Goal: Task Accomplishment & Management: Use online tool/utility

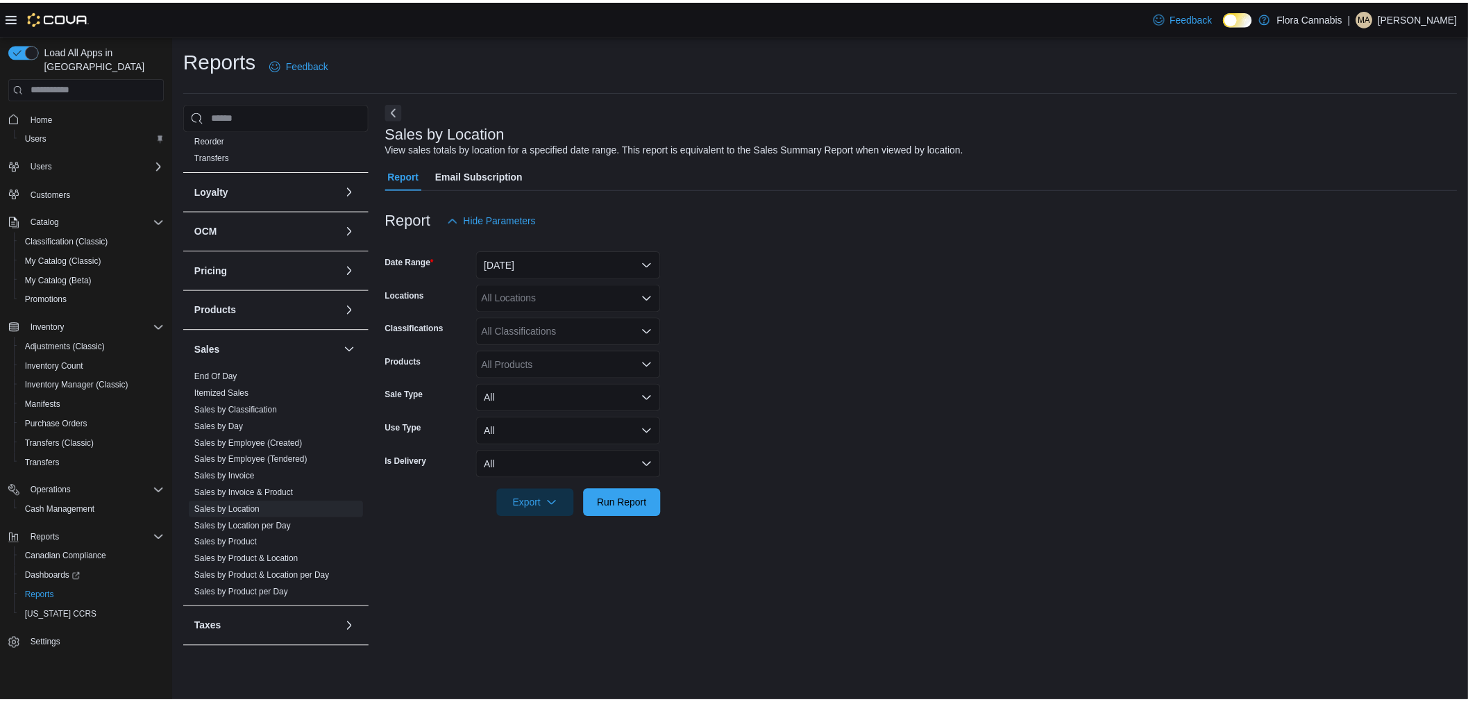
scroll to position [496, 0]
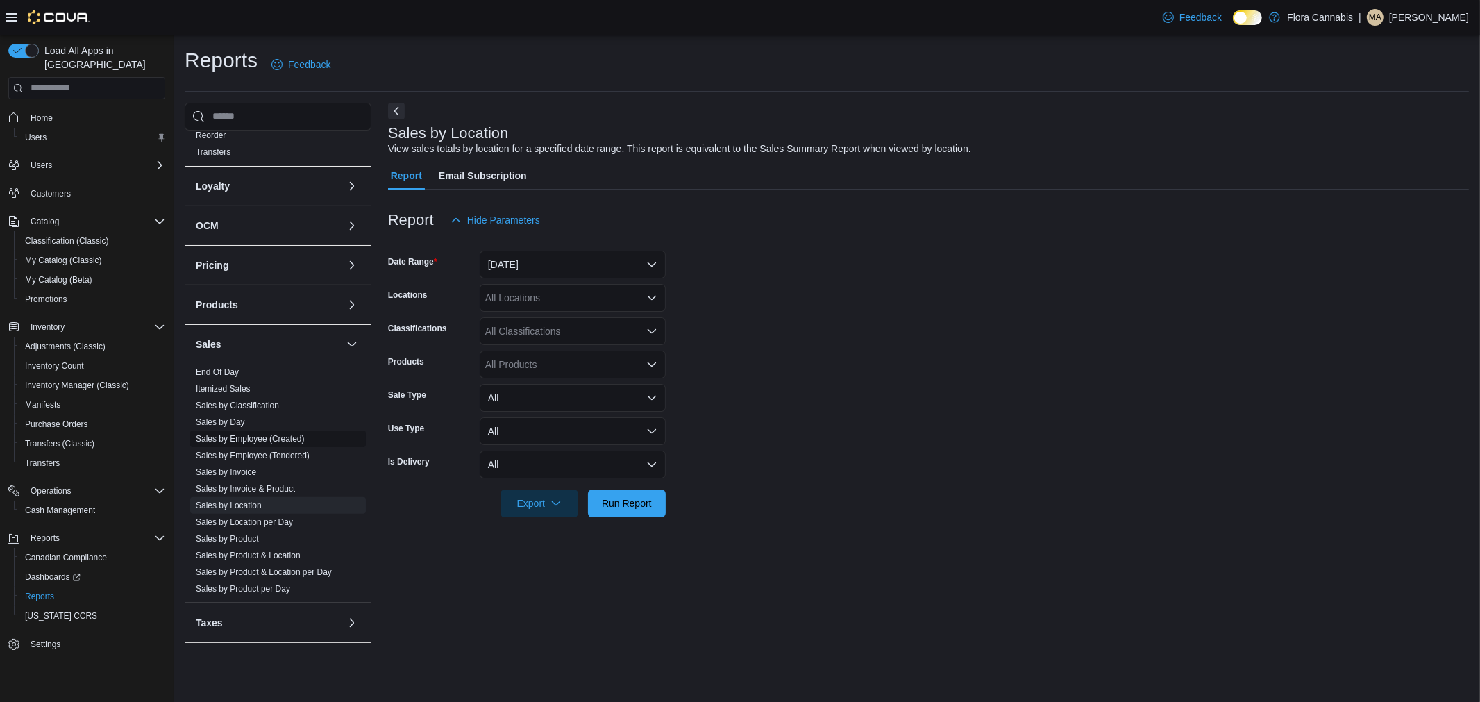
click at [274, 444] on span "Sales by Employee (Created)" at bounding box center [278, 438] width 176 height 17
click at [275, 443] on span "Sales by Employee (Created)" at bounding box center [250, 438] width 109 height 11
click at [278, 437] on link "Sales by Employee (Created)" at bounding box center [250, 439] width 109 height 10
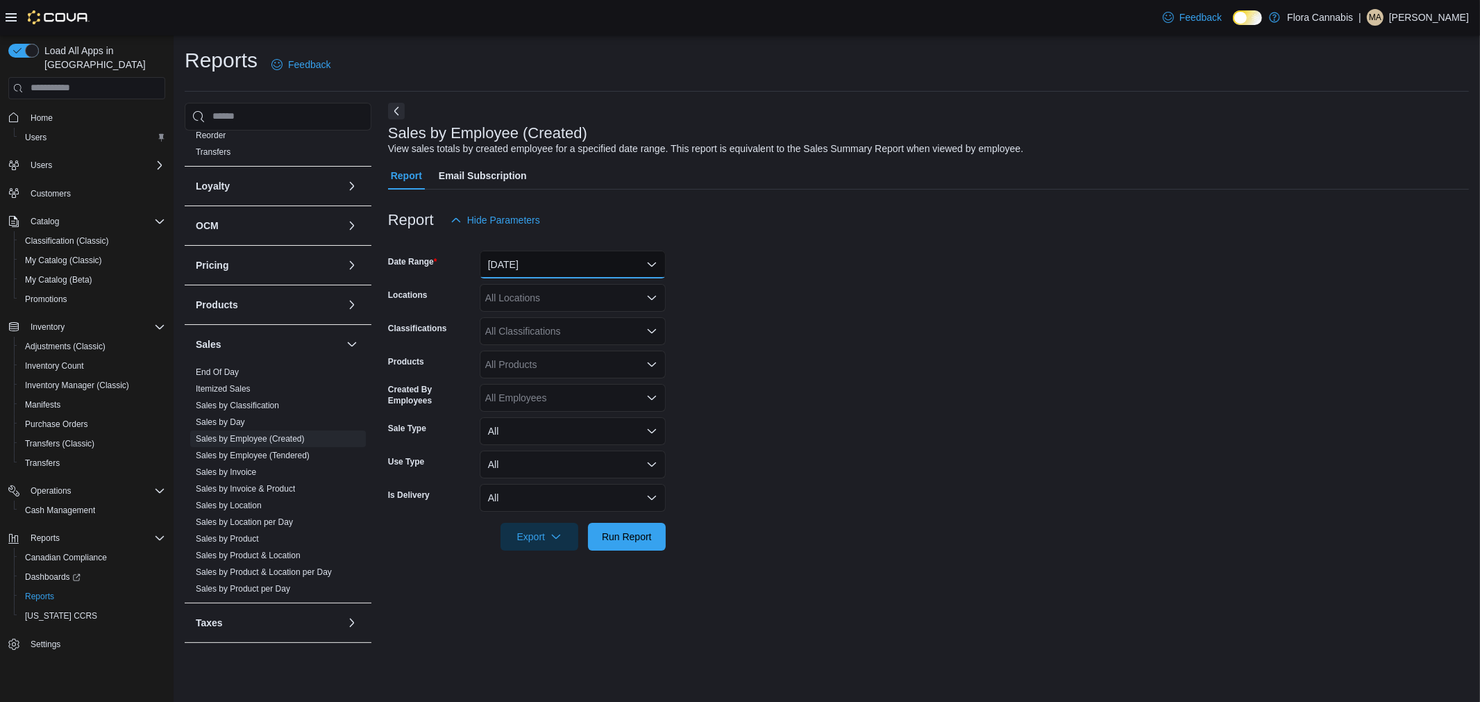
click at [593, 271] on button "[DATE]" at bounding box center [573, 265] width 186 height 28
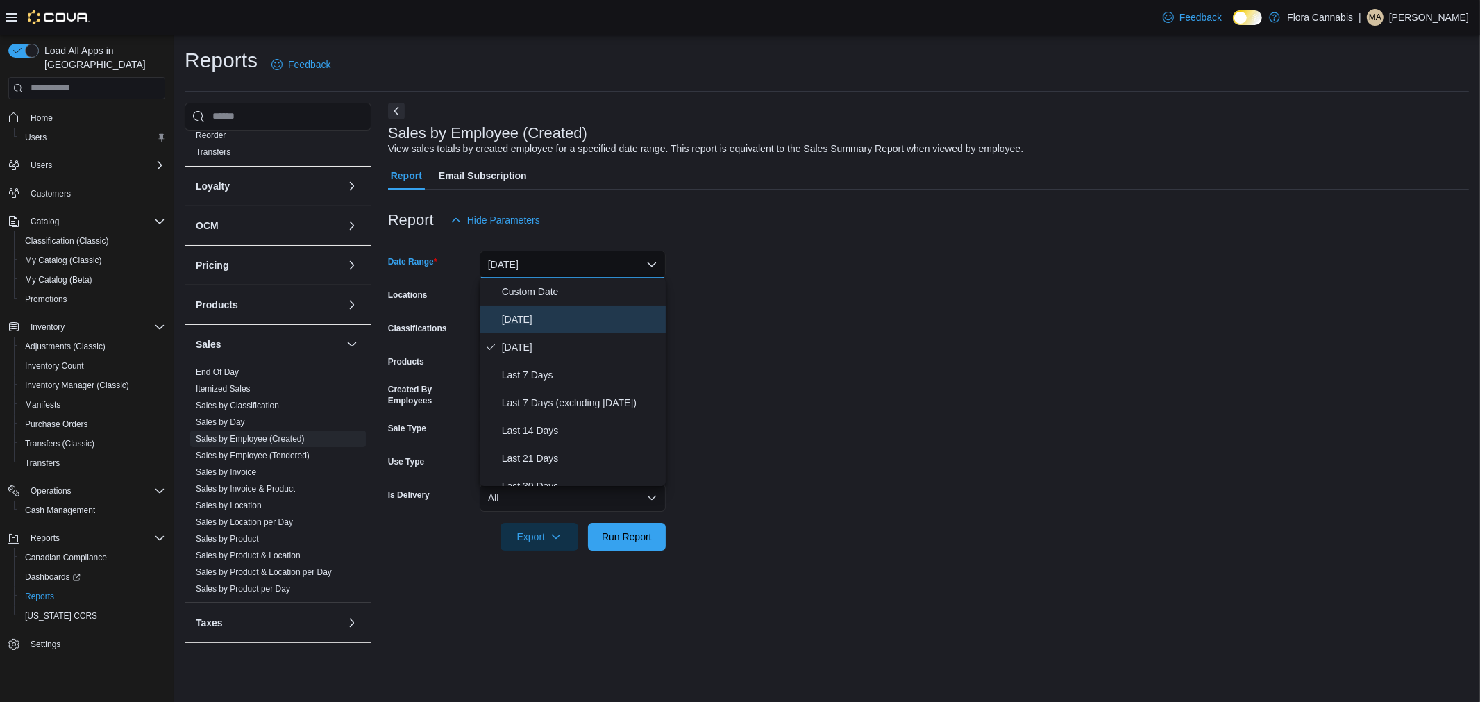
click at [579, 314] on span "[DATE]" at bounding box center [581, 319] width 158 height 17
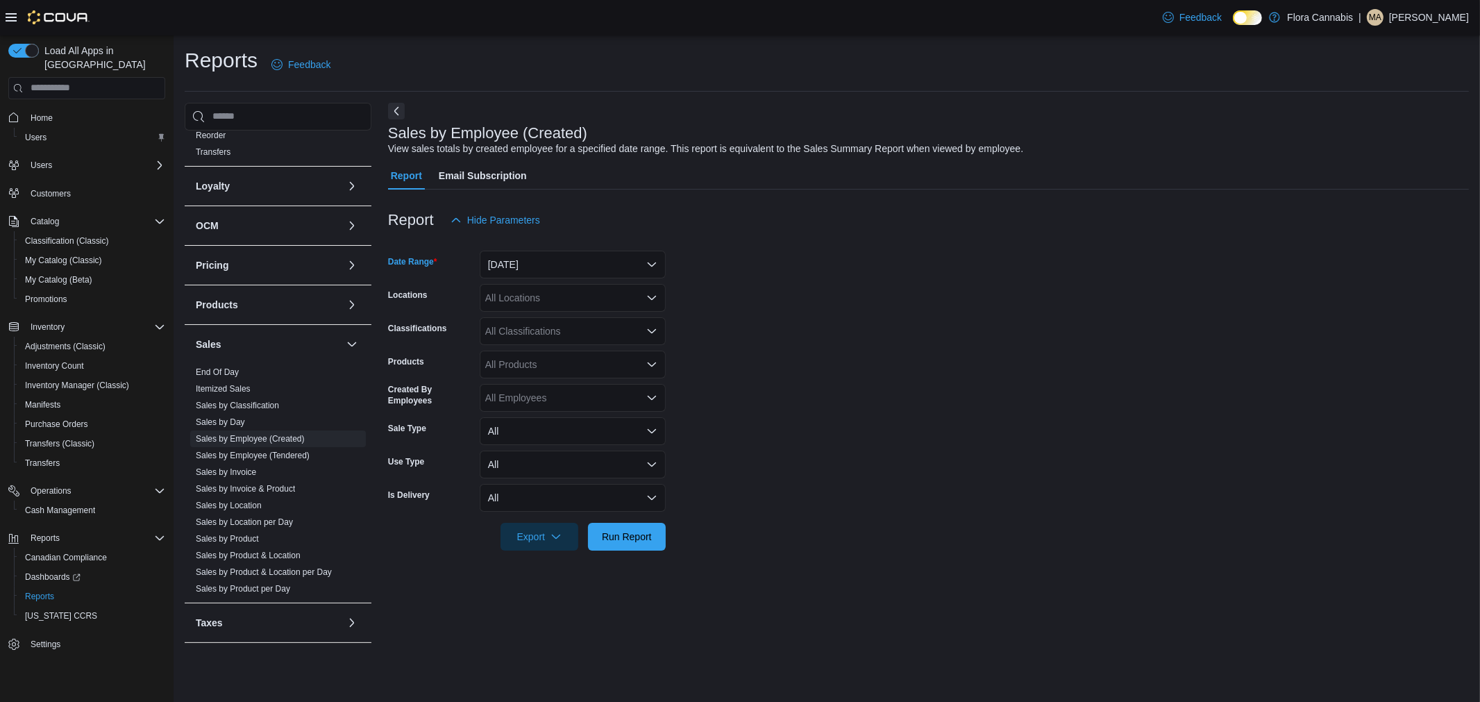
click at [585, 305] on div "All Locations" at bounding box center [573, 298] width 186 height 28
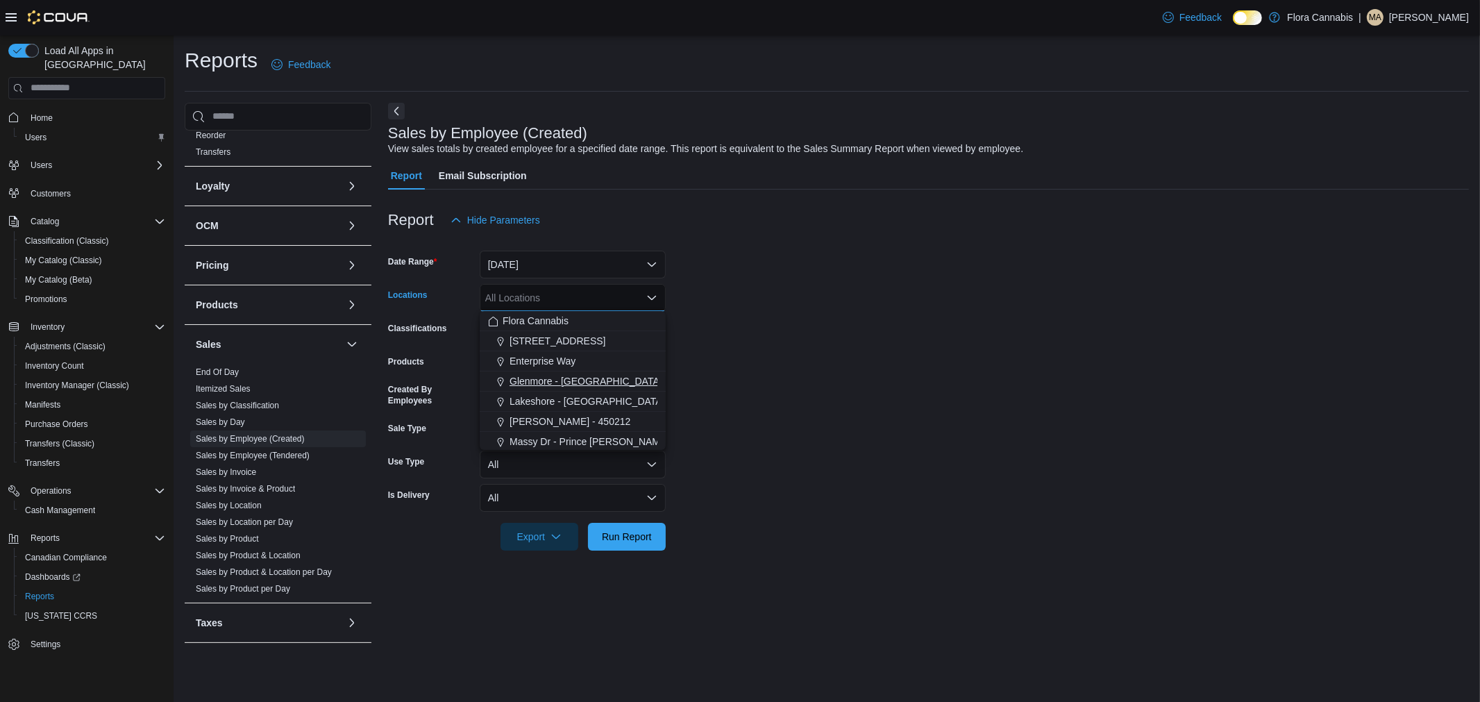
click at [573, 376] on span "Glenmore - [GEOGRAPHIC_DATA] - 450374" at bounding box center [607, 381] width 194 height 14
click at [641, 526] on span "Run Report" at bounding box center [626, 536] width 61 height 28
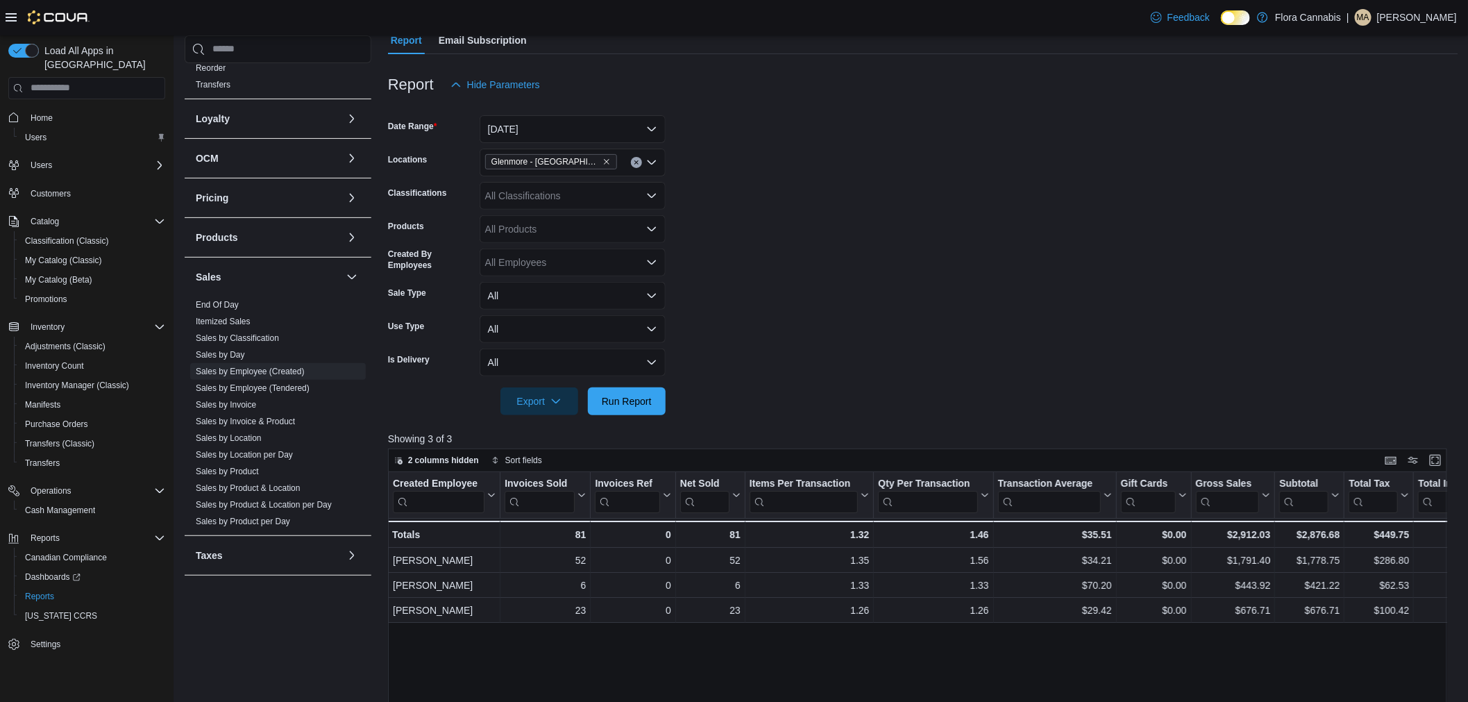
scroll to position [154, 0]
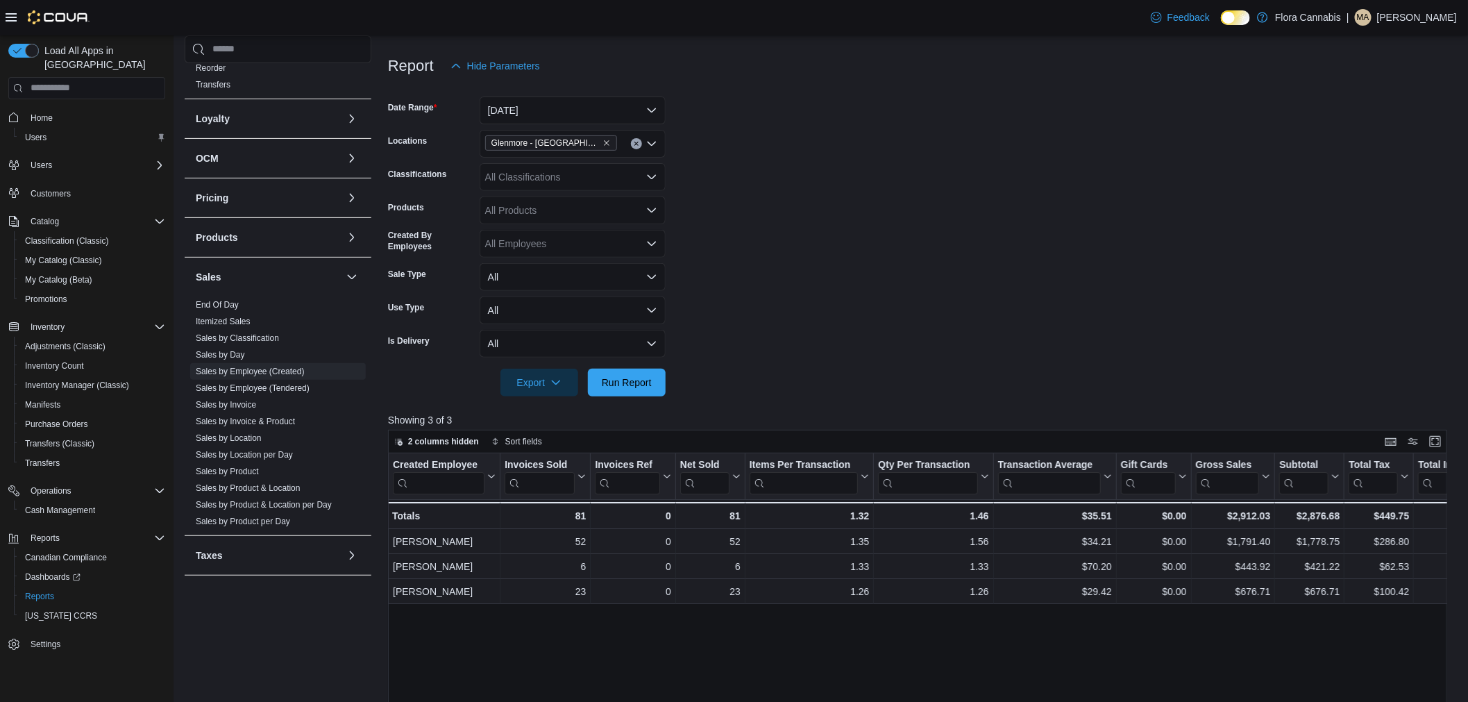
click at [1009, 269] on form "Date Range [DATE] Locations [GEOGRAPHIC_DATA] - [GEOGRAPHIC_DATA] - 450374 Clas…" at bounding box center [923, 238] width 1070 height 317
drag, startPoint x: 1180, startPoint y: 47, endPoint x: 1180, endPoint y: 69, distance: 22.9
click at [1180, 51] on div "Report Hide Parameters Date Range [DATE] Locations [GEOGRAPHIC_DATA] - [GEOGRAP…" at bounding box center [923, 513] width 1070 height 956
click at [866, 242] on form "Date Range [DATE] Locations [GEOGRAPHIC_DATA] - [GEOGRAPHIC_DATA] - 450374 Clas…" at bounding box center [923, 238] width 1070 height 317
click at [876, 247] on form "Date Range [DATE] Locations [GEOGRAPHIC_DATA] - [GEOGRAPHIC_DATA] - 450374 Clas…" at bounding box center [923, 238] width 1070 height 317
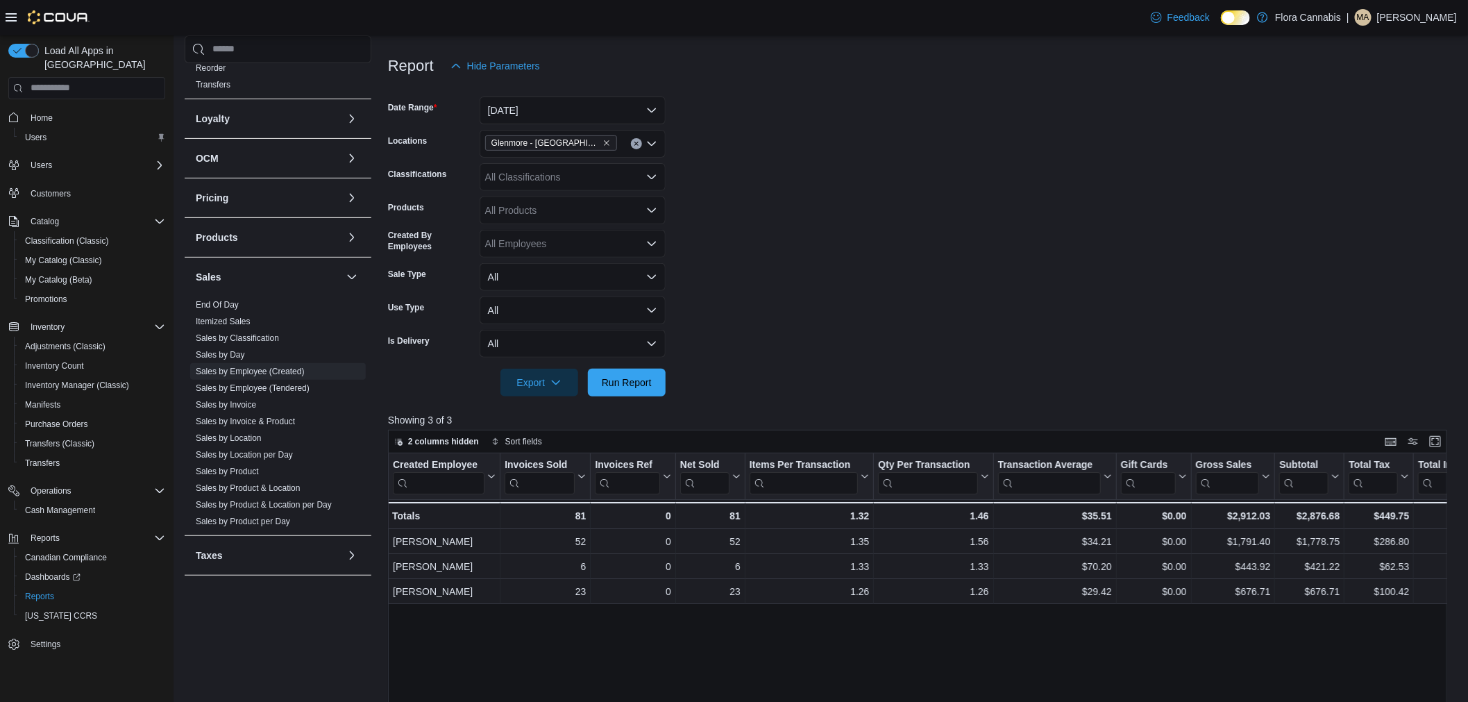
click at [876, 249] on form "Date Range [DATE] Locations [GEOGRAPHIC_DATA] - [GEOGRAPHIC_DATA] - 450374 Clas…" at bounding box center [923, 238] width 1070 height 317
click at [887, 254] on form "Date Range [DATE] Locations [GEOGRAPHIC_DATA] - [GEOGRAPHIC_DATA] - 450374 Clas…" at bounding box center [923, 238] width 1070 height 317
click at [971, 185] on form "Date Range [DATE] Locations [GEOGRAPHIC_DATA] - [GEOGRAPHIC_DATA] - 450374 Clas…" at bounding box center [923, 238] width 1070 height 317
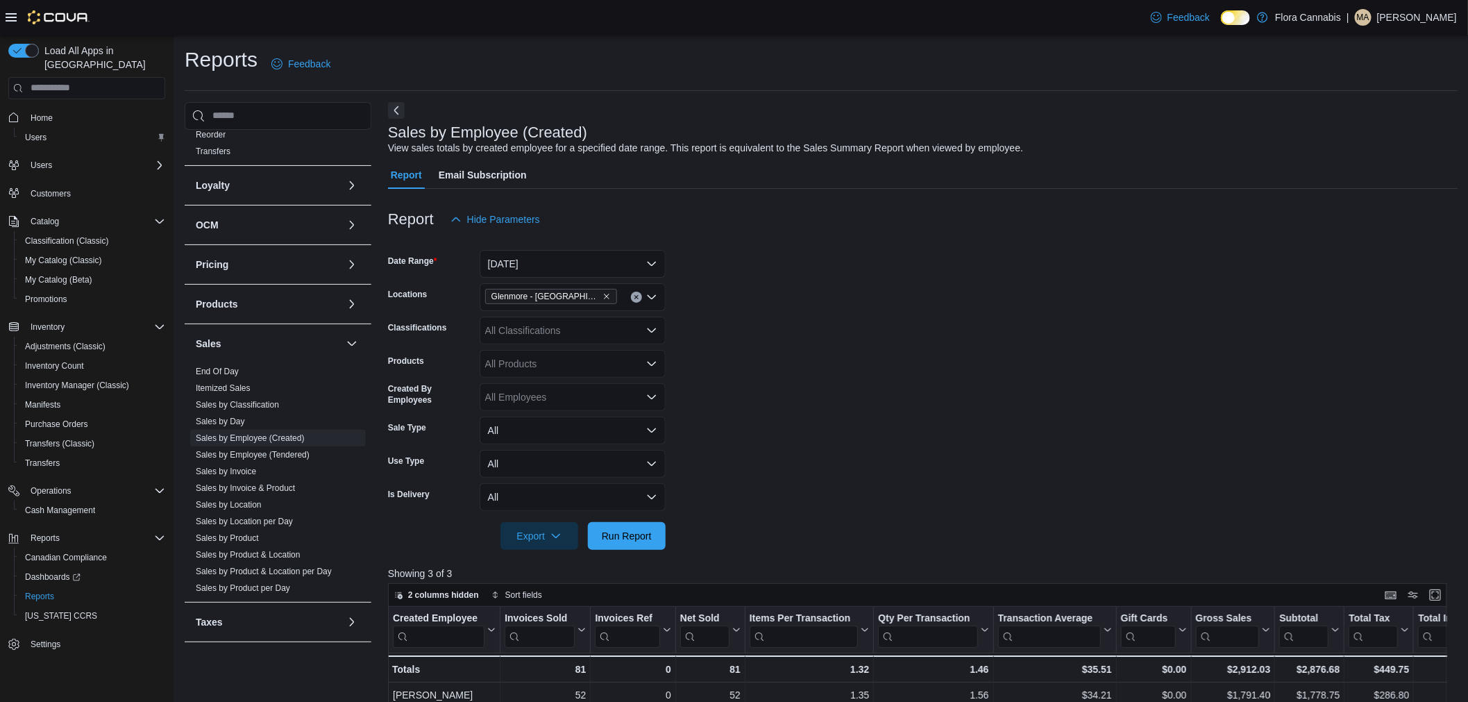
scroll to position [0, 0]
drag, startPoint x: 1052, startPoint y: 419, endPoint x: 1049, endPoint y: 410, distance: 10.1
click at [1051, 413] on form "Date Range [DATE] Locations [GEOGRAPHIC_DATA] - [GEOGRAPHIC_DATA] - 450374 Clas…" at bounding box center [923, 392] width 1070 height 317
click at [1037, 276] on form "Date Range [DATE] Locations [GEOGRAPHIC_DATA] - [GEOGRAPHIC_DATA] - 450374 Clas…" at bounding box center [923, 392] width 1070 height 317
click at [1021, 280] on form "Date Range [DATE] Locations [GEOGRAPHIC_DATA] - [GEOGRAPHIC_DATA] - 450374 Clas…" at bounding box center [923, 392] width 1070 height 317
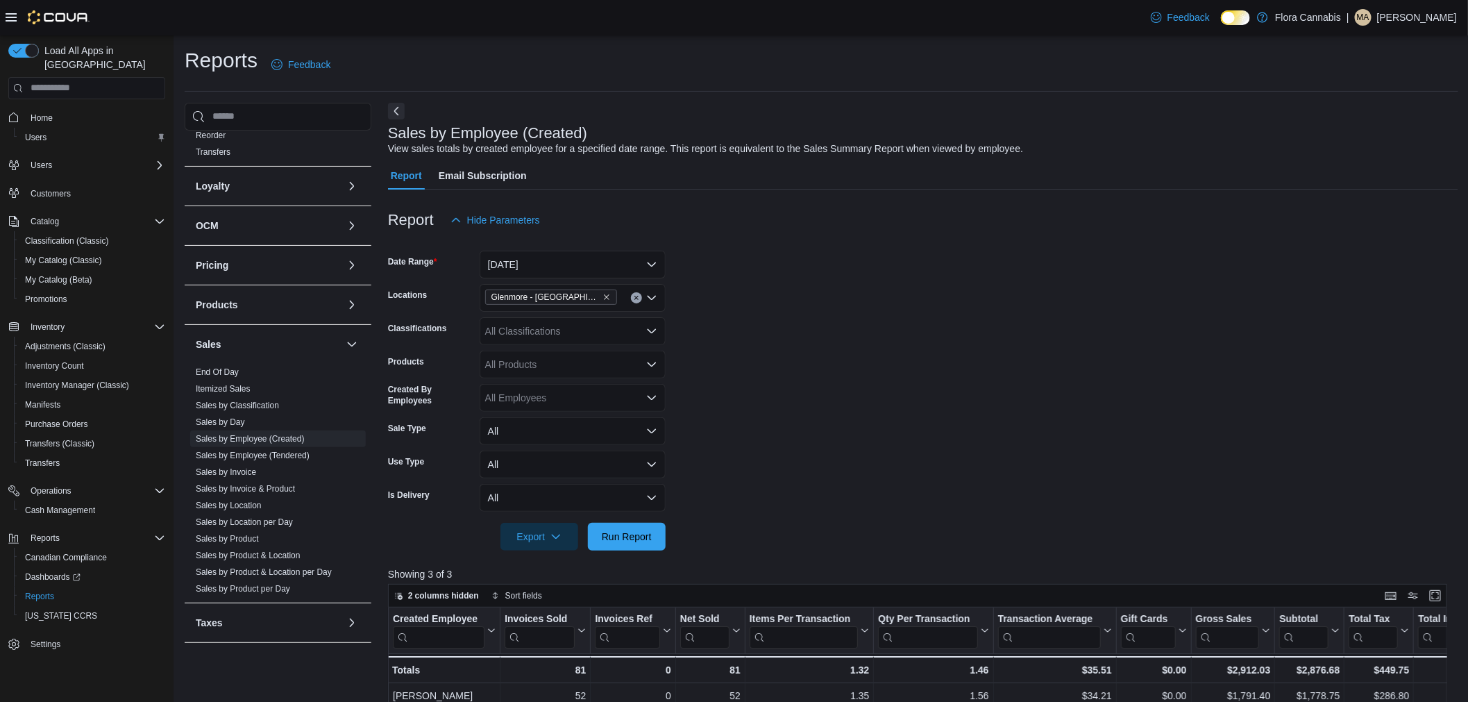
click at [1018, 308] on form "Date Range [DATE] Locations [GEOGRAPHIC_DATA] - [GEOGRAPHIC_DATA] - 450374 Clas…" at bounding box center [923, 392] width 1070 height 317
click at [1026, 308] on form "Date Range [DATE] Locations [GEOGRAPHIC_DATA] - [GEOGRAPHIC_DATA] - 450374 Clas…" at bounding box center [923, 392] width 1070 height 317
click at [1002, 315] on form "Date Range [DATE] Locations [GEOGRAPHIC_DATA] - [GEOGRAPHIC_DATA] - 450374 Clas…" at bounding box center [923, 392] width 1070 height 317
click at [1040, 297] on form "Date Range [DATE] Locations [GEOGRAPHIC_DATA] - [GEOGRAPHIC_DATA] - 450374 Clas…" at bounding box center [923, 392] width 1070 height 317
drag, startPoint x: 962, startPoint y: 224, endPoint x: 930, endPoint y: 225, distance: 32.0
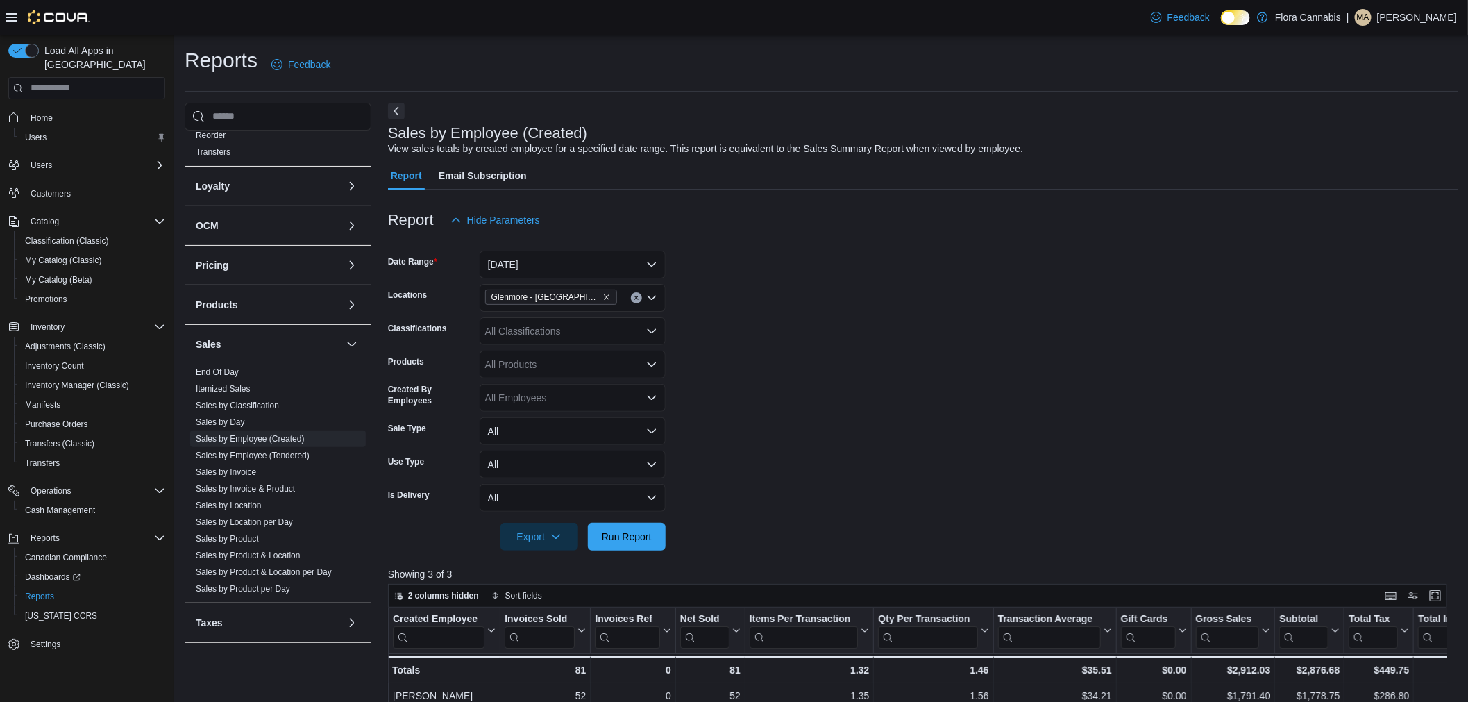
click at [968, 224] on div "Report Hide Parameters" at bounding box center [923, 220] width 1070 height 28
click at [875, 217] on div "Report Hide Parameters" at bounding box center [923, 220] width 1070 height 28
click at [744, 274] on form "Date Range [DATE] Locations [GEOGRAPHIC_DATA] - [GEOGRAPHIC_DATA] - 450374 Clas…" at bounding box center [923, 392] width 1070 height 317
drag, startPoint x: 778, startPoint y: 285, endPoint x: 773, endPoint y: 278, distance: 7.5
click at [775, 281] on form "Date Range [DATE] Locations [GEOGRAPHIC_DATA] - [GEOGRAPHIC_DATA] - 450374 Clas…" at bounding box center [923, 392] width 1070 height 317
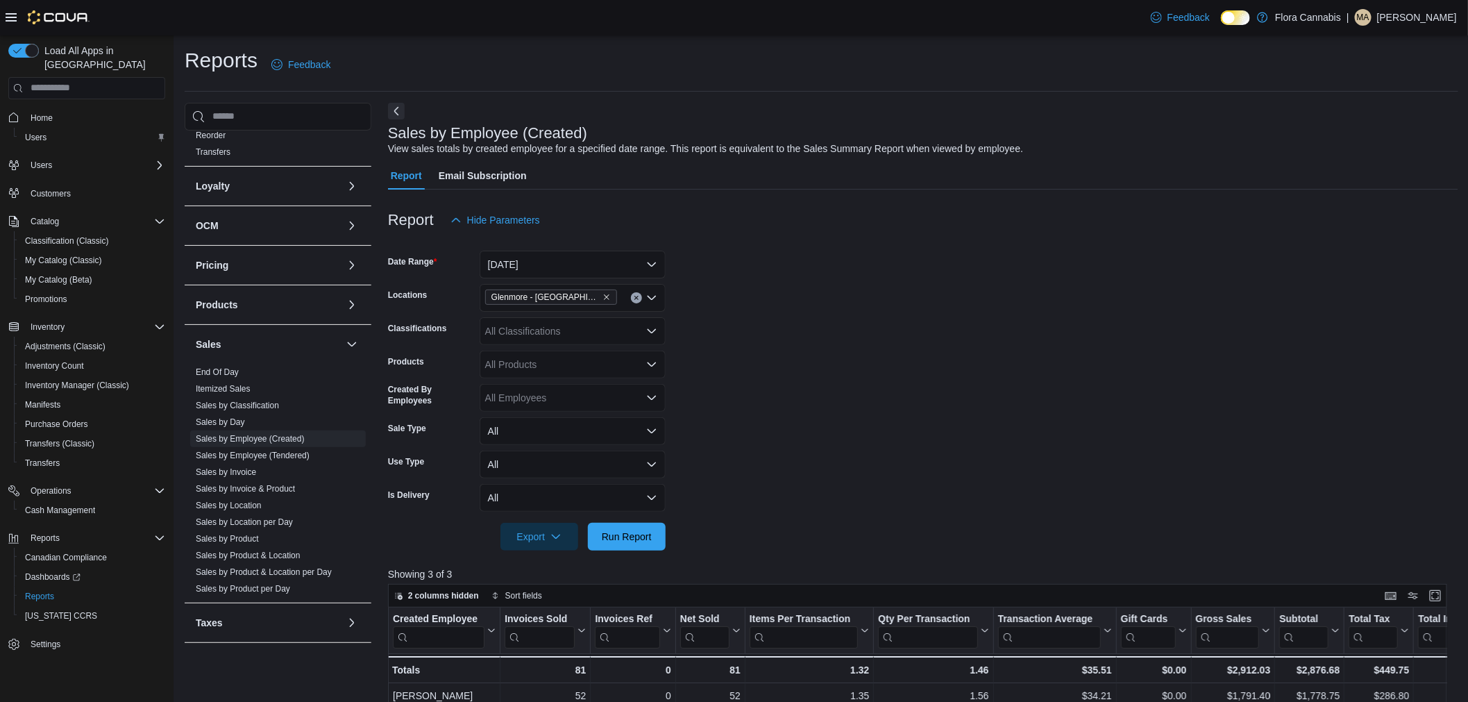
drag, startPoint x: 762, startPoint y: 260, endPoint x: 771, endPoint y: 244, distance: 18.0
click at [762, 257] on form "Date Range [DATE] Locations [GEOGRAPHIC_DATA] - [GEOGRAPHIC_DATA] - 450374 Clas…" at bounding box center [923, 392] width 1070 height 317
click at [807, 269] on form "Date Range [DATE] Locations [GEOGRAPHIC_DATA] - [GEOGRAPHIC_DATA] - 450374 Clas…" at bounding box center [923, 392] width 1070 height 317
click at [734, 206] on div "Report Hide Parameters" at bounding box center [923, 220] width 1070 height 28
click at [748, 213] on div "Report Hide Parameters" at bounding box center [923, 220] width 1070 height 28
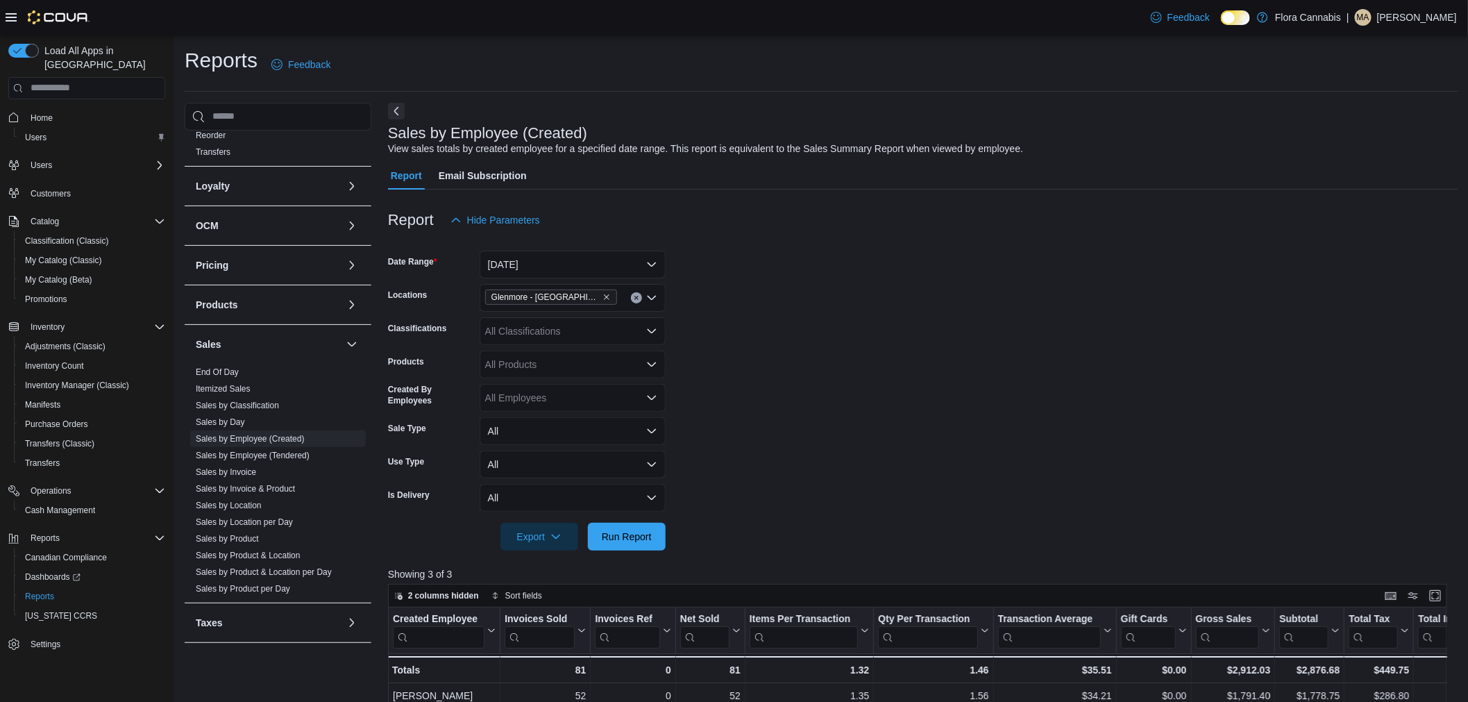
click at [730, 231] on div "Report Hide Parameters" at bounding box center [923, 220] width 1070 height 28
click at [879, 248] on div at bounding box center [923, 242] width 1070 height 17
click at [887, 253] on form "Date Range [DATE] Locations [GEOGRAPHIC_DATA] - [GEOGRAPHIC_DATA] - 450374 Clas…" at bounding box center [923, 392] width 1070 height 317
click at [900, 239] on div at bounding box center [923, 242] width 1070 height 17
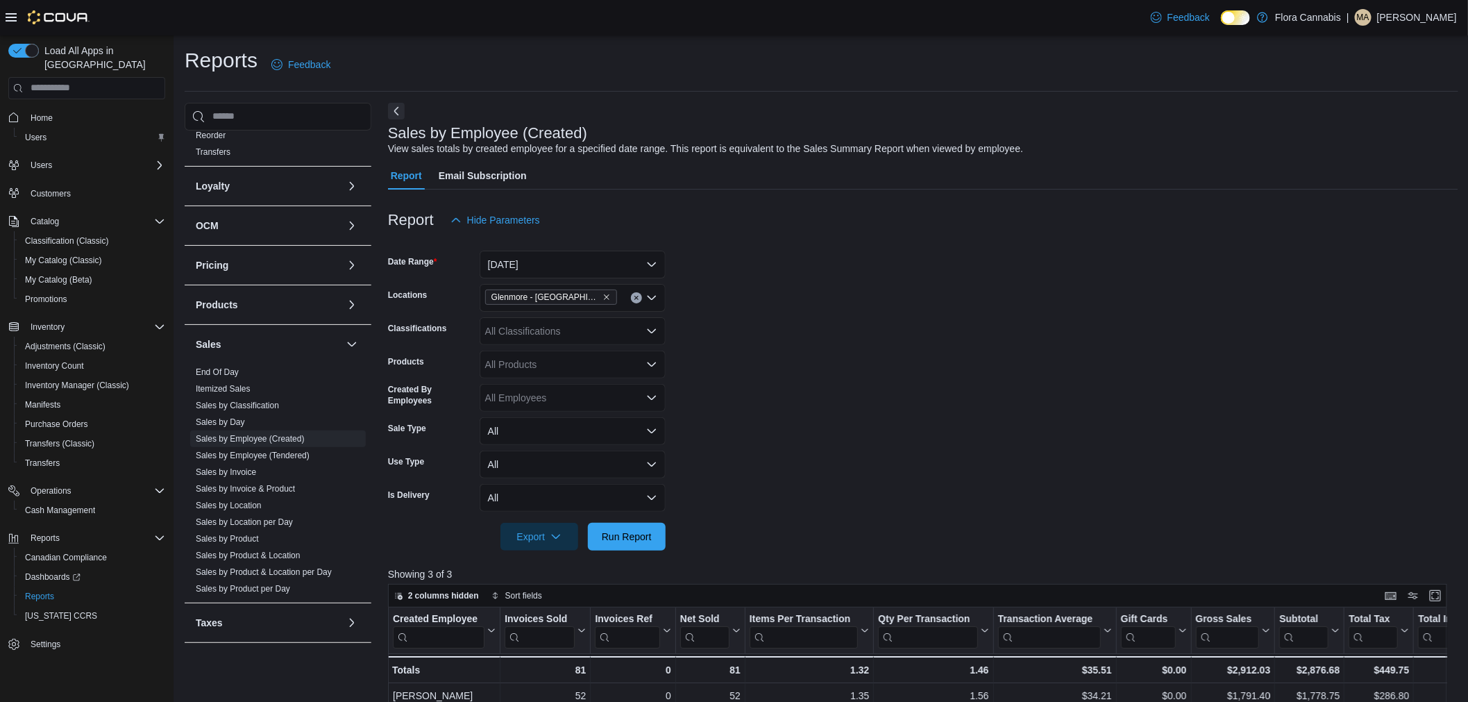
drag, startPoint x: 837, startPoint y: 244, endPoint x: 858, endPoint y: 243, distance: 21.5
click at [844, 244] on div at bounding box center [923, 242] width 1070 height 17
click at [879, 235] on div at bounding box center [923, 242] width 1070 height 17
click at [814, 244] on div at bounding box center [923, 242] width 1070 height 17
click at [799, 207] on div "Report Hide Parameters" at bounding box center [923, 220] width 1070 height 28
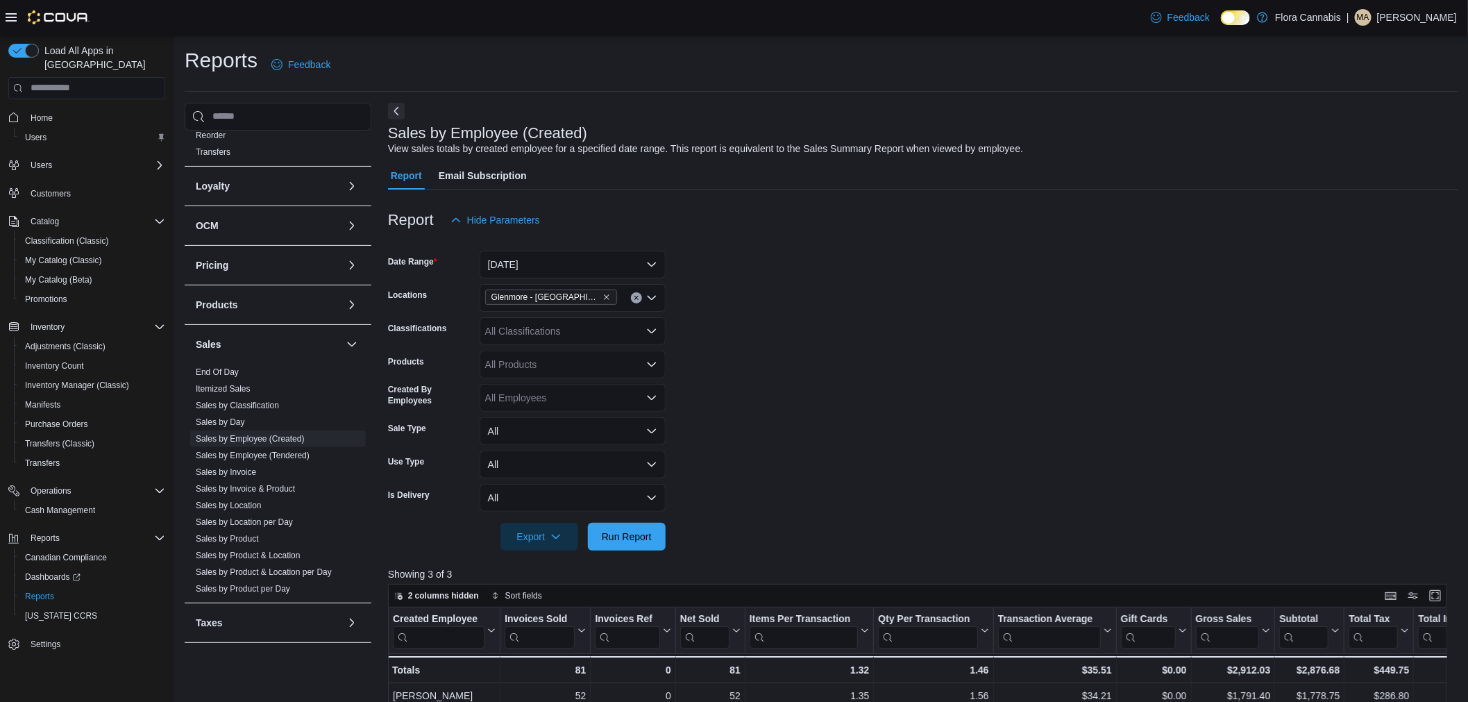
click at [800, 232] on div "Report Hide Parameters" at bounding box center [923, 220] width 1070 height 28
click at [764, 220] on div "Report Hide Parameters" at bounding box center [923, 220] width 1070 height 28
click at [772, 233] on div "Report Hide Parameters" at bounding box center [923, 220] width 1070 height 28
click at [815, 203] on div at bounding box center [923, 198] width 1070 height 17
click at [820, 203] on div at bounding box center [923, 198] width 1070 height 17
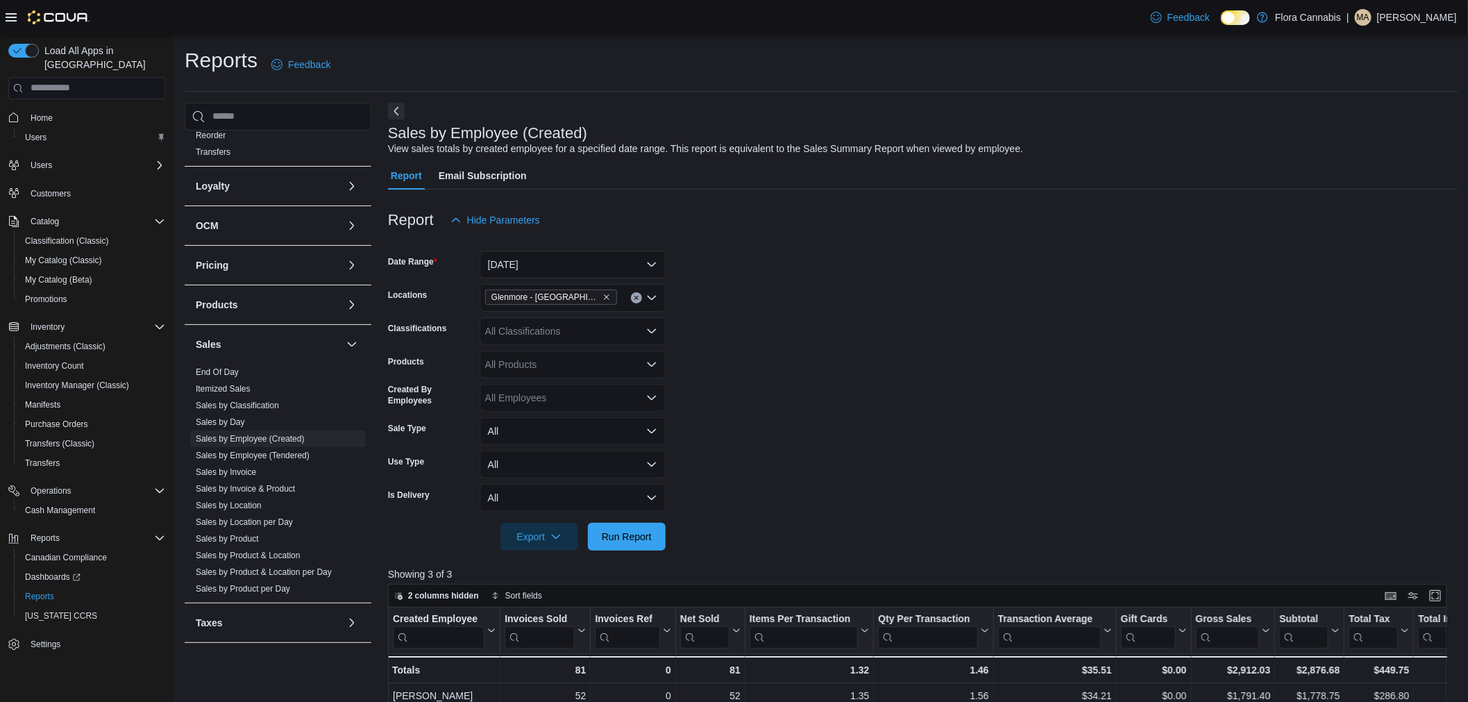
click at [837, 208] on div "Report Hide Parameters" at bounding box center [923, 220] width 1070 height 28
click at [826, 236] on div "Report Hide Parameters Date Range [DATE] Locations [GEOGRAPHIC_DATA] - [GEOGRAP…" at bounding box center [923, 668] width 1070 height 956
click at [823, 231] on div "Report Hide Parameters" at bounding box center [923, 220] width 1070 height 28
click at [809, 223] on div "Report Hide Parameters" at bounding box center [923, 220] width 1070 height 28
click at [816, 212] on div "Report Hide Parameters" at bounding box center [923, 220] width 1070 height 28
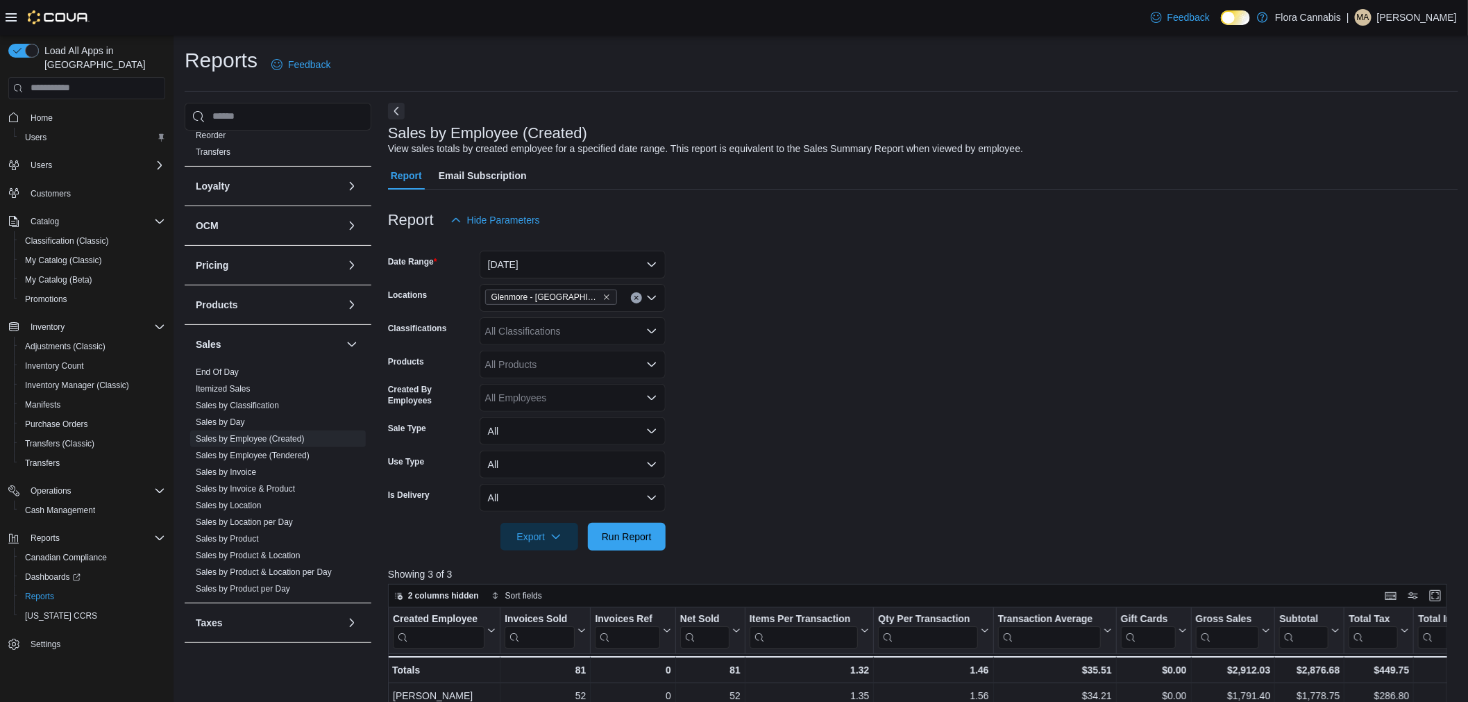
click at [803, 212] on div "Report Hide Parameters" at bounding box center [923, 220] width 1070 height 28
click at [806, 203] on div at bounding box center [923, 198] width 1070 height 17
click at [795, 219] on div "Report Hide Parameters" at bounding box center [923, 220] width 1070 height 28
click at [761, 231] on div "Report Hide Parameters" at bounding box center [923, 220] width 1070 height 28
click at [701, 212] on div "Report Hide Parameters" at bounding box center [923, 220] width 1070 height 28
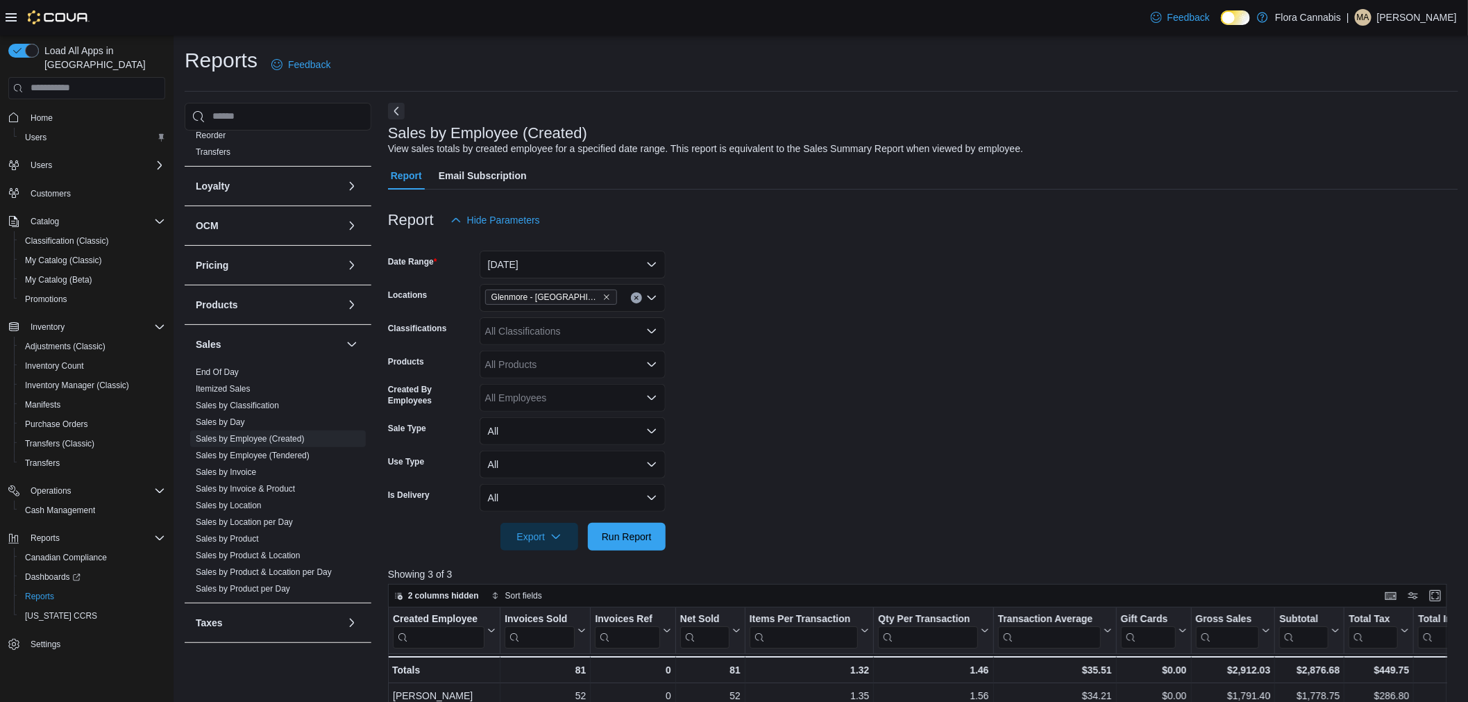
click at [702, 212] on div "Report Hide Parameters" at bounding box center [923, 220] width 1070 height 28
click at [655, 224] on div "Report Hide Parameters" at bounding box center [923, 220] width 1070 height 28
click at [654, 219] on div "Report Hide Parameters" at bounding box center [923, 220] width 1070 height 28
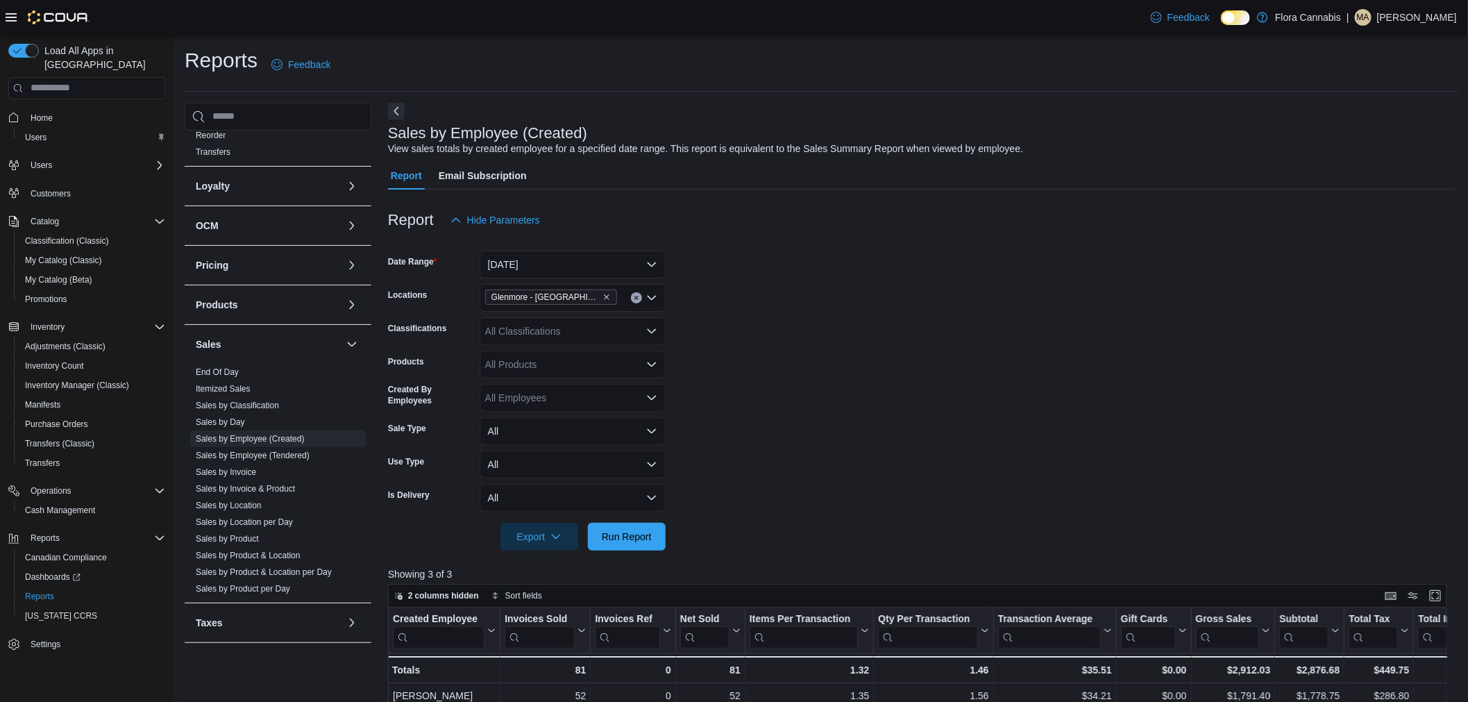
click at [667, 206] on div "Report Hide Parameters" at bounding box center [923, 220] width 1070 height 28
click at [675, 203] on div at bounding box center [923, 198] width 1070 height 17
click at [1150, 165] on div "Report Email Subscription" at bounding box center [923, 176] width 1070 height 28
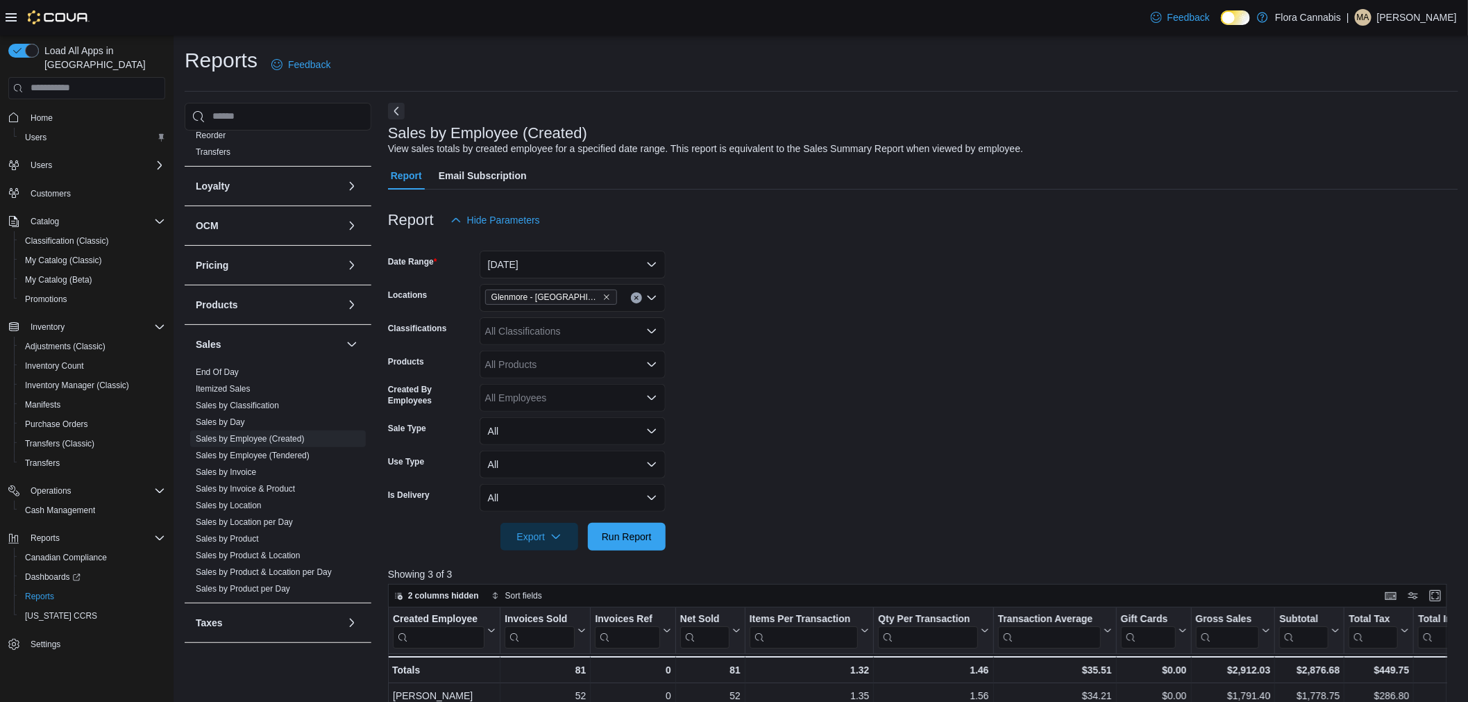
click at [1150, 165] on div "Report Email Subscription" at bounding box center [923, 176] width 1070 height 28
click at [1152, 165] on div "Report Email Subscription" at bounding box center [923, 176] width 1070 height 28
click at [1153, 165] on div "Report Email Subscription" at bounding box center [923, 176] width 1070 height 28
click at [1151, 167] on div "Report Email Subscription" at bounding box center [923, 176] width 1070 height 28
click at [1152, 170] on div "Report Email Subscription" at bounding box center [923, 176] width 1070 height 28
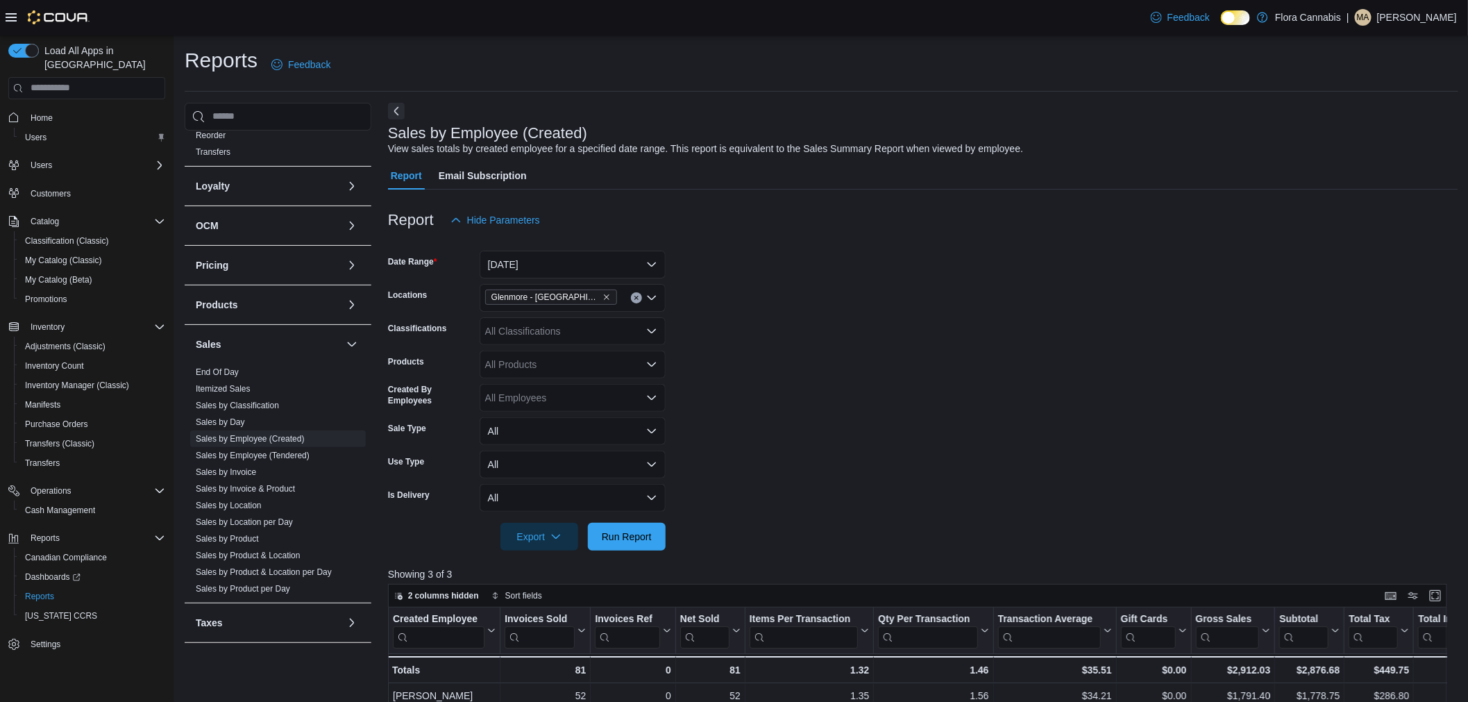
click at [1152, 170] on div "Report Email Subscription" at bounding box center [923, 176] width 1070 height 28
click at [1157, 171] on div "Report Email Subscription" at bounding box center [923, 176] width 1070 height 28
click at [1141, 158] on div "Sales by Employee (Created) View sales totals by created employee for a specifi…" at bounding box center [923, 624] width 1070 height 1043
click at [946, 294] on form "Date Range [DATE] Locations [GEOGRAPHIC_DATA] - [GEOGRAPHIC_DATA] - 450374 Clas…" at bounding box center [923, 392] width 1070 height 317
click at [872, 213] on div "Report Hide Parameters" at bounding box center [923, 220] width 1070 height 28
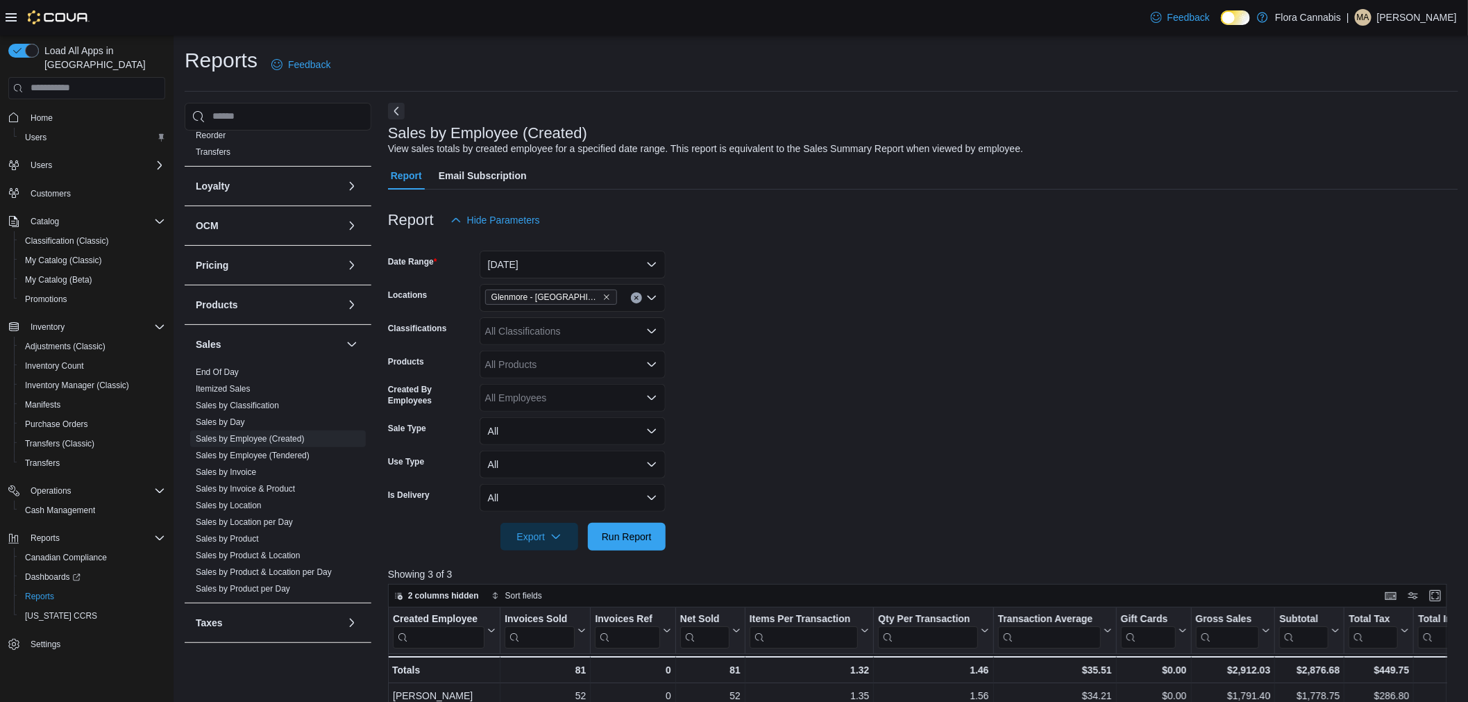
click at [872, 213] on div "Report Hide Parameters" at bounding box center [923, 220] width 1070 height 28
click at [873, 213] on div "Report Hide Parameters" at bounding box center [923, 220] width 1070 height 28
click at [1122, 175] on div "Report Email Subscription" at bounding box center [923, 176] width 1070 height 28
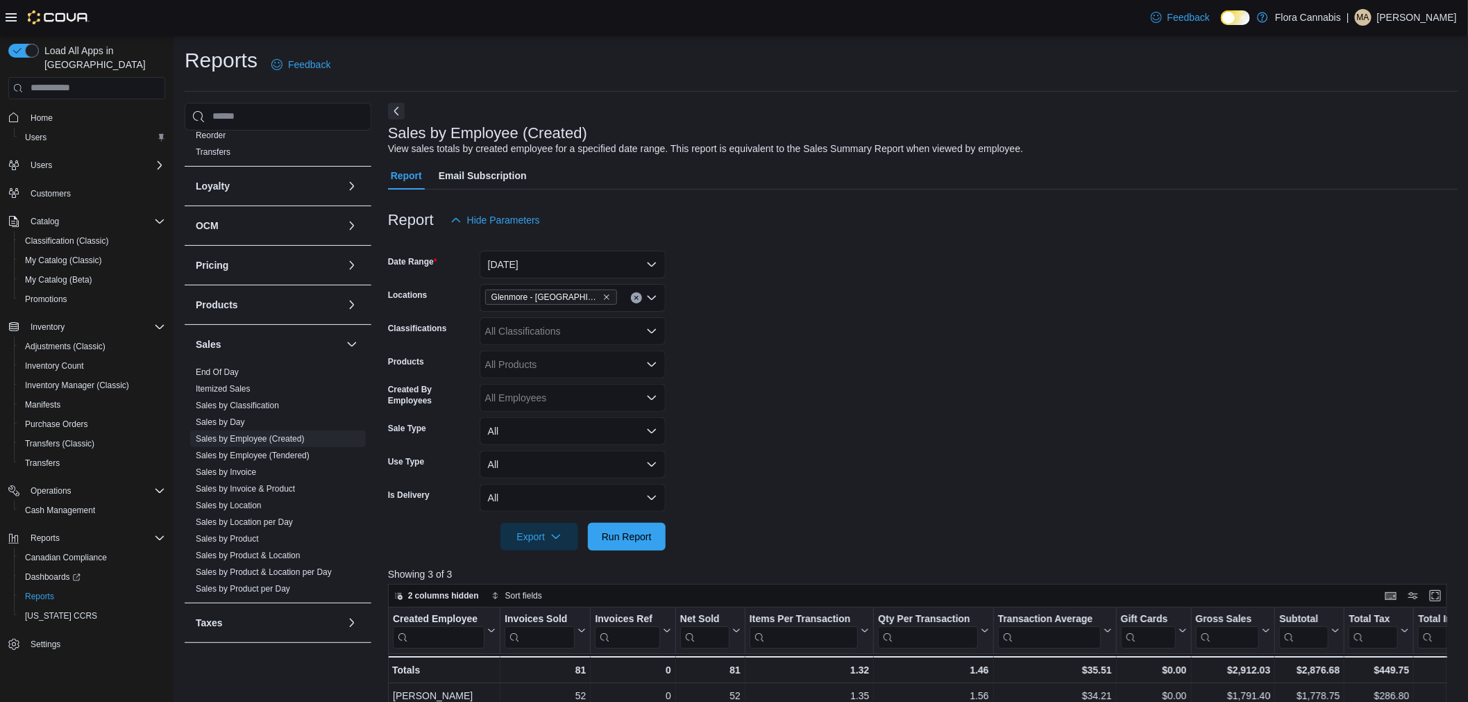
click at [1127, 175] on div "Report Email Subscription" at bounding box center [923, 176] width 1070 height 28
click at [1140, 156] on div "Sales by Employee (Created) View sales totals by created employee for a specifi…" at bounding box center [923, 624] width 1070 height 1043
click at [1159, 121] on div at bounding box center [923, 122] width 1070 height 6
click at [1145, 131] on div "Sales by Employee (Created) View sales totals by created employee for a specifi…" at bounding box center [920, 140] width 1064 height 31
click at [1134, 142] on div "Sales by Employee (Created) View sales totals by created employee for a specifi…" at bounding box center [920, 140] width 1064 height 31
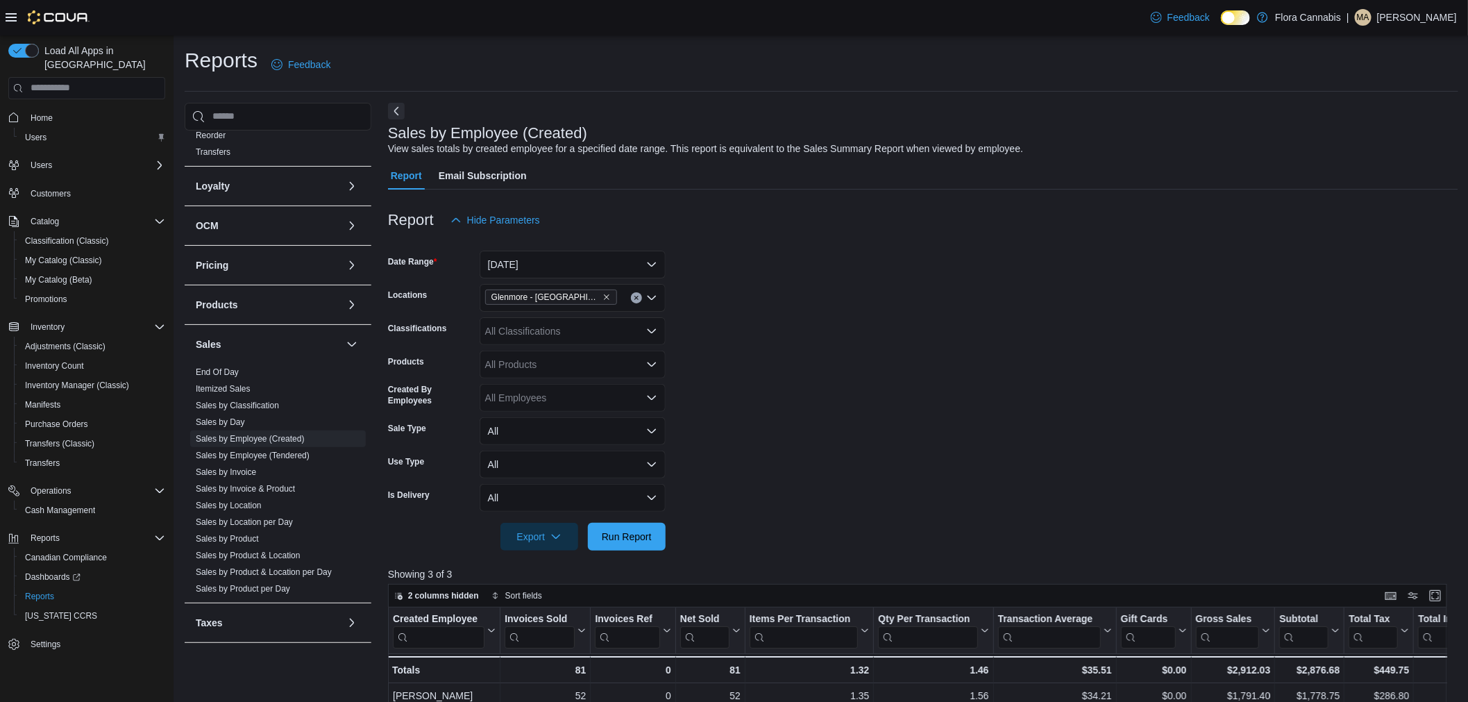
click at [1132, 146] on div "Sales by Employee (Created) View sales totals by created employee for a specifi…" at bounding box center [920, 140] width 1064 height 31
click at [1102, 146] on div "Sales by Employee (Created) View sales totals by created employee for a specifi…" at bounding box center [920, 140] width 1064 height 31
click at [1123, 136] on div "Sales by Employee (Created) View sales totals by created employee for a specifi…" at bounding box center [920, 140] width 1064 height 31
click at [1083, 137] on div "Sales by Employee (Created) View sales totals by created employee for a specifi…" at bounding box center [920, 140] width 1064 height 31
click at [1082, 137] on div "Sales by Employee (Created) View sales totals by created employee for a specifi…" at bounding box center [920, 140] width 1064 height 31
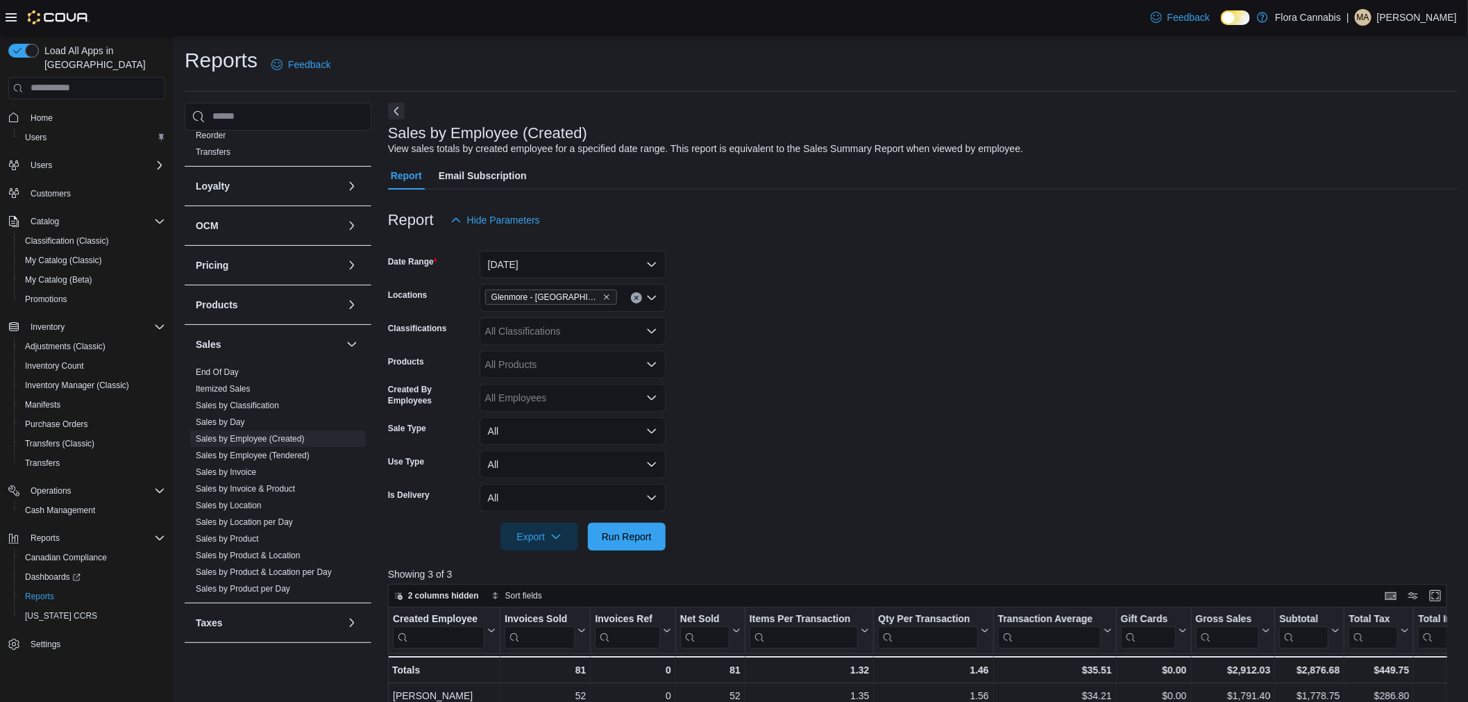
click at [1082, 130] on div "Sales by Employee (Created) View sales totals by created employee for a specifi…" at bounding box center [920, 140] width 1064 height 31
click at [1082, 131] on div "Sales by Employee (Created) View sales totals by created employee for a specifi…" at bounding box center [920, 140] width 1064 height 31
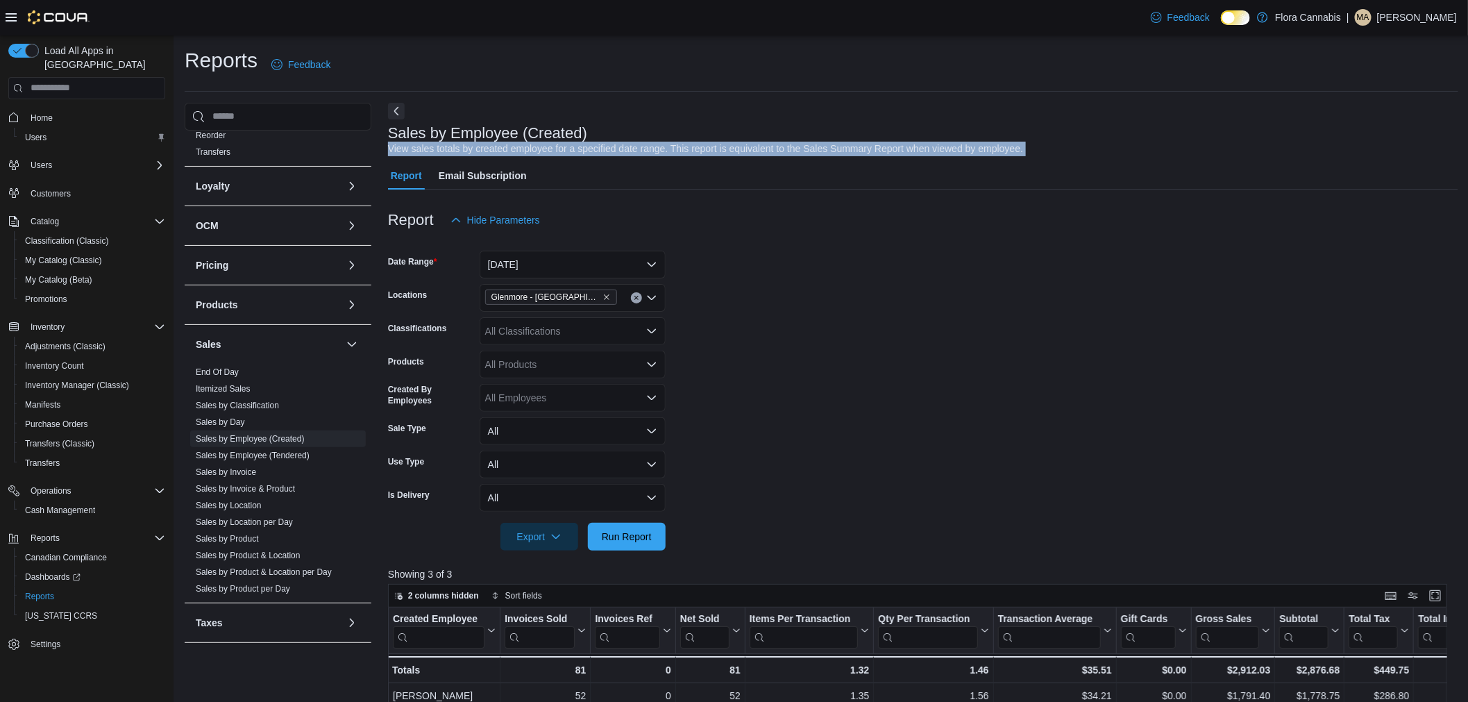
click at [1082, 131] on div "Sales by Employee (Created) View sales totals by created employee for a specifi…" at bounding box center [920, 140] width 1064 height 31
click at [1074, 137] on div "Sales by Employee (Created) View sales totals by created employee for a specifi…" at bounding box center [920, 140] width 1064 height 31
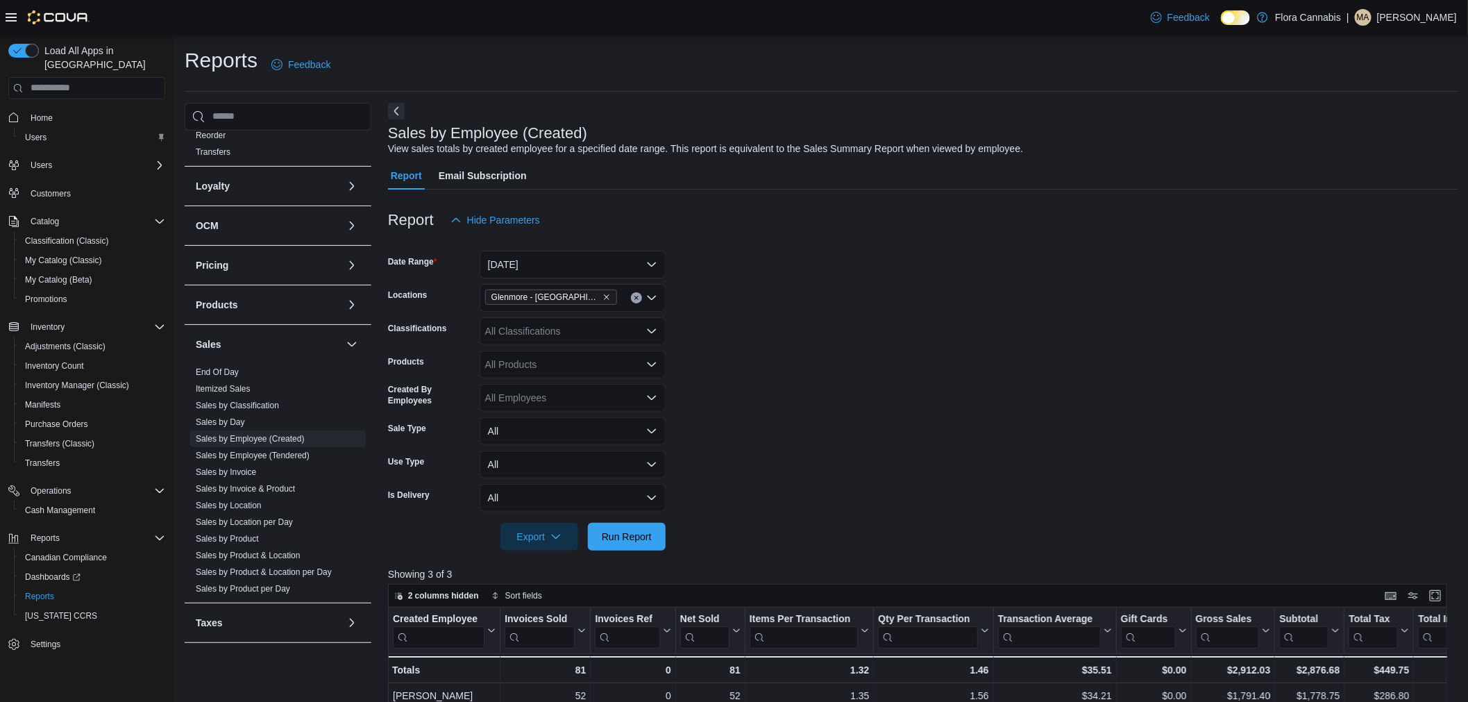
click at [1016, 121] on div at bounding box center [923, 122] width 1070 height 6
click at [1021, 121] on div at bounding box center [923, 122] width 1070 height 6
click at [869, 217] on div "Report Hide Parameters" at bounding box center [923, 220] width 1070 height 28
click at [1133, 303] on form "Date Range [DATE] Locations [GEOGRAPHIC_DATA] - [GEOGRAPHIC_DATA] - 450374 Clas…" at bounding box center [923, 392] width 1070 height 317
click at [1141, 296] on form "Date Range [DATE] Locations [GEOGRAPHIC_DATA] - [GEOGRAPHIC_DATA] - 450374 Clas…" at bounding box center [923, 392] width 1070 height 317
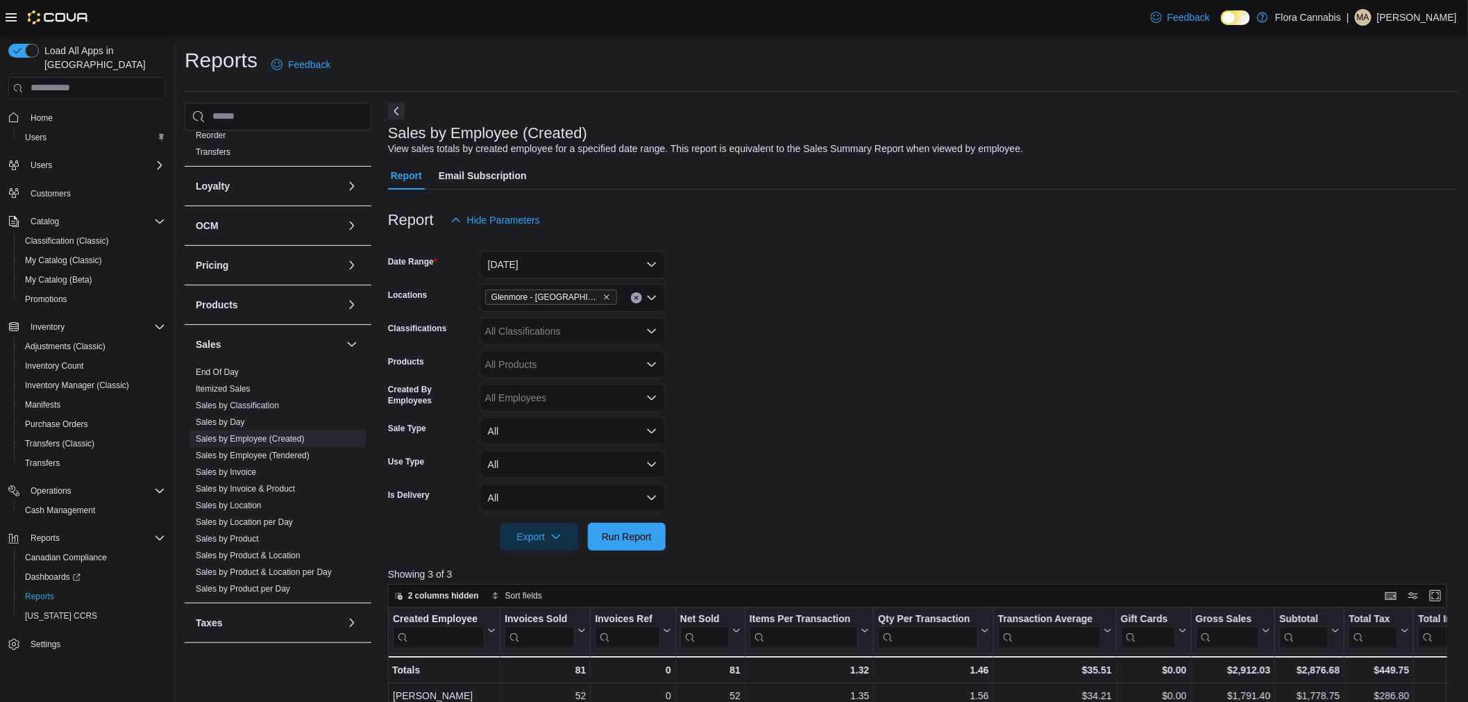
click at [1142, 296] on form "Date Range [DATE] Locations [GEOGRAPHIC_DATA] - [GEOGRAPHIC_DATA] - 450374 Clas…" at bounding box center [923, 392] width 1070 height 317
click at [1075, 292] on form "Date Range [DATE] Locations [GEOGRAPHIC_DATA] - [GEOGRAPHIC_DATA] - 450374 Clas…" at bounding box center [923, 392] width 1070 height 317
click at [1031, 292] on form "Date Range [DATE] Locations [GEOGRAPHIC_DATA] - [GEOGRAPHIC_DATA] - 450374 Clas…" at bounding box center [923, 392] width 1070 height 317
click at [1086, 260] on form "Date Range [DATE] Locations [GEOGRAPHIC_DATA] - [GEOGRAPHIC_DATA] - 450374 Clas…" at bounding box center [923, 392] width 1070 height 317
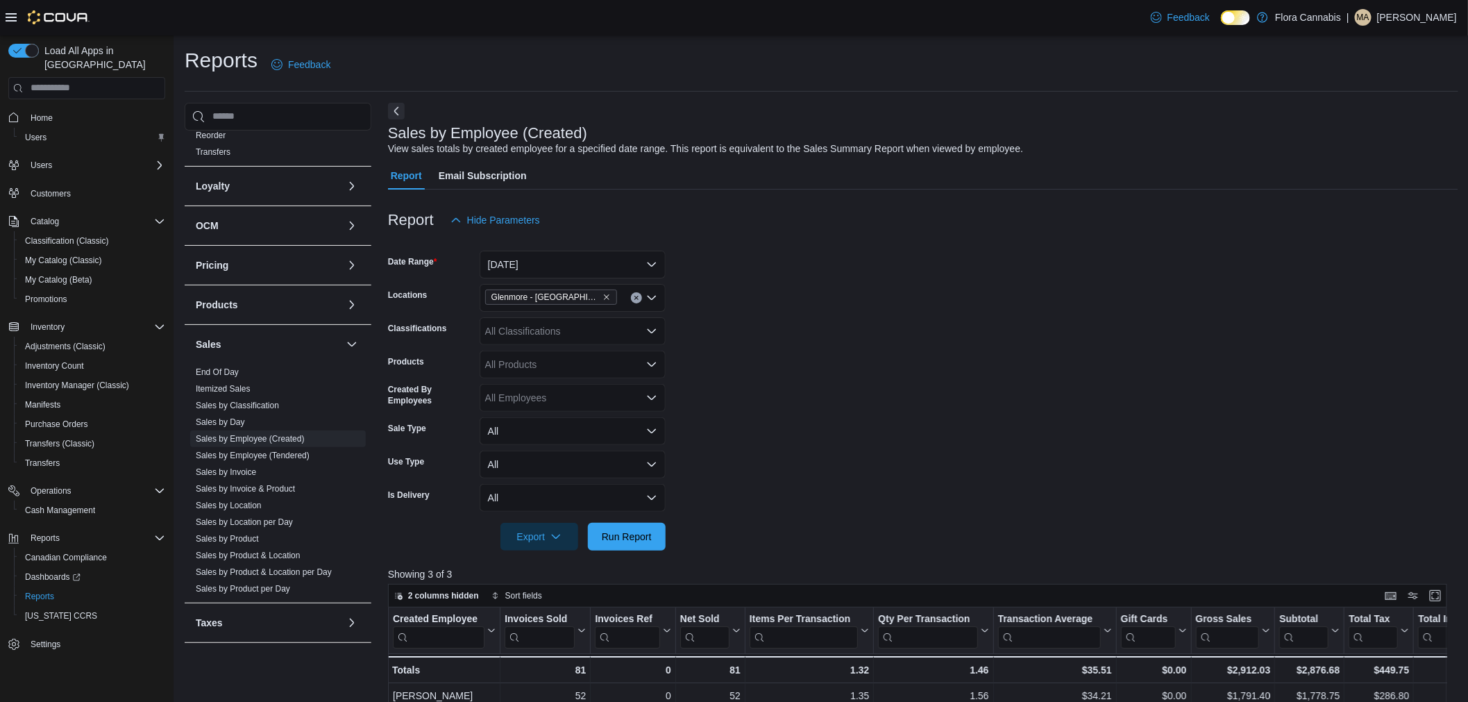
click at [1148, 170] on div "Report Email Subscription" at bounding box center [923, 176] width 1070 height 28
click at [1158, 162] on div "Report Email Subscription" at bounding box center [923, 176] width 1070 height 28
click at [1187, 160] on div "Sales by Employee (Created) View sales totals by created employee for a specifi…" at bounding box center [923, 624] width 1070 height 1043
click at [1177, 128] on div "Sales by Employee (Created) View sales totals by created employee for a specifi…" at bounding box center [920, 140] width 1064 height 31
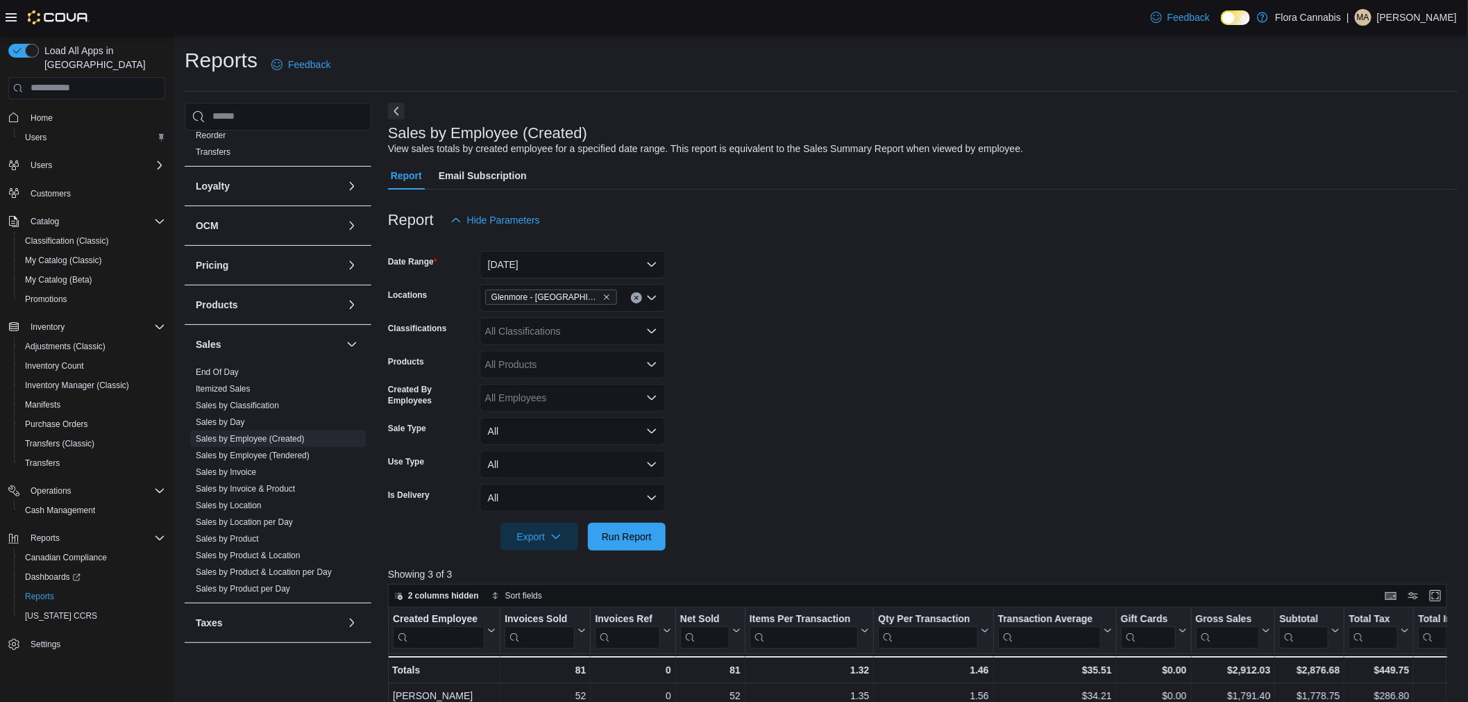
click at [1081, 151] on div "Sales by Employee (Created) View sales totals by created employee for a specifi…" at bounding box center [920, 140] width 1064 height 31
click at [1123, 142] on div "Sales by Employee (Created) View sales totals by created employee for a specifi…" at bounding box center [920, 140] width 1064 height 31
click at [1125, 143] on div "Sales by Employee (Created) View sales totals by created employee for a specifi…" at bounding box center [920, 140] width 1064 height 31
click at [1128, 150] on div "Sales by Employee (Created) View sales totals by created employee for a specifi…" at bounding box center [920, 140] width 1064 height 31
click at [1130, 151] on div "Sales by Employee (Created) View sales totals by created employee for a specifi…" at bounding box center [920, 140] width 1064 height 31
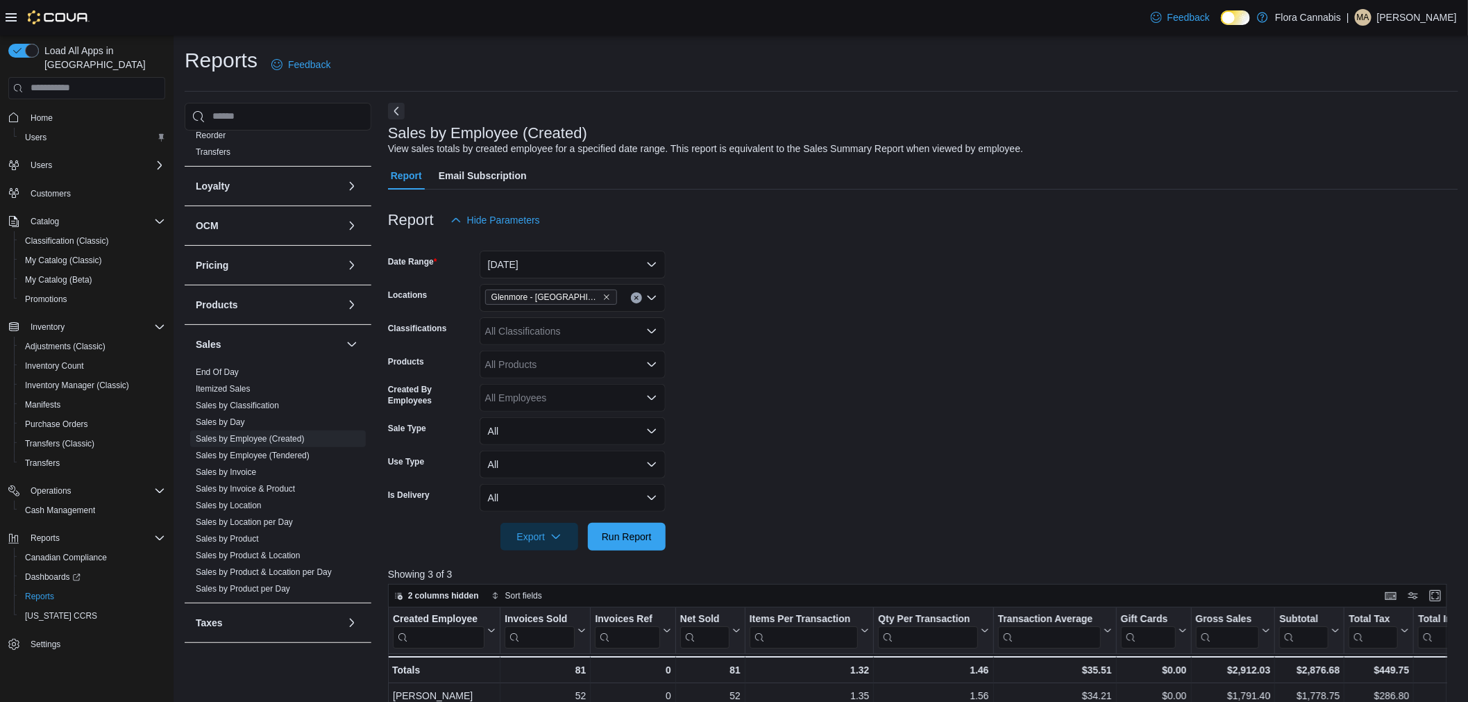
click at [1157, 174] on div "Report Email Subscription" at bounding box center [923, 176] width 1070 height 28
click at [1077, 119] on div at bounding box center [923, 122] width 1070 height 6
click at [1084, 125] on div "Sales by Employee (Created) View sales totals by created employee for a specifi…" at bounding box center [920, 140] width 1064 height 31
click at [1091, 126] on div "Sales by Employee (Created) View sales totals by created employee for a specifi…" at bounding box center [920, 140] width 1064 height 31
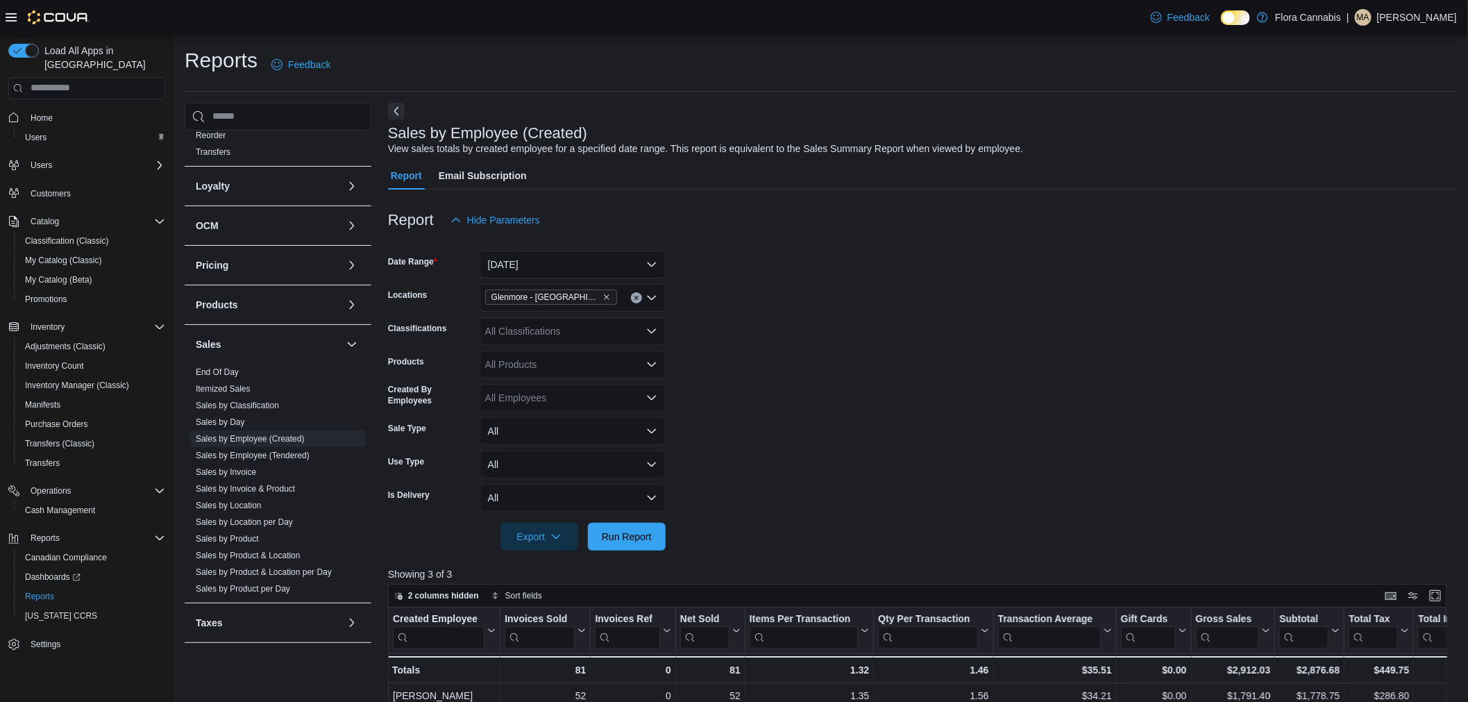
click at [1091, 126] on div "Sales by Employee (Created) View sales totals by created employee for a specifi…" at bounding box center [920, 140] width 1064 height 31
click at [1094, 128] on div "Sales by Employee (Created) View sales totals by created employee for a specifi…" at bounding box center [920, 140] width 1064 height 31
click at [1105, 126] on div "Sales by Employee (Created) View sales totals by created employee for a specifi…" at bounding box center [920, 140] width 1064 height 31
drag, startPoint x: 1098, startPoint y: 135, endPoint x: 1107, endPoint y: 146, distance: 13.8
click at [1097, 135] on div "Sales by Employee (Created) View sales totals by created employee for a specifi…" at bounding box center [920, 140] width 1064 height 31
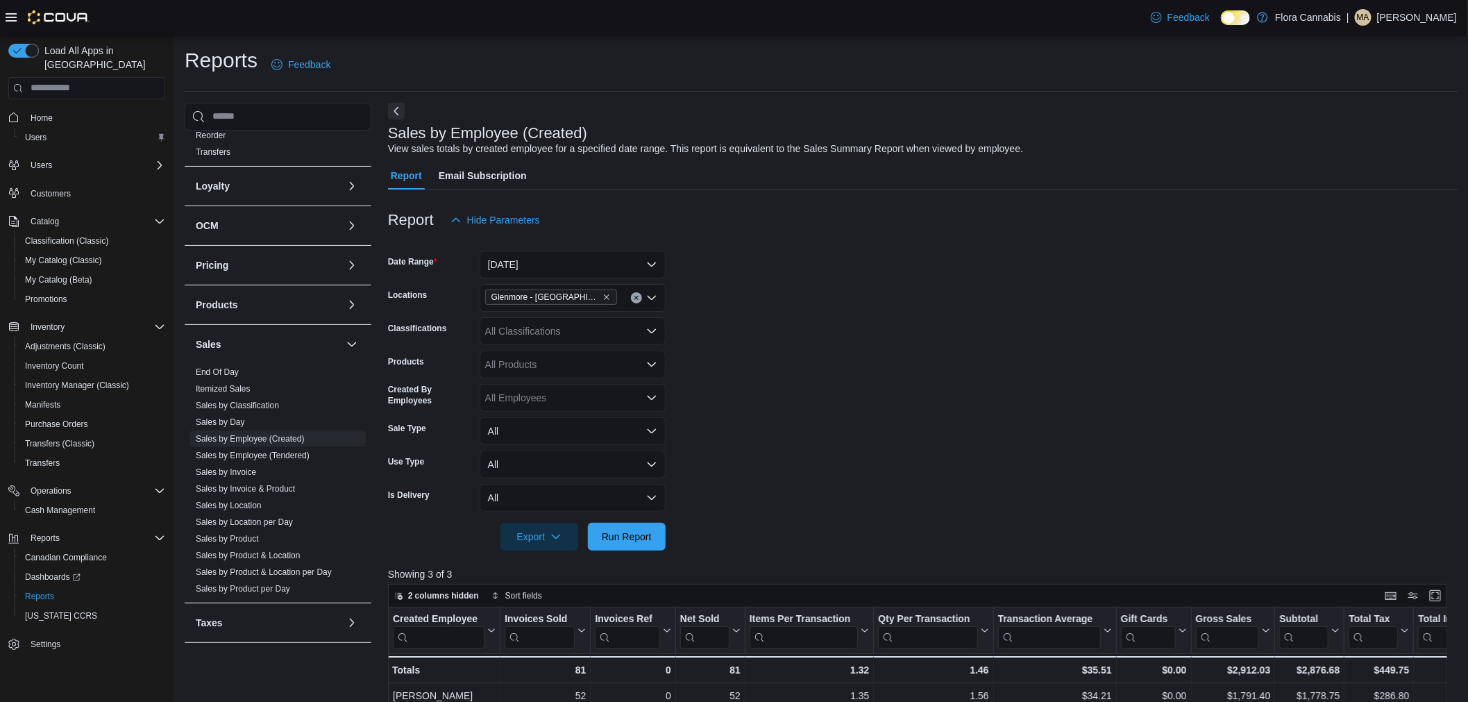
click at [750, 295] on form "Date Range [DATE] Locations [GEOGRAPHIC_DATA] - [GEOGRAPHIC_DATA] - 450374 Clas…" at bounding box center [923, 392] width 1070 height 317
click at [741, 297] on form "Date Range [DATE] Locations [GEOGRAPHIC_DATA] - [GEOGRAPHIC_DATA] - 450374 Clas…" at bounding box center [923, 392] width 1070 height 317
click at [741, 303] on form "Date Range [DATE] Locations [GEOGRAPHIC_DATA] - [GEOGRAPHIC_DATA] - 450374 Clas…" at bounding box center [923, 392] width 1070 height 317
click at [907, 317] on form "Date Range [DATE] Locations [GEOGRAPHIC_DATA] - [GEOGRAPHIC_DATA] - 450374 Clas…" at bounding box center [923, 392] width 1070 height 317
click at [587, 268] on button "[DATE]" at bounding box center [573, 265] width 186 height 28
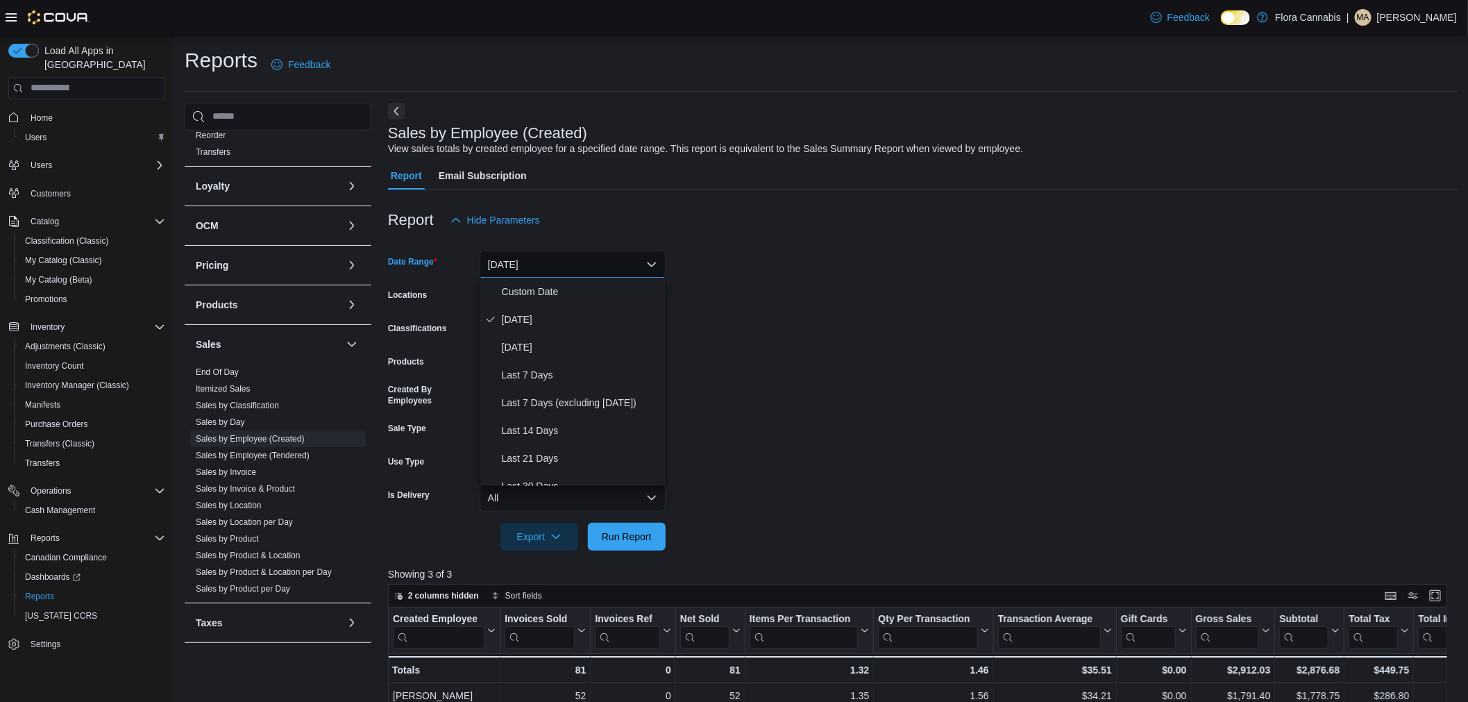
click at [883, 306] on form "Date Range [DATE] Locations [GEOGRAPHIC_DATA] - [GEOGRAPHIC_DATA] - 450374 Clas…" at bounding box center [923, 392] width 1070 height 317
click at [632, 260] on button "[DATE]" at bounding box center [573, 265] width 186 height 28
click at [823, 267] on form "Date Range [DATE] Locations [GEOGRAPHIC_DATA] - [GEOGRAPHIC_DATA] - 450374 Clas…" at bounding box center [923, 392] width 1070 height 317
click at [814, 296] on form "Date Range [DATE] Locations [GEOGRAPHIC_DATA] - [GEOGRAPHIC_DATA] - 450374 Clas…" at bounding box center [923, 392] width 1070 height 317
click at [816, 296] on form "Date Range [DATE] Locations [GEOGRAPHIC_DATA] - [GEOGRAPHIC_DATA] - 450374 Clas…" at bounding box center [923, 392] width 1070 height 317
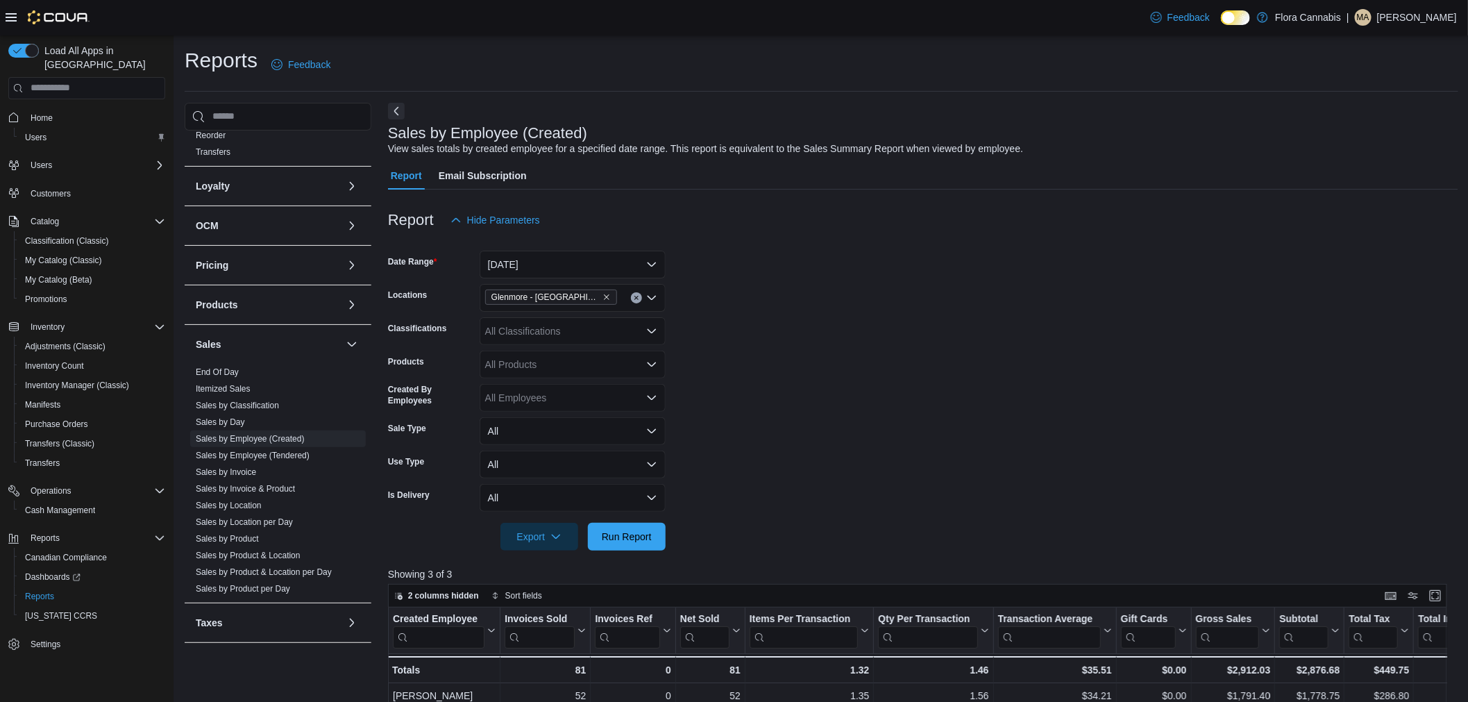
click at [821, 294] on form "Date Range [DATE] Locations [GEOGRAPHIC_DATA] - [GEOGRAPHIC_DATA] - 450374 Clas…" at bounding box center [923, 392] width 1070 height 317
click at [827, 289] on form "Date Range [DATE] Locations [GEOGRAPHIC_DATA] - [GEOGRAPHIC_DATA] - 450374 Clas…" at bounding box center [923, 392] width 1070 height 317
click at [621, 341] on div "All Classifications" at bounding box center [573, 331] width 186 height 28
click at [732, 321] on form "Date Range [DATE] Locations [GEOGRAPHIC_DATA] - [GEOGRAPHIC_DATA] - 450374 Clas…" at bounding box center [923, 392] width 1070 height 317
click at [635, 265] on button "[DATE]" at bounding box center [573, 265] width 186 height 28
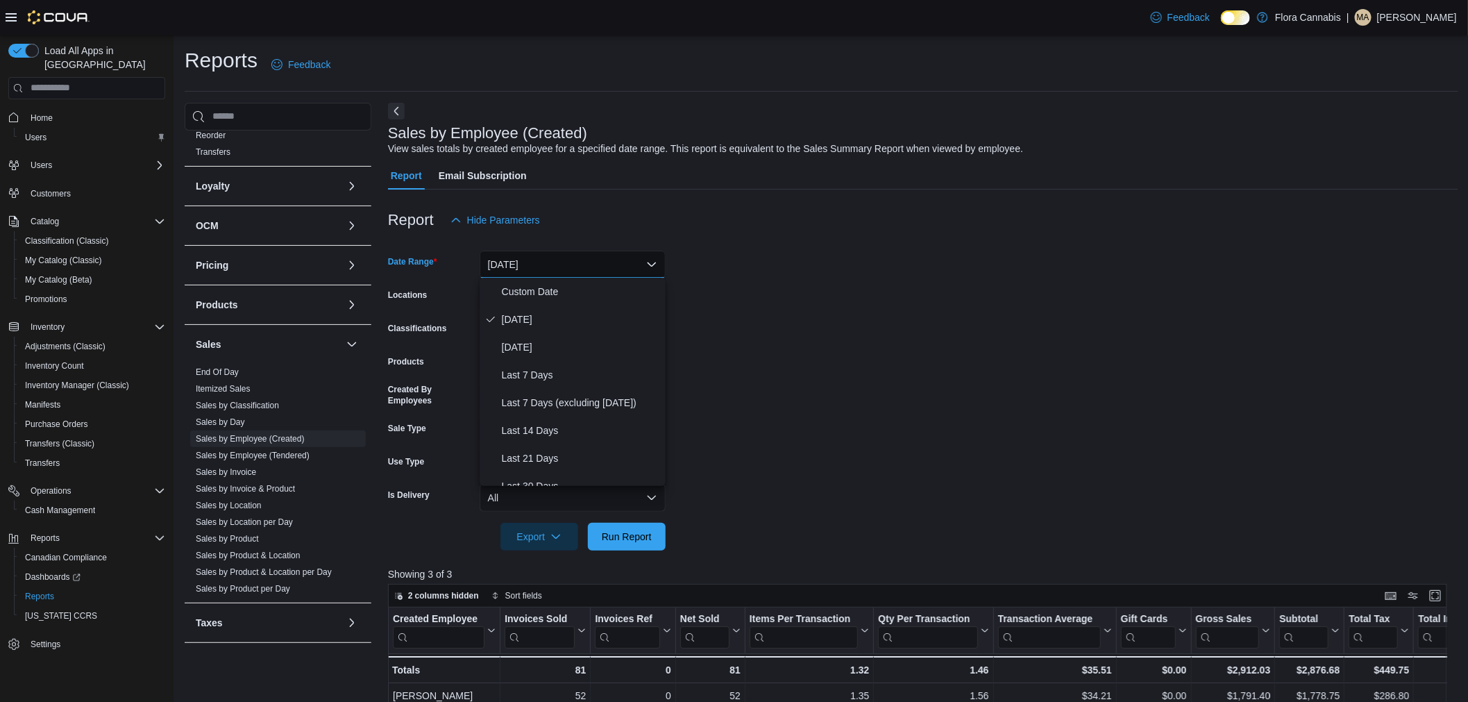
click at [635, 265] on button "[DATE]" at bounding box center [573, 265] width 186 height 28
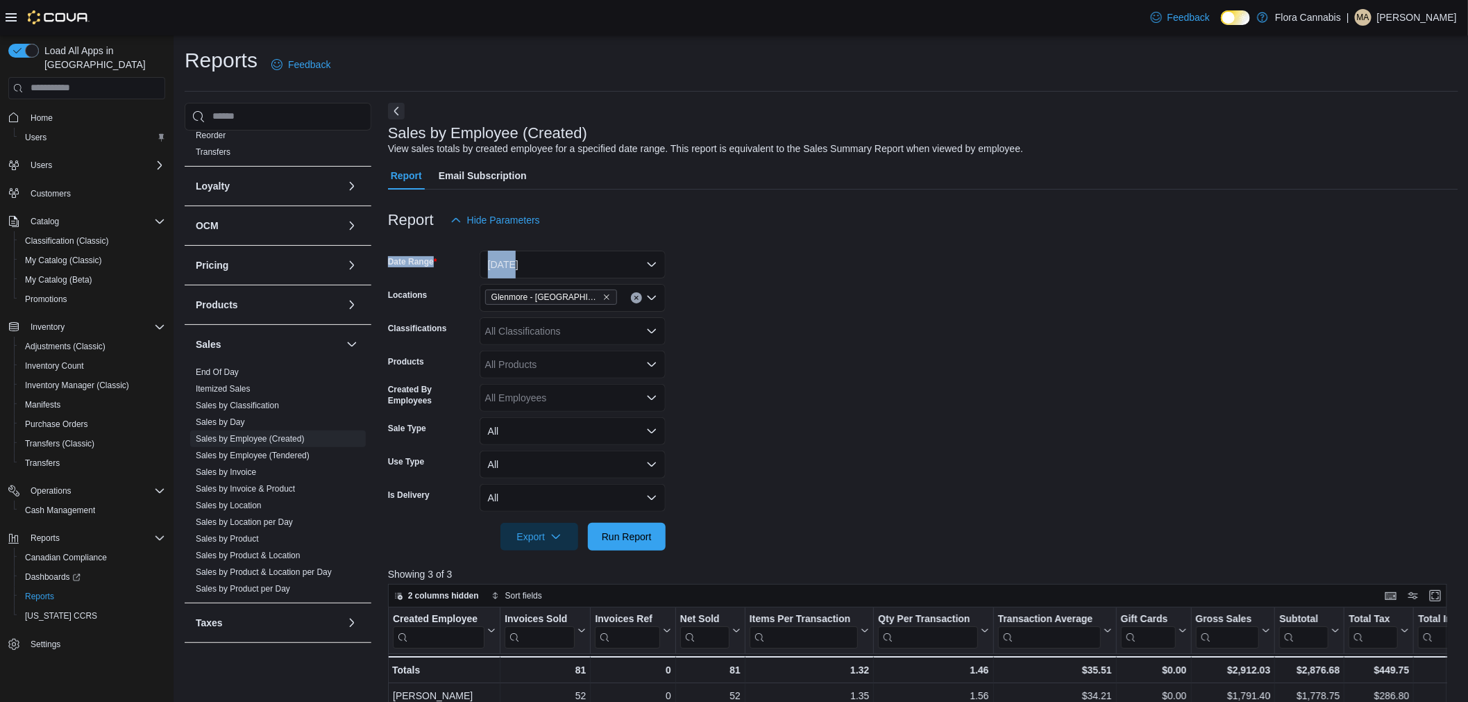
click at [795, 252] on form "Date Range [DATE] Locations [GEOGRAPHIC_DATA] - [GEOGRAPHIC_DATA] - 450374 Clas…" at bounding box center [923, 392] width 1070 height 317
click at [794, 258] on form "Date Range [DATE] Locations [GEOGRAPHIC_DATA] - [GEOGRAPHIC_DATA] - 450374 Clas…" at bounding box center [923, 392] width 1070 height 317
click at [796, 259] on form "Date Range [DATE] Locations [GEOGRAPHIC_DATA] - [GEOGRAPHIC_DATA] - 450374 Clas…" at bounding box center [923, 392] width 1070 height 317
click at [810, 260] on form "Date Range [DATE] Locations [GEOGRAPHIC_DATA] - [GEOGRAPHIC_DATA] - 450374 Clas…" at bounding box center [923, 392] width 1070 height 317
click at [713, 254] on form "Date Range [DATE] Locations [GEOGRAPHIC_DATA] - [GEOGRAPHIC_DATA] - 450374 Clas…" at bounding box center [923, 392] width 1070 height 317
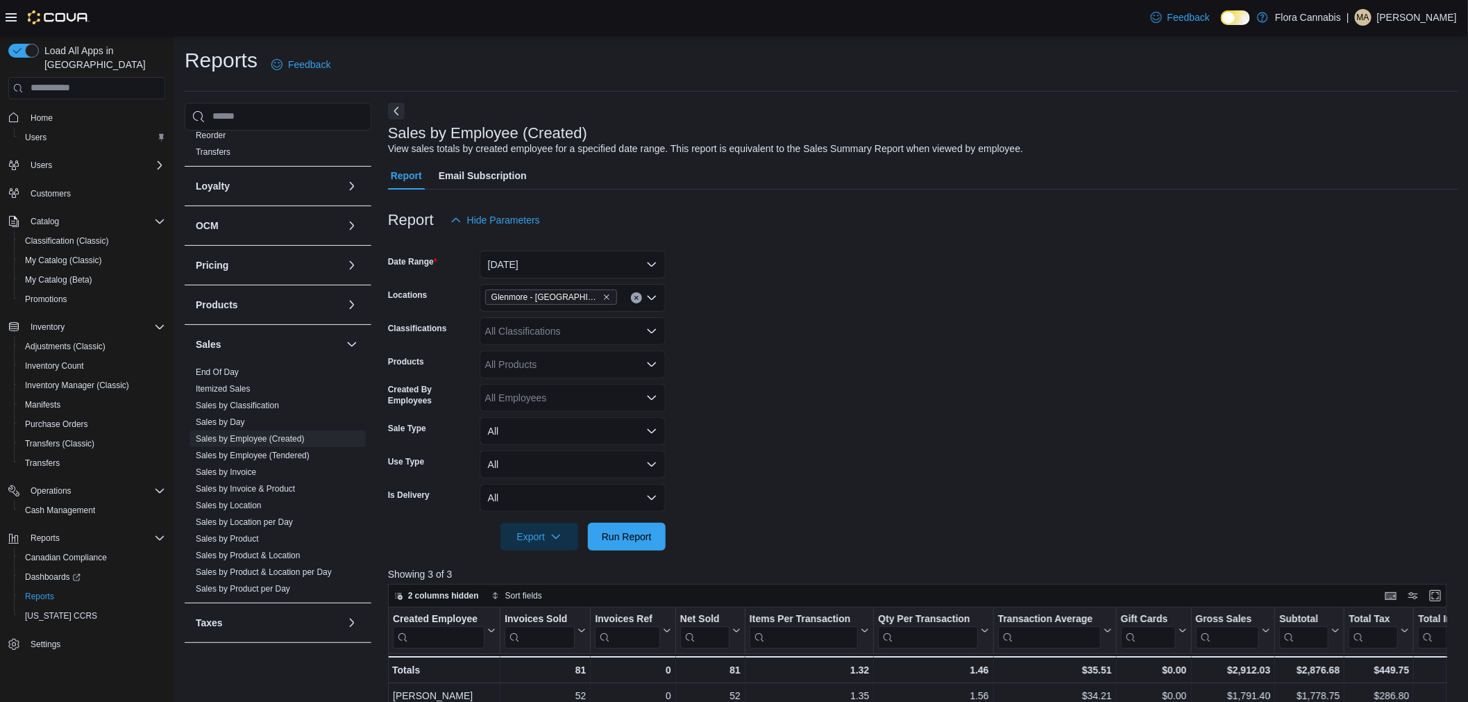
click at [965, 174] on div "Report Email Subscription" at bounding box center [923, 176] width 1070 height 28
click at [963, 222] on div "Report Hide Parameters" at bounding box center [923, 220] width 1070 height 28
click at [966, 216] on div "Report Hide Parameters" at bounding box center [923, 220] width 1070 height 28
click at [939, 323] on form "Date Range [DATE] Locations [GEOGRAPHIC_DATA] - [GEOGRAPHIC_DATA] - 450374 Clas…" at bounding box center [923, 392] width 1070 height 317
click at [940, 324] on form "Date Range [DATE] Locations [GEOGRAPHIC_DATA] - [GEOGRAPHIC_DATA] - 450374 Clas…" at bounding box center [923, 392] width 1070 height 317
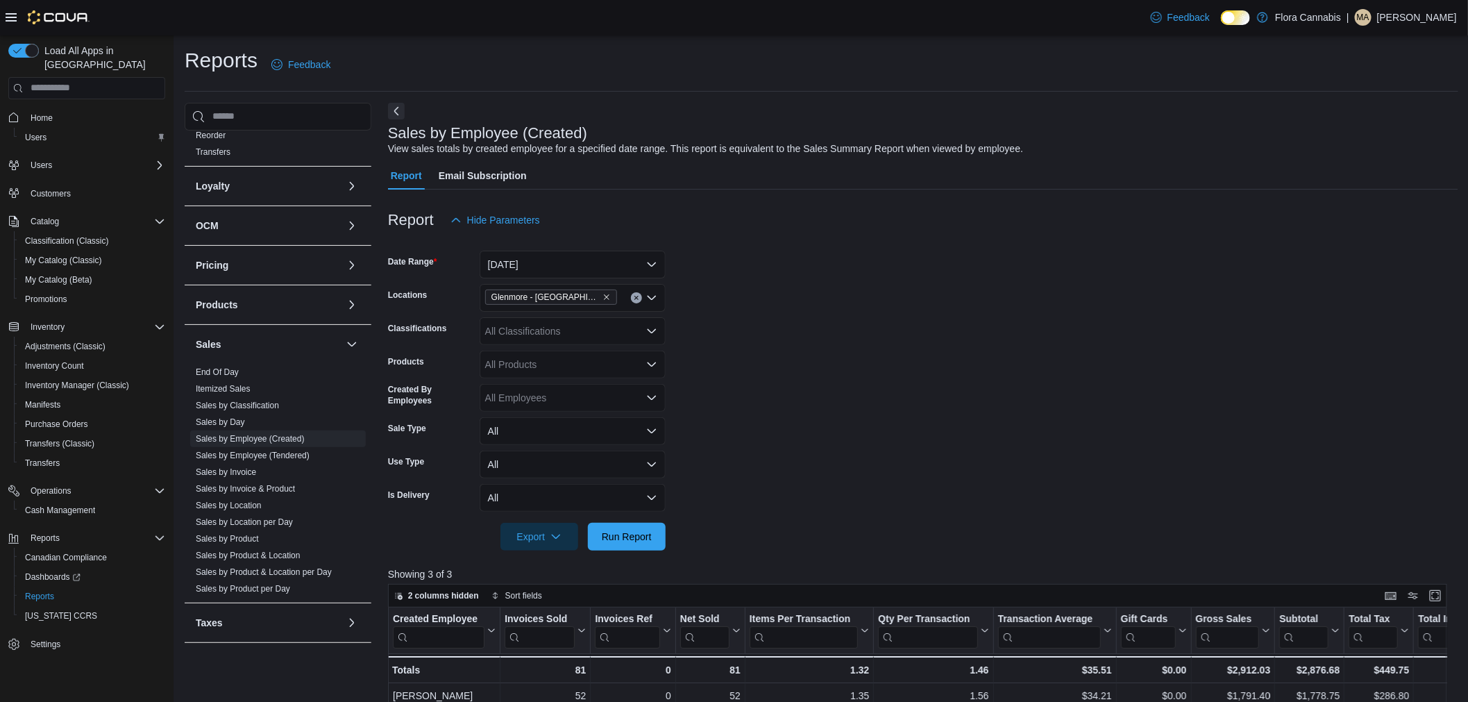
click at [940, 324] on form "Date Range [DATE] Locations [GEOGRAPHIC_DATA] - [GEOGRAPHIC_DATA] - 450374 Clas…" at bounding box center [923, 392] width 1070 height 317
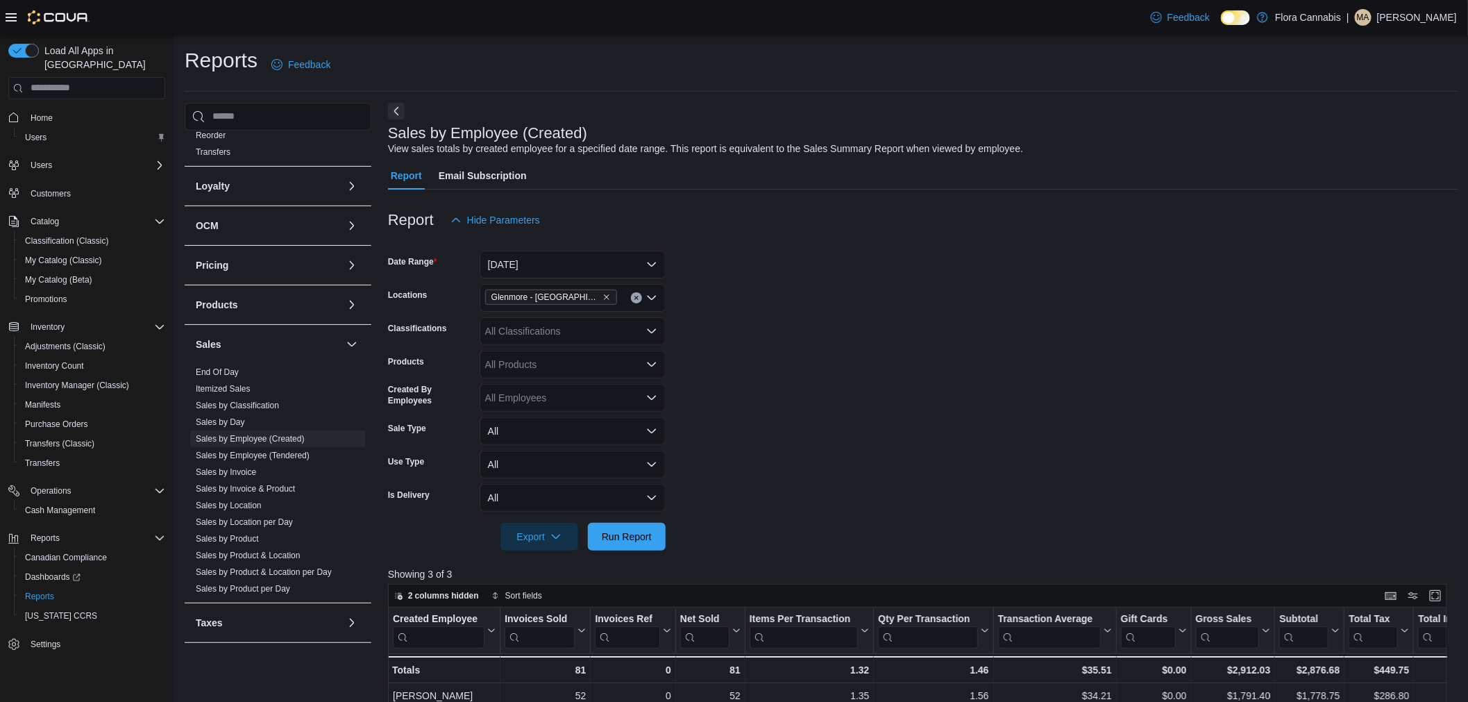
click at [955, 324] on form "Date Range [DATE] Locations [GEOGRAPHIC_DATA] - [GEOGRAPHIC_DATA] - 450374 Clas…" at bounding box center [923, 392] width 1070 height 317
click at [957, 324] on form "Date Range [DATE] Locations [GEOGRAPHIC_DATA] - [GEOGRAPHIC_DATA] - 450374 Clas…" at bounding box center [923, 392] width 1070 height 317
click at [960, 329] on form "Date Range [DATE] Locations [GEOGRAPHIC_DATA] - [GEOGRAPHIC_DATA] - 450374 Clas…" at bounding box center [923, 392] width 1070 height 317
click at [948, 329] on form "Date Range [DATE] Locations [GEOGRAPHIC_DATA] - [GEOGRAPHIC_DATA] - 450374 Clas…" at bounding box center [923, 392] width 1070 height 317
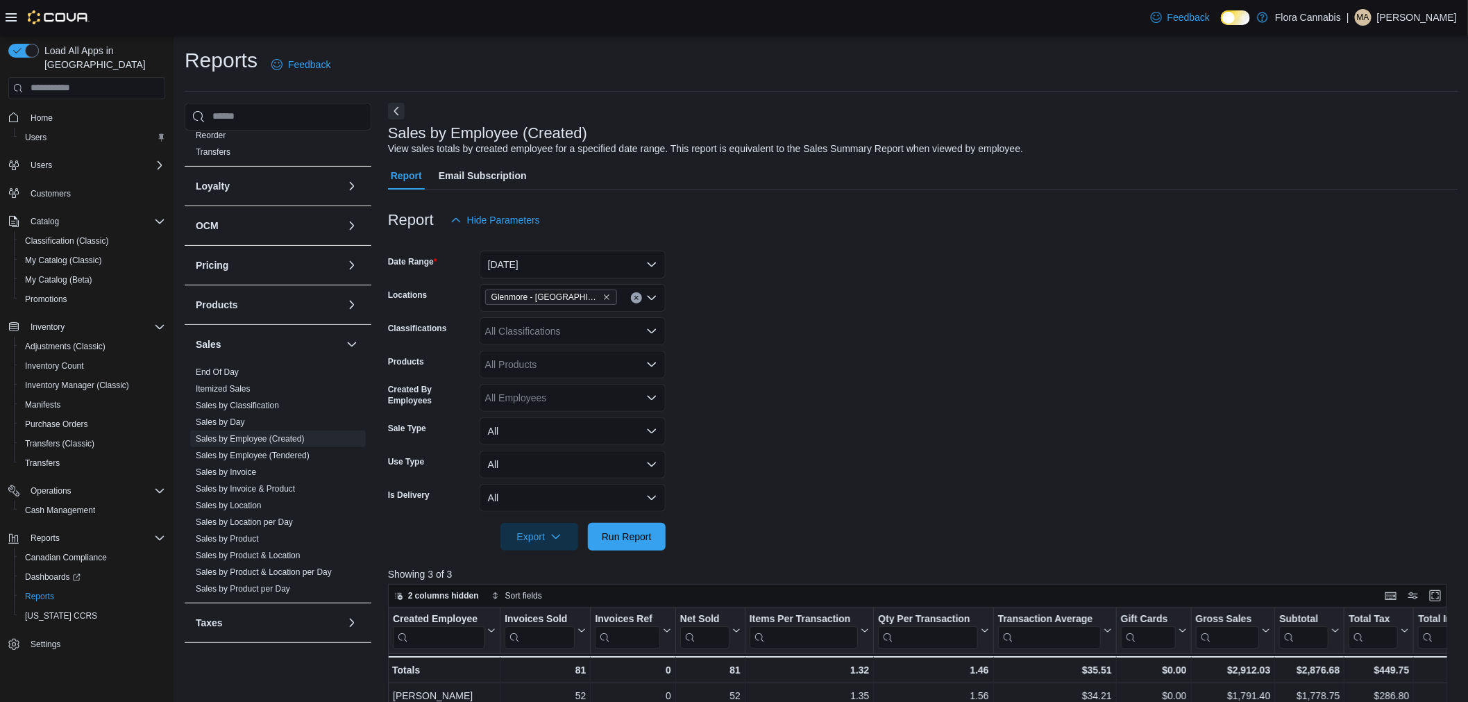
click at [915, 309] on form "Date Range [DATE] Locations [GEOGRAPHIC_DATA] - [GEOGRAPHIC_DATA] - 450374 Clas…" at bounding box center [923, 392] width 1070 height 317
click at [944, 313] on form "Date Range [DATE] Locations [GEOGRAPHIC_DATA] - [GEOGRAPHIC_DATA] - 450374 Clas…" at bounding box center [923, 392] width 1070 height 317
click at [998, 322] on form "Date Range [DATE] Locations [GEOGRAPHIC_DATA] - [GEOGRAPHIC_DATA] - 450374 Clas…" at bounding box center [923, 392] width 1070 height 317
click at [998, 321] on form "Date Range [DATE] Locations [GEOGRAPHIC_DATA] - [GEOGRAPHIC_DATA] - 450374 Clas…" at bounding box center [923, 392] width 1070 height 317
click at [893, 278] on form "Date Range [DATE] Locations [GEOGRAPHIC_DATA] - [GEOGRAPHIC_DATA] - 450374 Clas…" at bounding box center [923, 392] width 1070 height 317
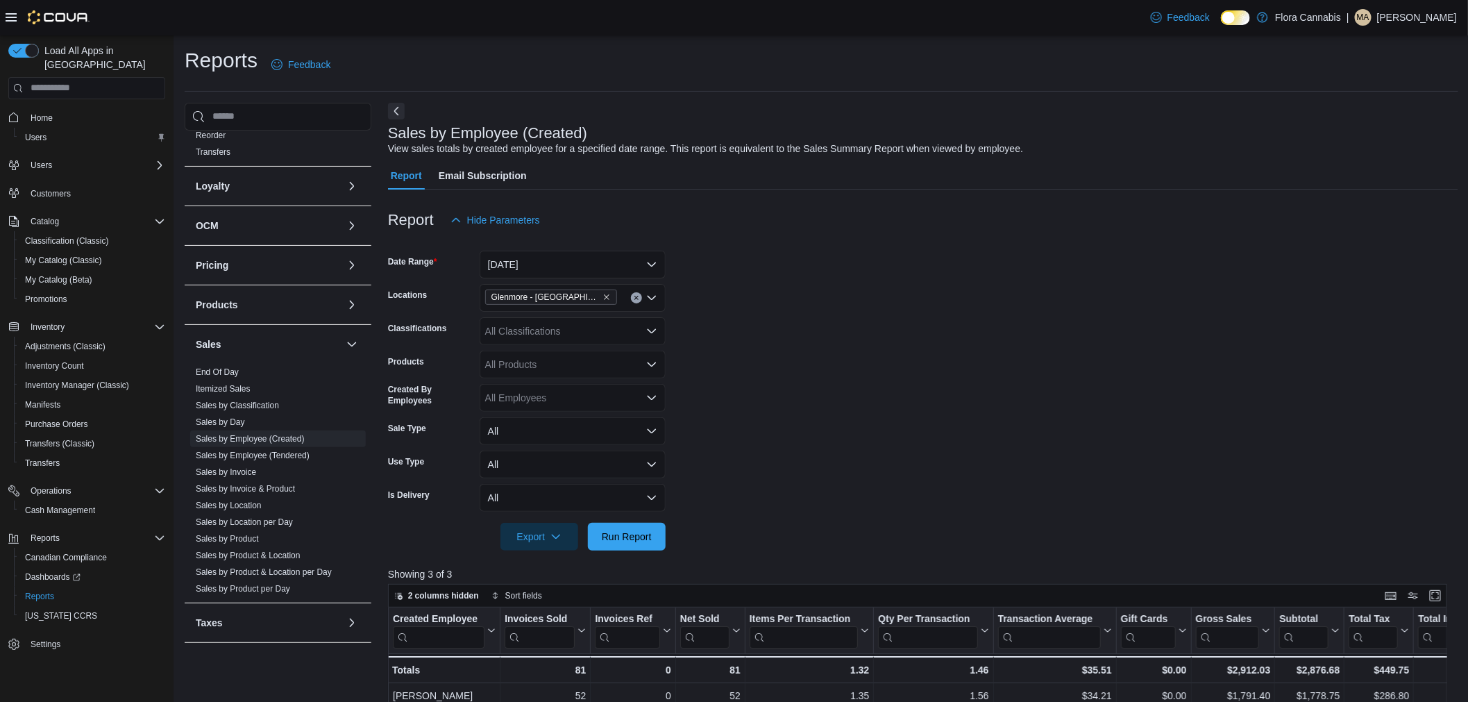
click at [857, 267] on form "Date Range [DATE] Locations [GEOGRAPHIC_DATA] - [GEOGRAPHIC_DATA] - 450374 Clas…" at bounding box center [923, 392] width 1070 height 317
click at [851, 267] on form "Date Range [DATE] Locations [GEOGRAPHIC_DATA] - [GEOGRAPHIC_DATA] - 450374 Clas…" at bounding box center [923, 392] width 1070 height 317
click at [807, 240] on div at bounding box center [923, 242] width 1070 height 17
click at [745, 213] on div "Report Hide Parameters" at bounding box center [923, 220] width 1070 height 28
click at [711, 207] on div "Report Hide Parameters" at bounding box center [923, 220] width 1070 height 28
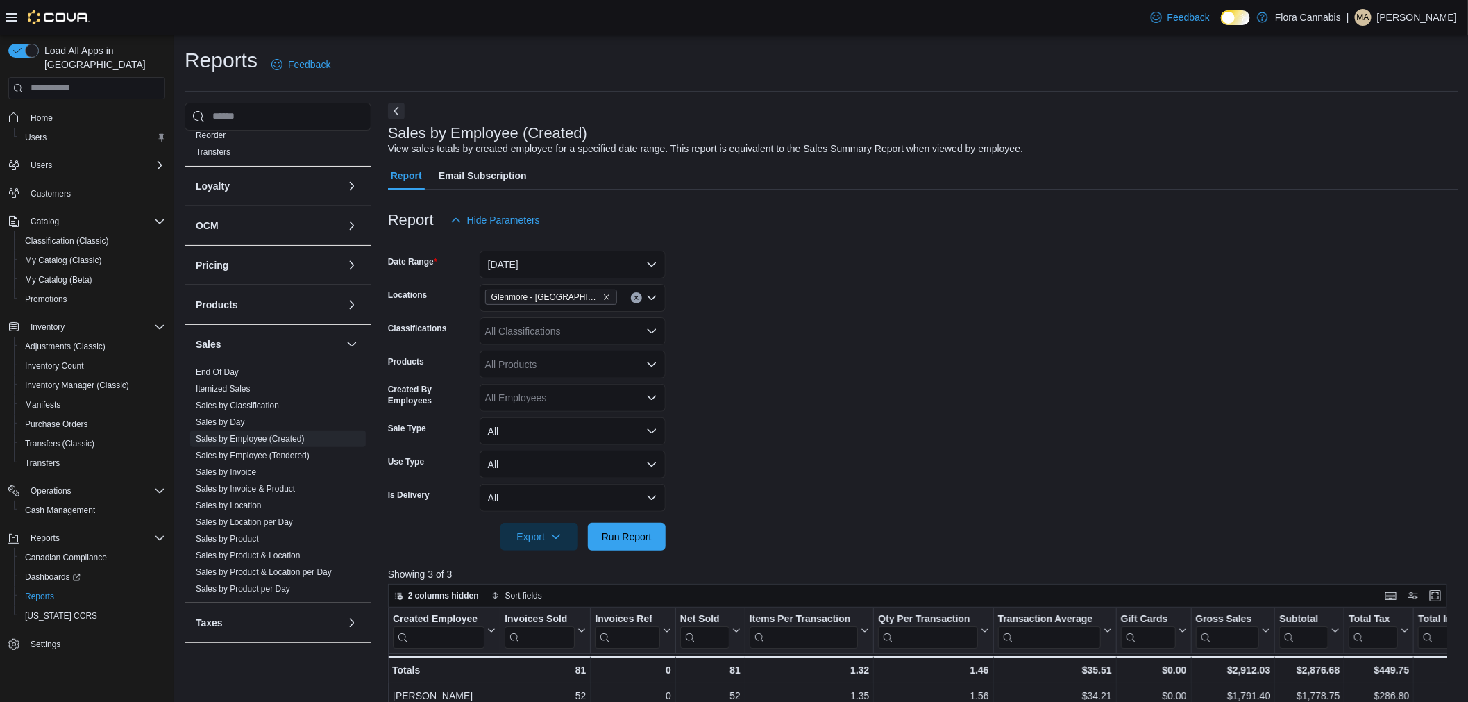
click at [703, 210] on div "Report Hide Parameters" at bounding box center [923, 220] width 1070 height 28
click at [703, 214] on div "Report Hide Parameters" at bounding box center [923, 220] width 1070 height 28
click at [697, 204] on div at bounding box center [923, 198] width 1070 height 17
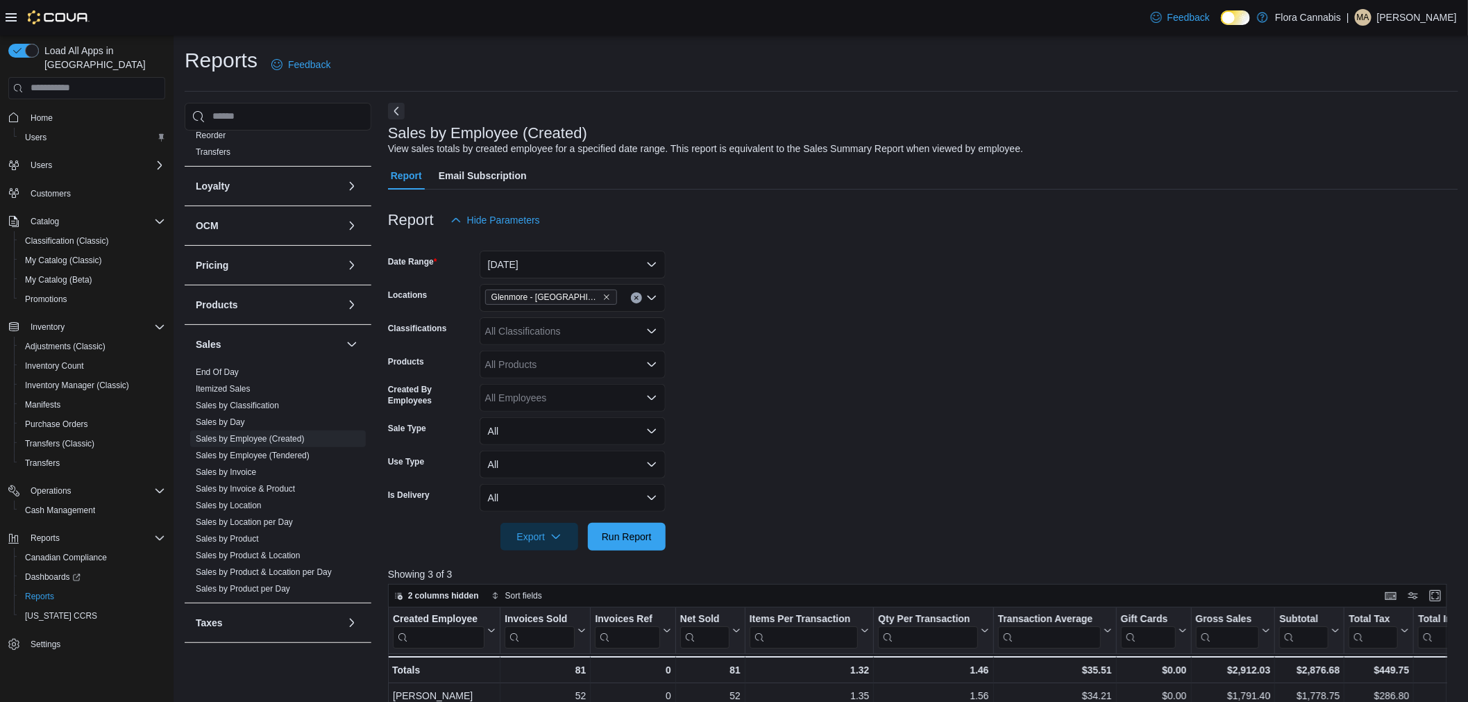
click at [697, 204] on div at bounding box center [923, 198] width 1070 height 17
click at [702, 207] on div "Report Hide Parameters" at bounding box center [923, 220] width 1070 height 28
click at [724, 268] on form "Date Range [DATE] Locations [GEOGRAPHIC_DATA] - [GEOGRAPHIC_DATA] - 450374 Clas…" at bounding box center [923, 392] width 1070 height 317
click at [703, 254] on form "Date Range [DATE] Locations [GEOGRAPHIC_DATA] - [GEOGRAPHIC_DATA] - 450374 Clas…" at bounding box center [923, 392] width 1070 height 317
click at [664, 213] on div "Report Hide Parameters" at bounding box center [923, 220] width 1070 height 28
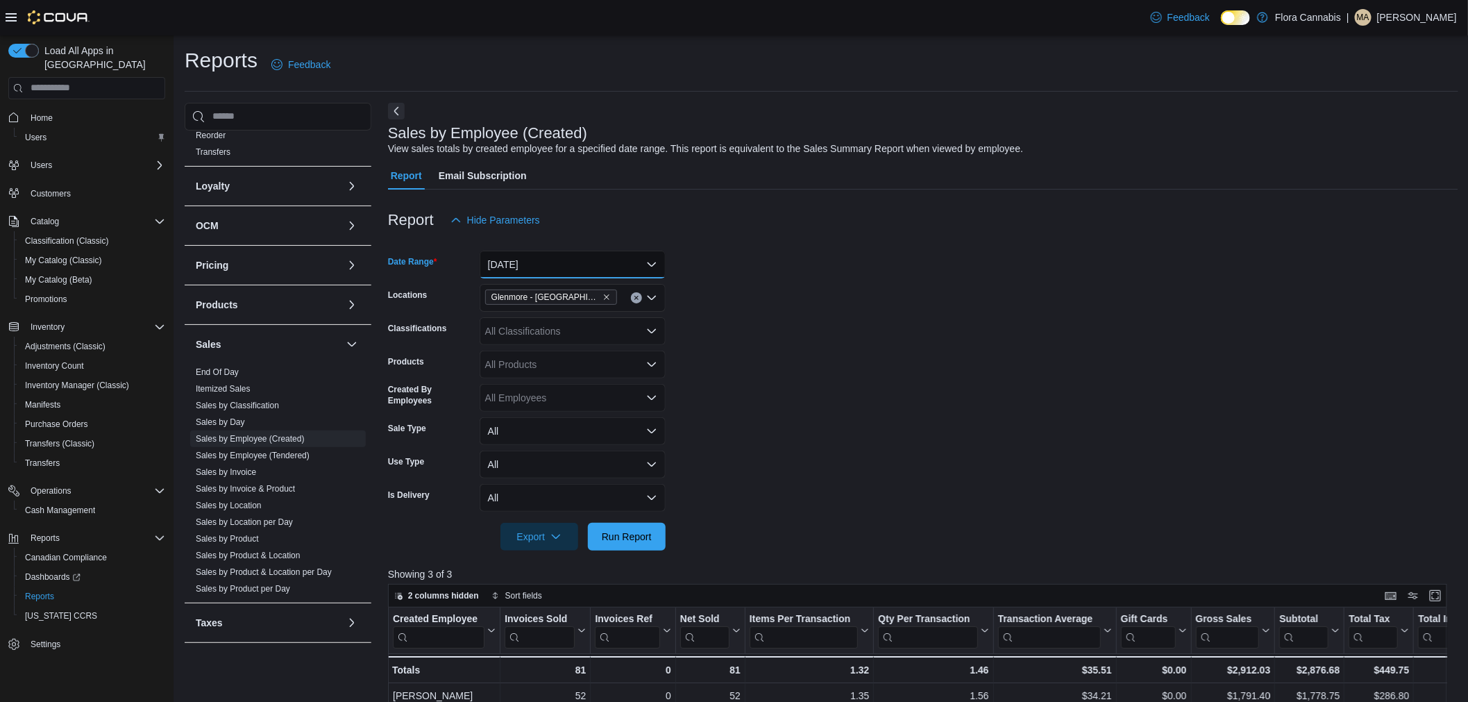
click at [641, 269] on button "[DATE]" at bounding box center [573, 265] width 186 height 28
click at [657, 208] on div "Report Hide Parameters" at bounding box center [923, 220] width 1070 height 28
click at [653, 212] on div "Report Hide Parameters" at bounding box center [923, 220] width 1070 height 28
click at [727, 253] on form "Date Range [DATE] Locations [GEOGRAPHIC_DATA] - [GEOGRAPHIC_DATA] - 450374 Clas…" at bounding box center [923, 392] width 1070 height 317
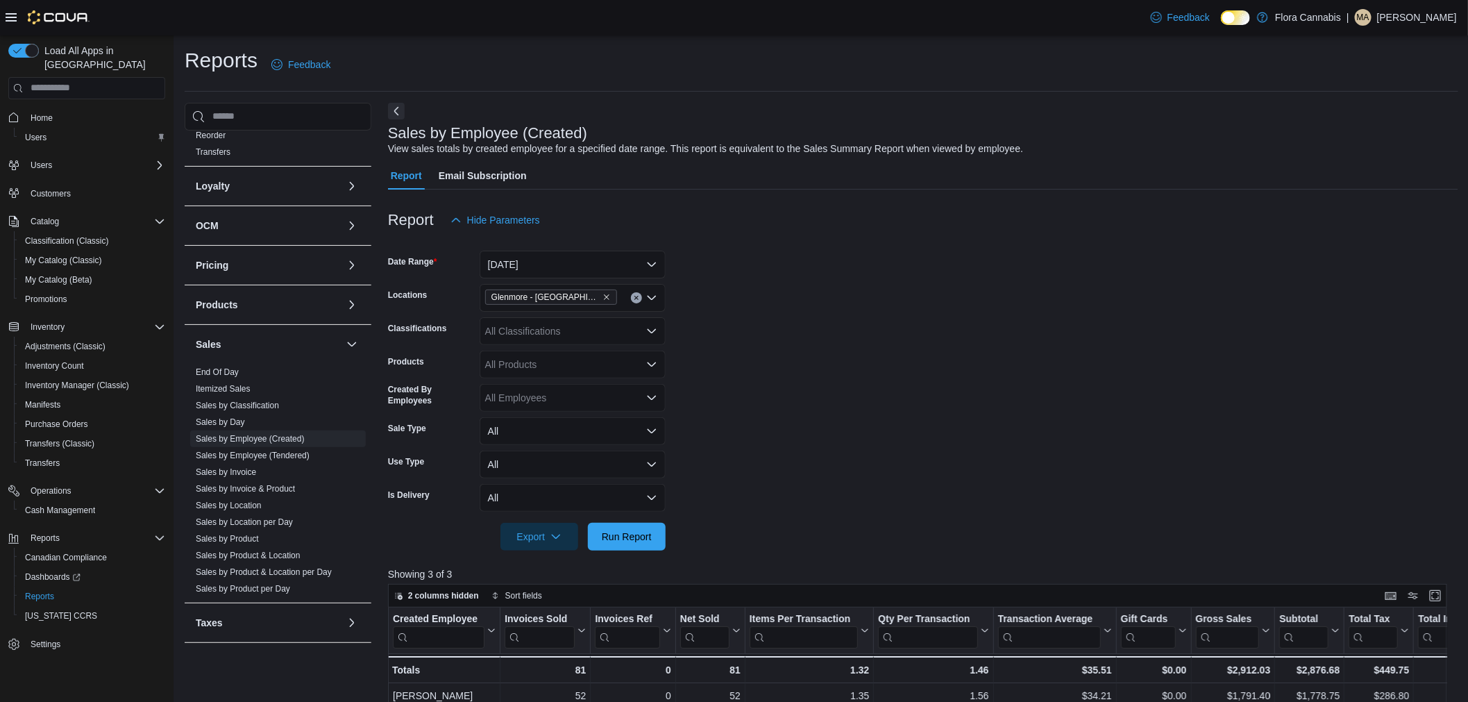
click at [744, 253] on form "Date Range [DATE] Locations [GEOGRAPHIC_DATA] - [GEOGRAPHIC_DATA] - 450374 Clas…" at bounding box center [923, 392] width 1070 height 317
click at [753, 253] on form "Date Range [DATE] Locations [GEOGRAPHIC_DATA] - [GEOGRAPHIC_DATA] - 450374 Clas…" at bounding box center [923, 392] width 1070 height 317
click at [928, 276] on form "Date Range [DATE] Locations [GEOGRAPHIC_DATA] - [GEOGRAPHIC_DATA] - 450374 Clas…" at bounding box center [923, 392] width 1070 height 317
click at [961, 276] on form "Date Range [DATE] Locations [GEOGRAPHIC_DATA] - [GEOGRAPHIC_DATA] - 450374 Clas…" at bounding box center [923, 392] width 1070 height 317
click at [996, 299] on form "Date Range [DATE] Locations [GEOGRAPHIC_DATA] - [GEOGRAPHIC_DATA] - 450374 Clas…" at bounding box center [923, 392] width 1070 height 317
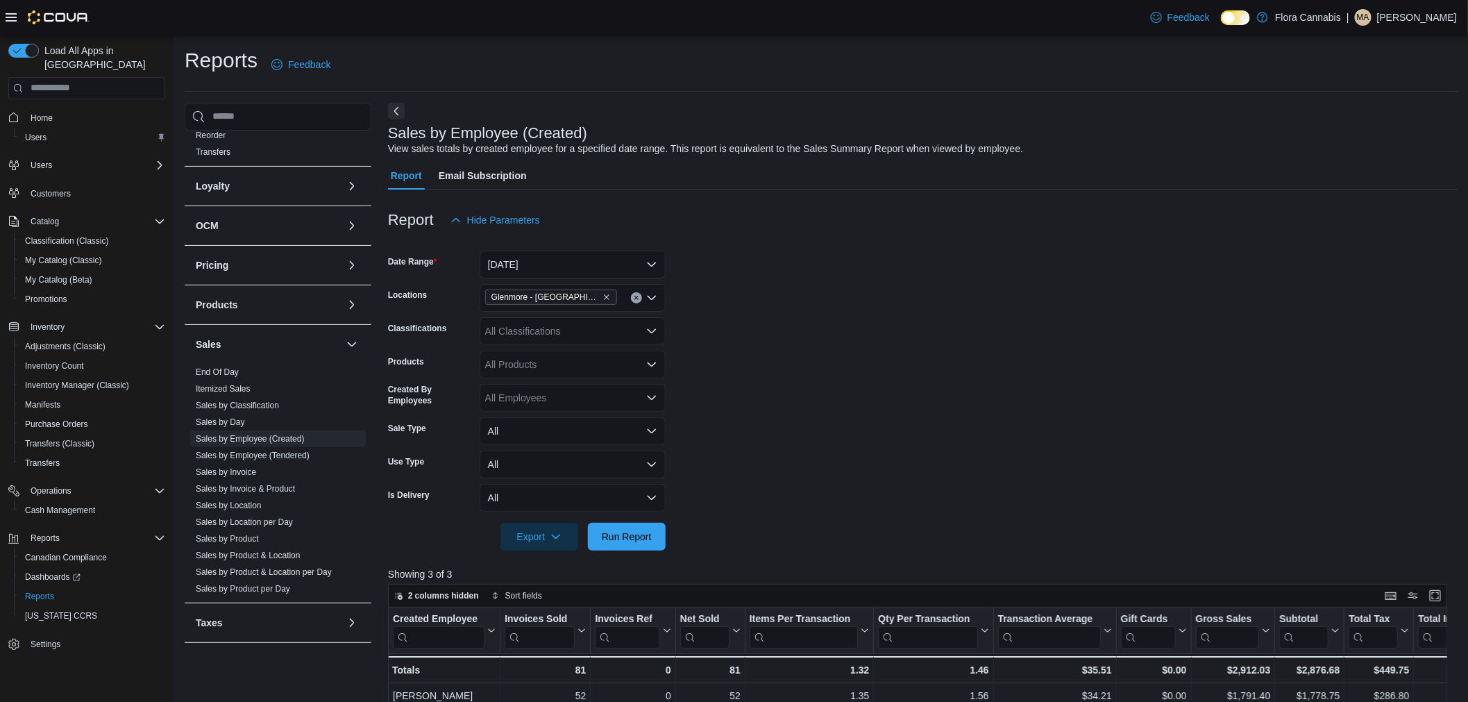
click at [947, 324] on form "Date Range [DATE] Locations [GEOGRAPHIC_DATA] - [GEOGRAPHIC_DATA] - 450374 Clas…" at bounding box center [923, 392] width 1070 height 317
click at [954, 308] on form "Date Range [DATE] Locations [GEOGRAPHIC_DATA] - [GEOGRAPHIC_DATA] - 450374 Clas…" at bounding box center [923, 392] width 1070 height 317
click at [953, 308] on form "Date Range [DATE] Locations [GEOGRAPHIC_DATA] - [GEOGRAPHIC_DATA] - 450374 Clas…" at bounding box center [923, 392] width 1070 height 317
click at [973, 289] on form "Date Range [DATE] Locations [GEOGRAPHIC_DATA] - [GEOGRAPHIC_DATA] - 450374 Clas…" at bounding box center [923, 392] width 1070 height 317
click at [893, 258] on form "Date Range [DATE] Locations [GEOGRAPHIC_DATA] - [GEOGRAPHIC_DATA] - 450374 Clas…" at bounding box center [923, 392] width 1070 height 317
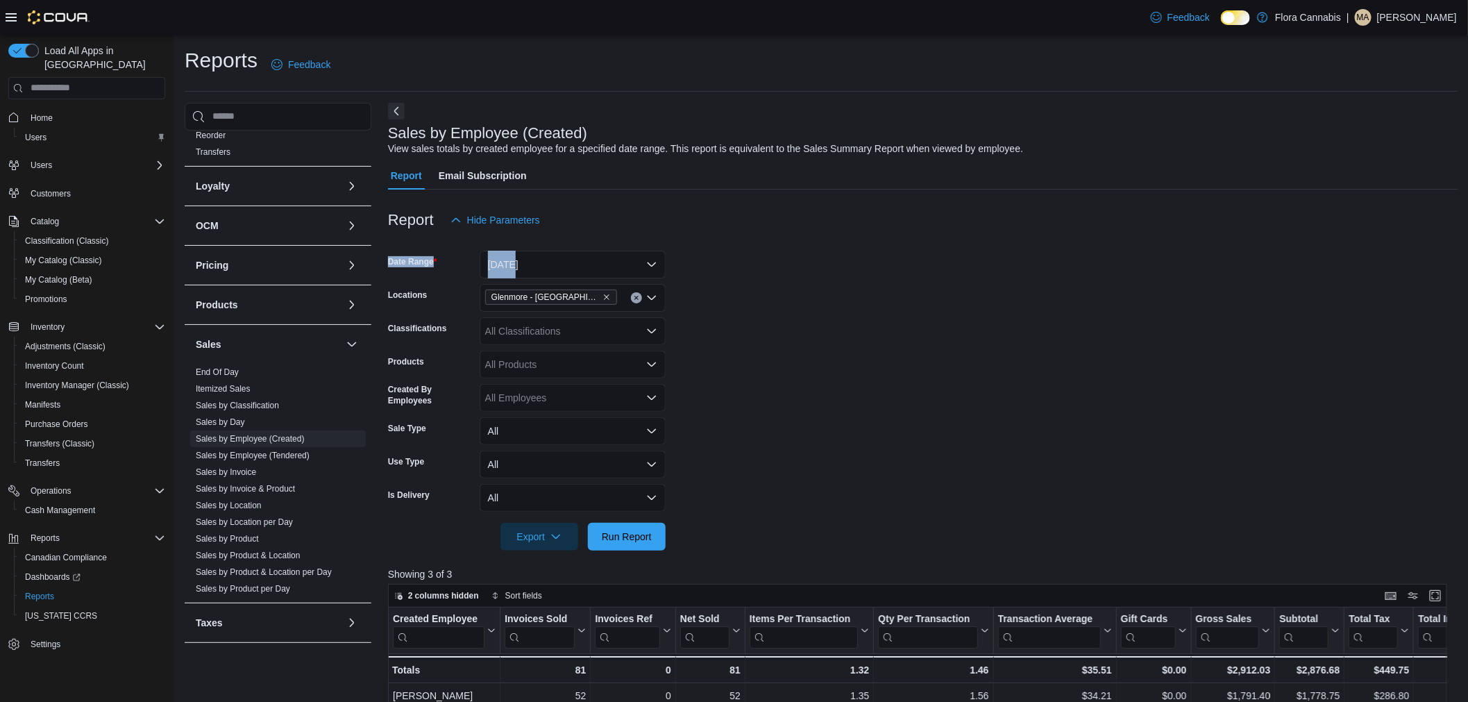
click at [887, 253] on form "Date Range [DATE] Locations [GEOGRAPHIC_DATA] - [GEOGRAPHIC_DATA] - 450374 Clas…" at bounding box center [923, 392] width 1070 height 317
drag, startPoint x: 859, startPoint y: 261, endPoint x: 823, endPoint y: 253, distance: 37.0
click at [859, 261] on form "Date Range [DATE] Locations [GEOGRAPHIC_DATA] - [GEOGRAPHIC_DATA] - 450374 Clas…" at bounding box center [923, 392] width 1070 height 317
click at [791, 230] on div "Report Hide Parameters" at bounding box center [923, 220] width 1070 height 28
click at [722, 240] on div at bounding box center [923, 242] width 1070 height 17
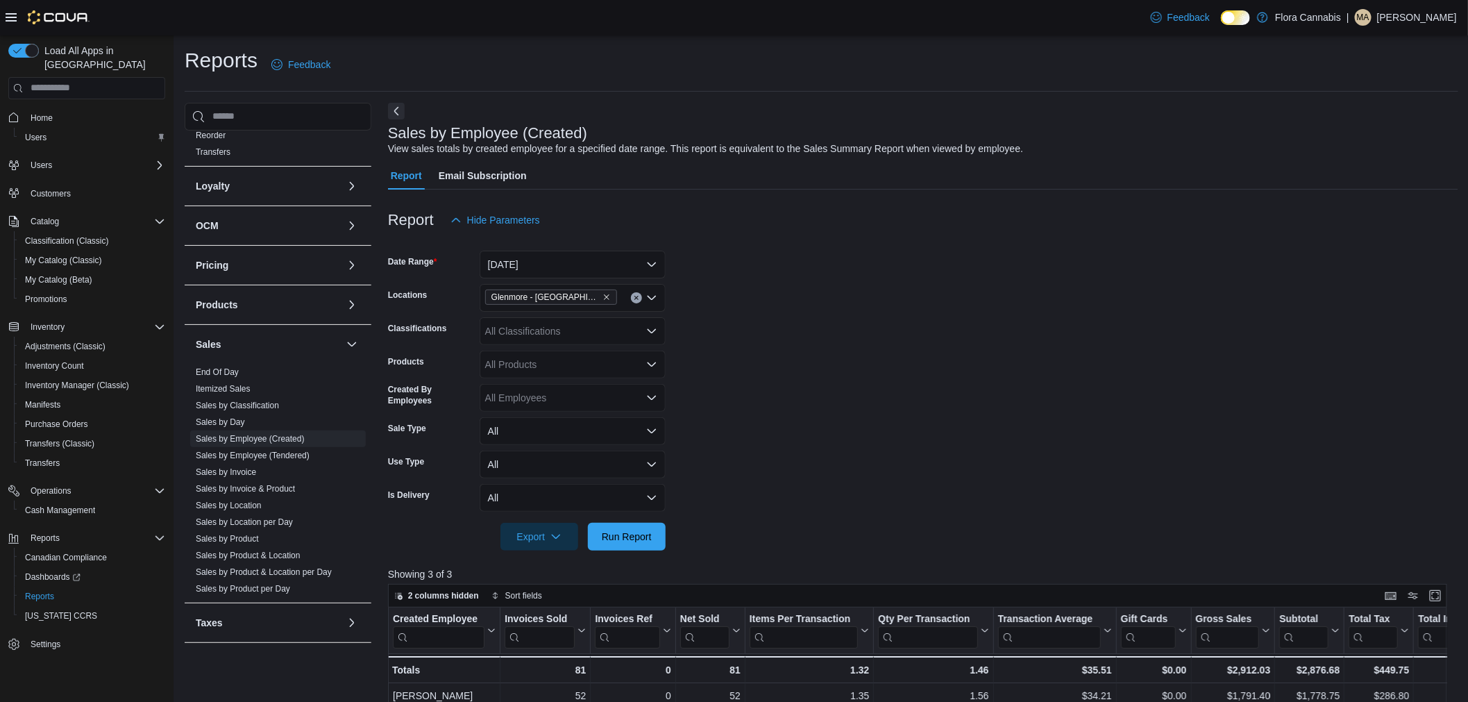
click at [728, 253] on form "Date Range [DATE] Locations [GEOGRAPHIC_DATA] - [GEOGRAPHIC_DATA] - 450374 Clas…" at bounding box center [923, 392] width 1070 height 317
click at [743, 255] on form "Date Range [DATE] Locations [GEOGRAPHIC_DATA] - [GEOGRAPHIC_DATA] - 450374 Clas…" at bounding box center [923, 392] width 1070 height 317
drag, startPoint x: 741, startPoint y: 251, endPoint x: 751, endPoint y: 245, distance: 11.8
click at [750, 245] on form "Date Range [DATE] Locations [GEOGRAPHIC_DATA] - [GEOGRAPHIC_DATA] - 450374 Clas…" at bounding box center [923, 392] width 1070 height 317
click at [755, 239] on div at bounding box center [923, 242] width 1070 height 17
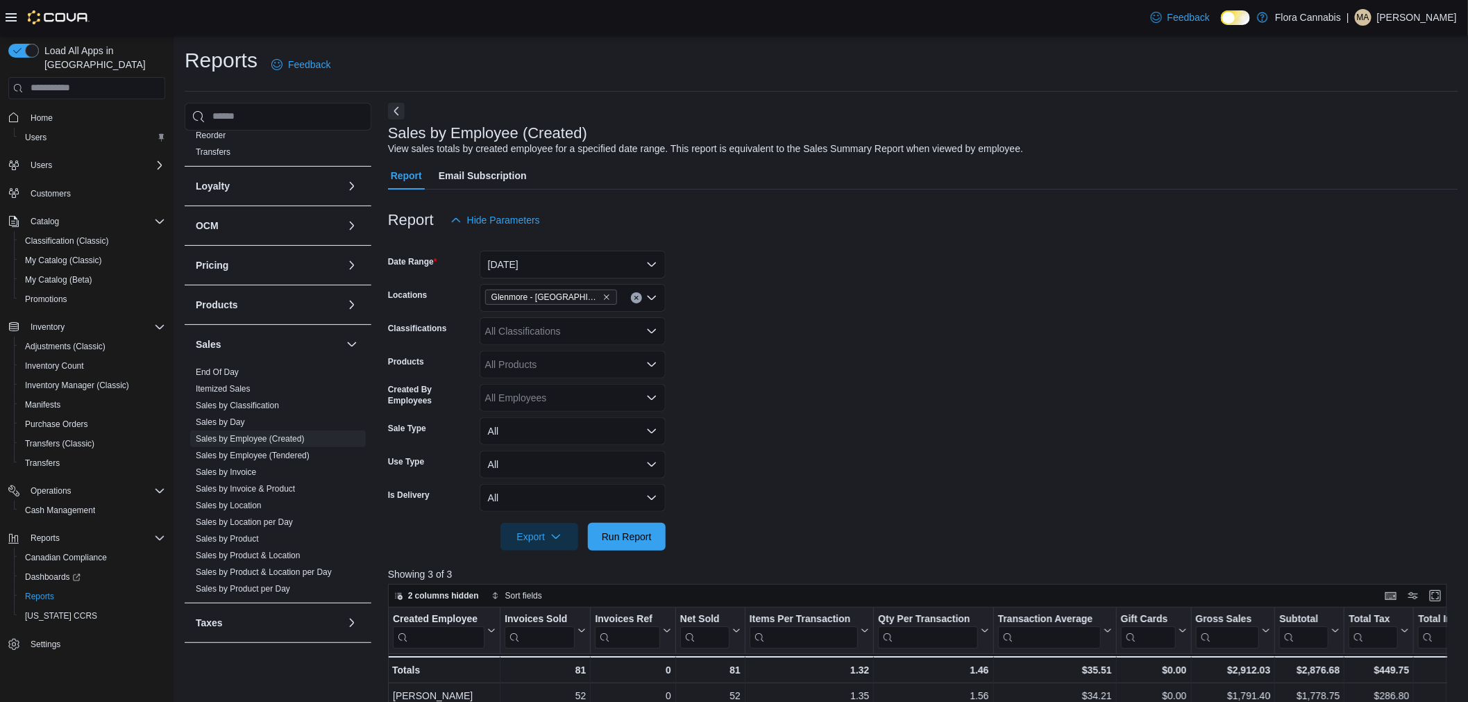
click at [740, 253] on form "Date Range [DATE] Locations [GEOGRAPHIC_DATA] - [GEOGRAPHIC_DATA] - 450374 Clas…" at bounding box center [923, 392] width 1070 height 317
click at [739, 257] on form "Date Range [DATE] Locations [GEOGRAPHIC_DATA] - [GEOGRAPHIC_DATA] - 450374 Clas…" at bounding box center [923, 392] width 1070 height 317
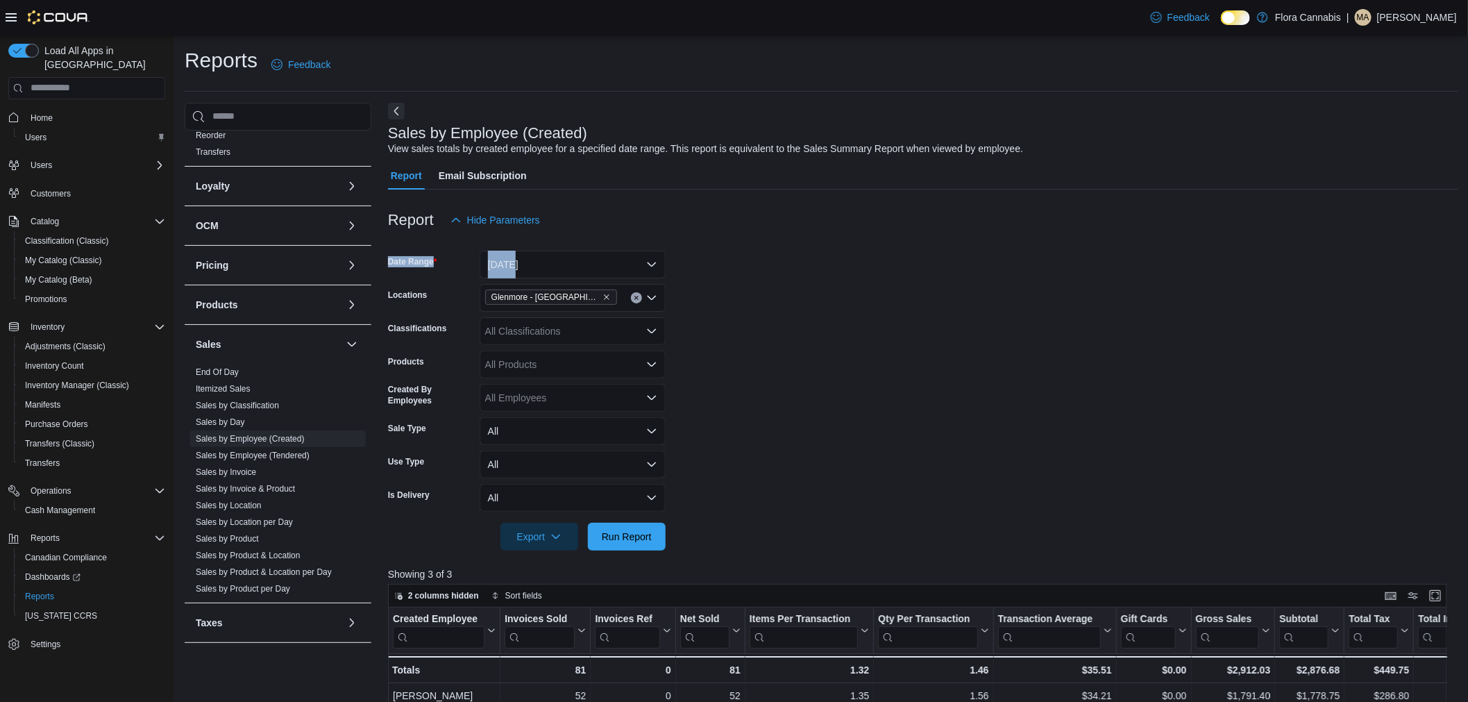
drag, startPoint x: 739, startPoint y: 258, endPoint x: 730, endPoint y: 248, distance: 13.7
click at [730, 248] on form "Date Range [DATE] Locations [GEOGRAPHIC_DATA] - [GEOGRAPHIC_DATA] - 450374 Clas…" at bounding box center [923, 392] width 1070 height 317
click at [730, 252] on form "Date Range [DATE] Locations [GEOGRAPHIC_DATA] - [GEOGRAPHIC_DATA] - 450374 Clas…" at bounding box center [923, 392] width 1070 height 317
click at [730, 258] on form "Date Range [DATE] Locations [GEOGRAPHIC_DATA] - [GEOGRAPHIC_DATA] - 450374 Clas…" at bounding box center [923, 392] width 1070 height 317
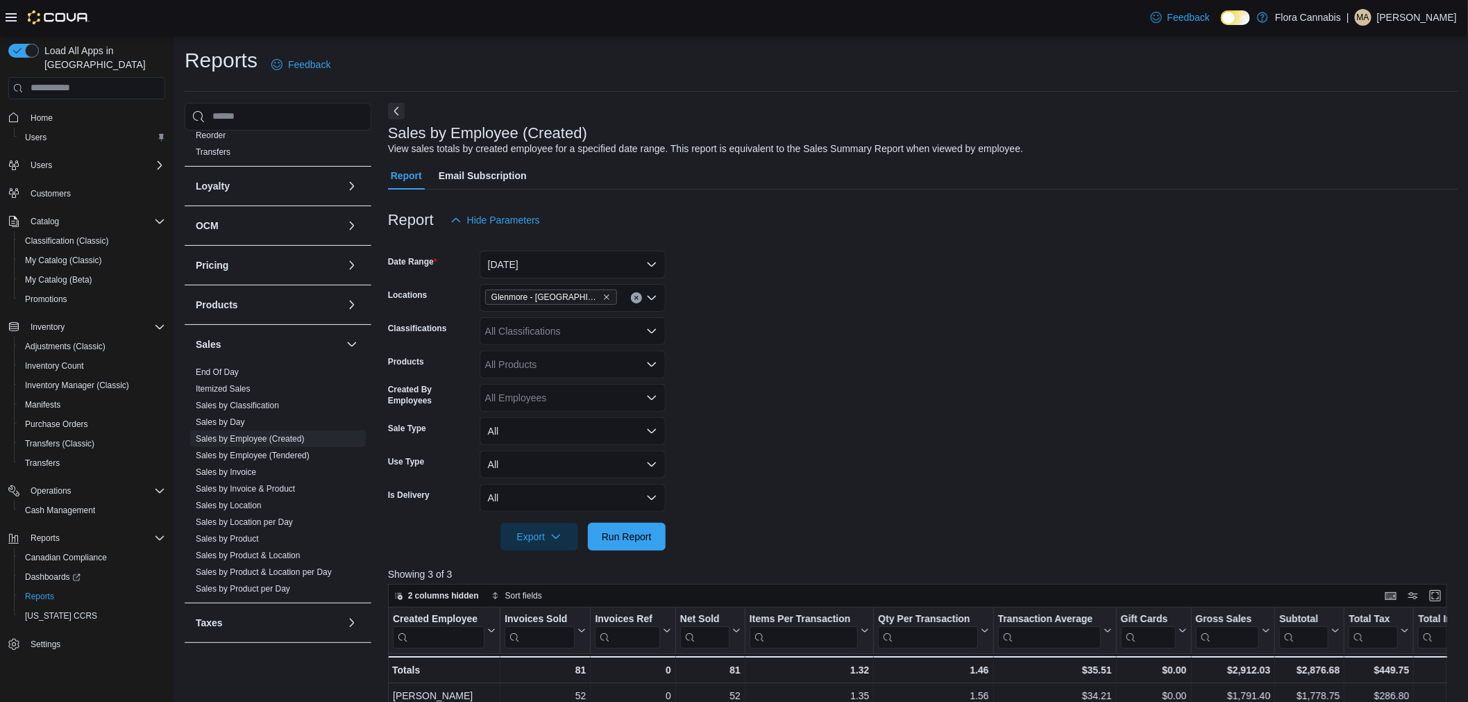
click at [740, 255] on form "Date Range [DATE] Locations [GEOGRAPHIC_DATA] - [GEOGRAPHIC_DATA] - 450374 Clas…" at bounding box center [923, 392] width 1070 height 317
click at [782, 264] on form "Date Range [DATE] Locations [GEOGRAPHIC_DATA] - [GEOGRAPHIC_DATA] - 450374 Clas…" at bounding box center [923, 392] width 1070 height 317
click at [943, 287] on form "Date Range [DATE] Locations [GEOGRAPHIC_DATA] - [GEOGRAPHIC_DATA] - 450374 Clas…" at bounding box center [923, 392] width 1070 height 317
click at [943, 285] on form "Date Range [DATE] Locations [GEOGRAPHIC_DATA] - [GEOGRAPHIC_DATA] - 450374 Clas…" at bounding box center [923, 392] width 1070 height 317
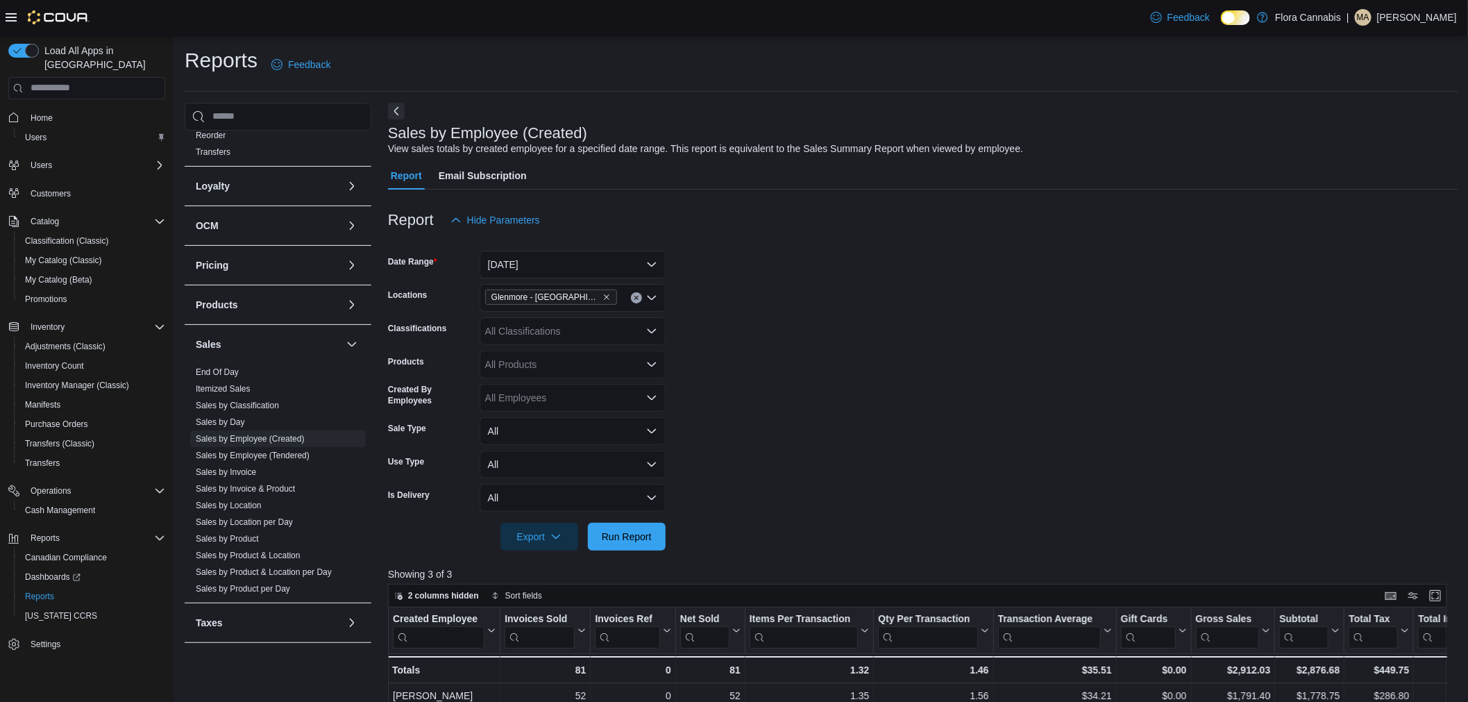
click at [957, 349] on form "Date Range [DATE] Locations [GEOGRAPHIC_DATA] - [GEOGRAPHIC_DATA] - 450374 Clas…" at bounding box center [923, 392] width 1070 height 317
click at [890, 355] on form "Date Range [DATE] Locations [GEOGRAPHIC_DATA] - [GEOGRAPHIC_DATA] - 450374 Clas…" at bounding box center [923, 392] width 1070 height 317
click at [863, 375] on form "Date Range [DATE] Locations [GEOGRAPHIC_DATA] - [GEOGRAPHIC_DATA] - 450374 Clas…" at bounding box center [923, 392] width 1070 height 317
click at [863, 376] on form "Date Range [DATE] Locations [GEOGRAPHIC_DATA] - [GEOGRAPHIC_DATA] - 450374 Clas…" at bounding box center [923, 392] width 1070 height 317
drag, startPoint x: 1479, startPoint y: 699, endPoint x: 855, endPoint y: 414, distance: 686.6
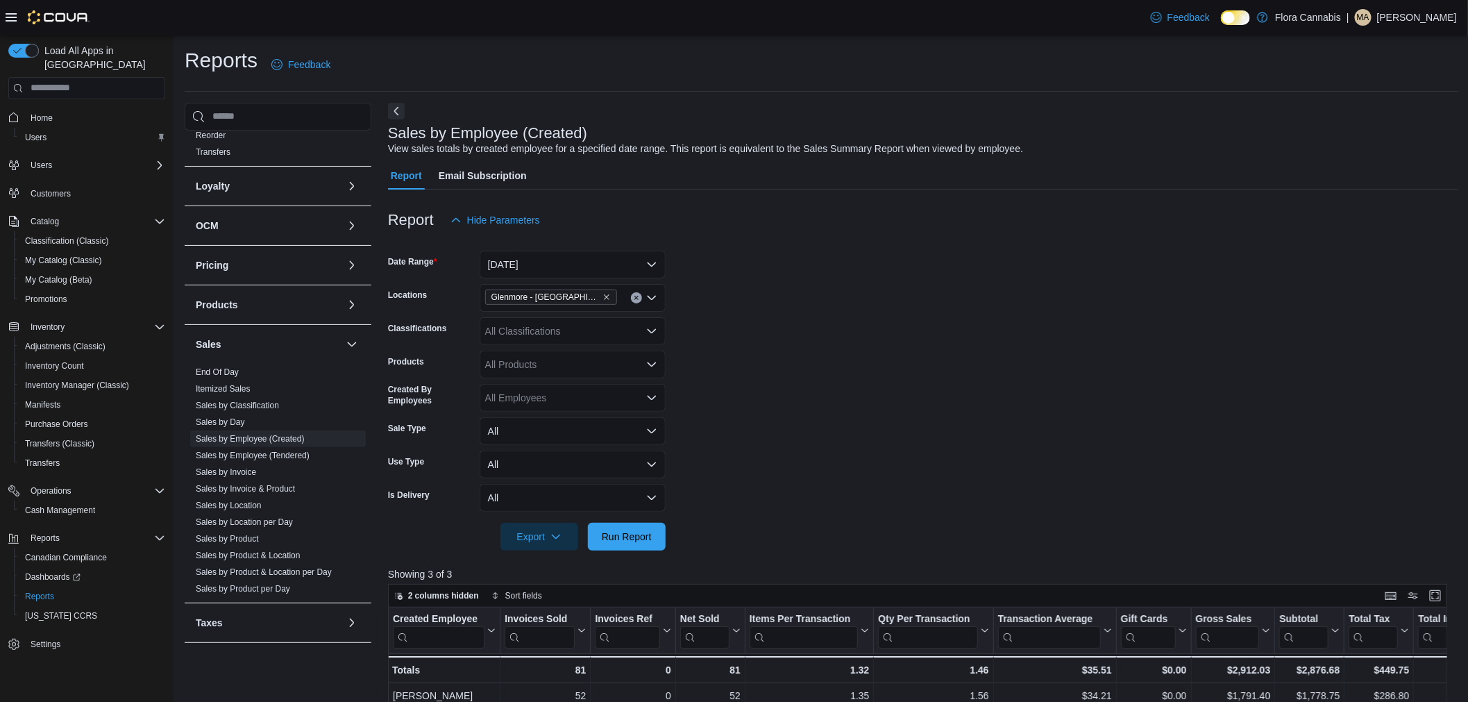
click at [855, 414] on form "Date Range [DATE] Locations [GEOGRAPHIC_DATA] - [GEOGRAPHIC_DATA] - 450374 Clas…" at bounding box center [923, 392] width 1070 height 317
click at [852, 414] on form "Date Range [DATE] Locations [GEOGRAPHIC_DATA] - [GEOGRAPHIC_DATA] - 450374 Clas…" at bounding box center [923, 392] width 1070 height 317
click at [883, 408] on form "Date Range [DATE] Locations [GEOGRAPHIC_DATA] - [GEOGRAPHIC_DATA] - 450374 Clas…" at bounding box center [923, 392] width 1070 height 317
click at [887, 412] on form "Date Range [DATE] Locations [GEOGRAPHIC_DATA] - [GEOGRAPHIC_DATA] - 450374 Clas…" at bounding box center [923, 392] width 1070 height 317
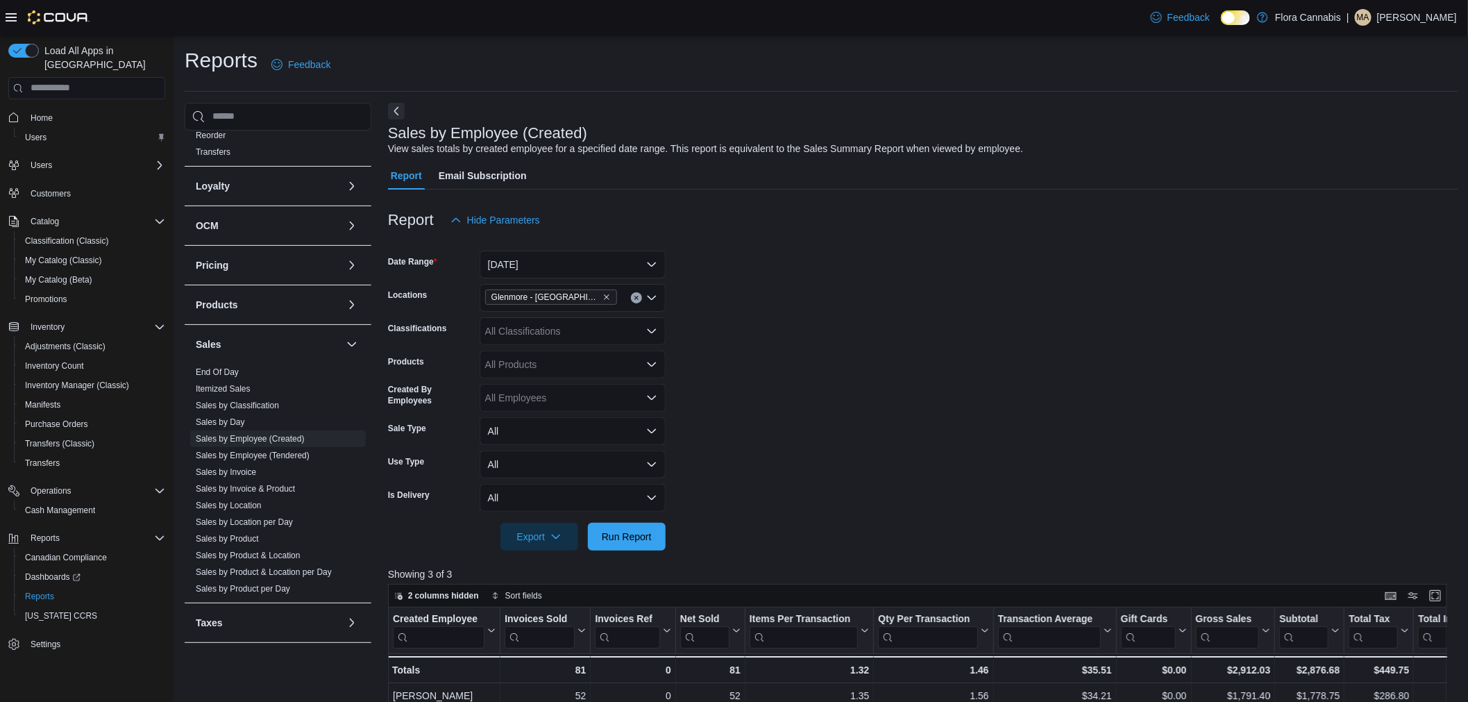
click at [889, 411] on form "Date Range [DATE] Locations [GEOGRAPHIC_DATA] - [GEOGRAPHIC_DATA] - 450374 Clas…" at bounding box center [923, 392] width 1070 height 317
click at [891, 403] on form "Date Range [DATE] Locations [GEOGRAPHIC_DATA] - [GEOGRAPHIC_DATA] - 450374 Clas…" at bounding box center [923, 392] width 1070 height 317
click at [1265, 156] on div "Sales by Employee (Created) View sales totals by created employee for a specifi…" at bounding box center [923, 624] width 1070 height 1043
click at [1248, 158] on div "Sales by Employee (Created) View sales totals by created employee for a specifi…" at bounding box center [923, 624] width 1070 height 1043
click at [1248, 160] on div "Sales by Employee (Created) View sales totals by created employee for a specifi…" at bounding box center [923, 624] width 1070 height 1043
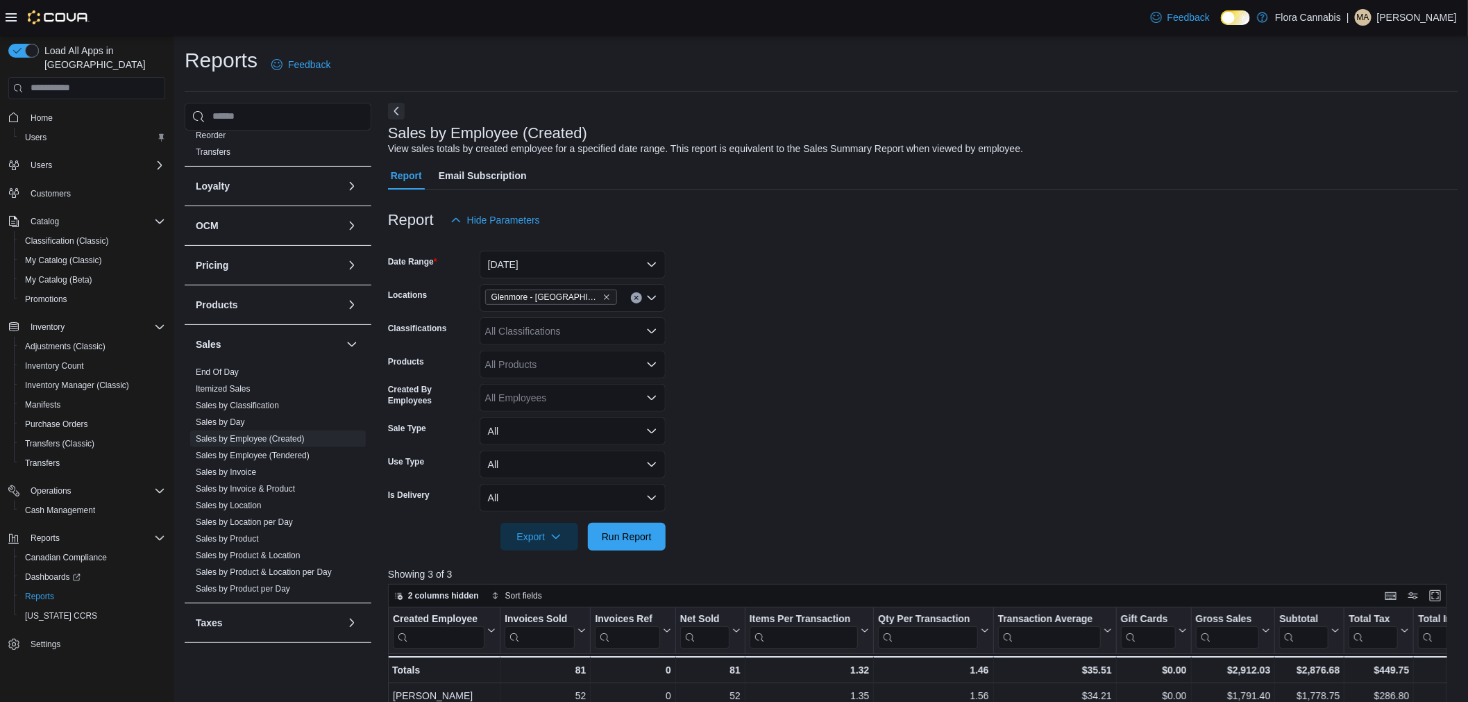
click at [1248, 160] on div "Sales by Employee (Created) View sales totals by created employee for a specifi…" at bounding box center [923, 624] width 1070 height 1043
click at [1252, 160] on div "Sales by Employee (Created) View sales totals by created employee for a specifi…" at bounding box center [923, 624] width 1070 height 1043
click at [876, 354] on form "Date Range [DATE] Locations [GEOGRAPHIC_DATA] - [GEOGRAPHIC_DATA] - 450374 Clas…" at bounding box center [923, 392] width 1070 height 317
drag, startPoint x: 875, startPoint y: 358, endPoint x: 828, endPoint y: 336, distance: 52.5
click at [828, 336] on form "Date Range [DATE] Locations [GEOGRAPHIC_DATA] - [GEOGRAPHIC_DATA] - 450374 Clas…" at bounding box center [923, 392] width 1070 height 317
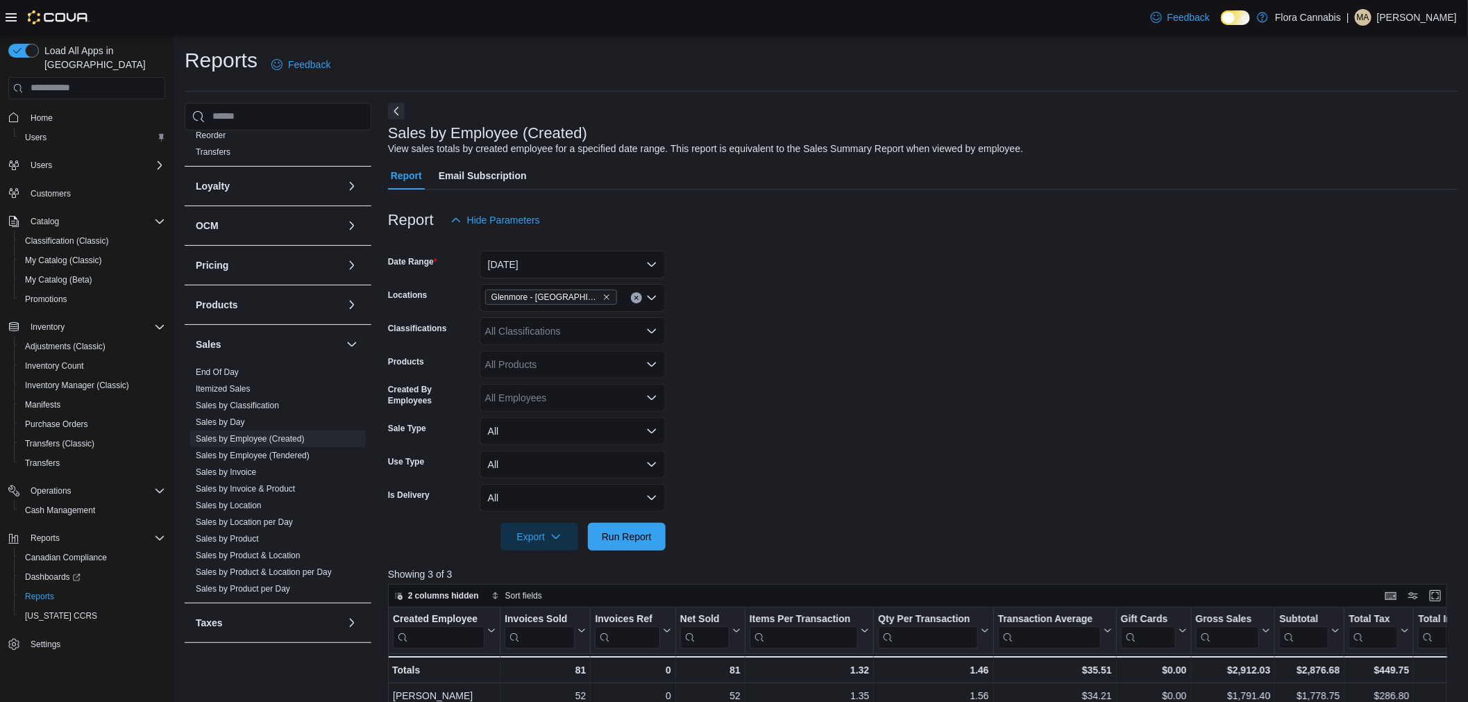
click at [802, 255] on form "Date Range [DATE] Locations [GEOGRAPHIC_DATA] - [GEOGRAPHIC_DATA] - 450374 Clas…" at bounding box center [923, 392] width 1070 height 317
click at [845, 264] on form "Date Range [DATE] Locations [GEOGRAPHIC_DATA] - [GEOGRAPHIC_DATA] - 450374 Clas…" at bounding box center [923, 392] width 1070 height 317
click at [858, 249] on div at bounding box center [923, 242] width 1070 height 17
click at [862, 244] on div at bounding box center [923, 242] width 1070 height 17
click at [841, 252] on form "Date Range [DATE] Locations [GEOGRAPHIC_DATA] - [GEOGRAPHIC_DATA] - 450374 Clas…" at bounding box center [923, 392] width 1070 height 317
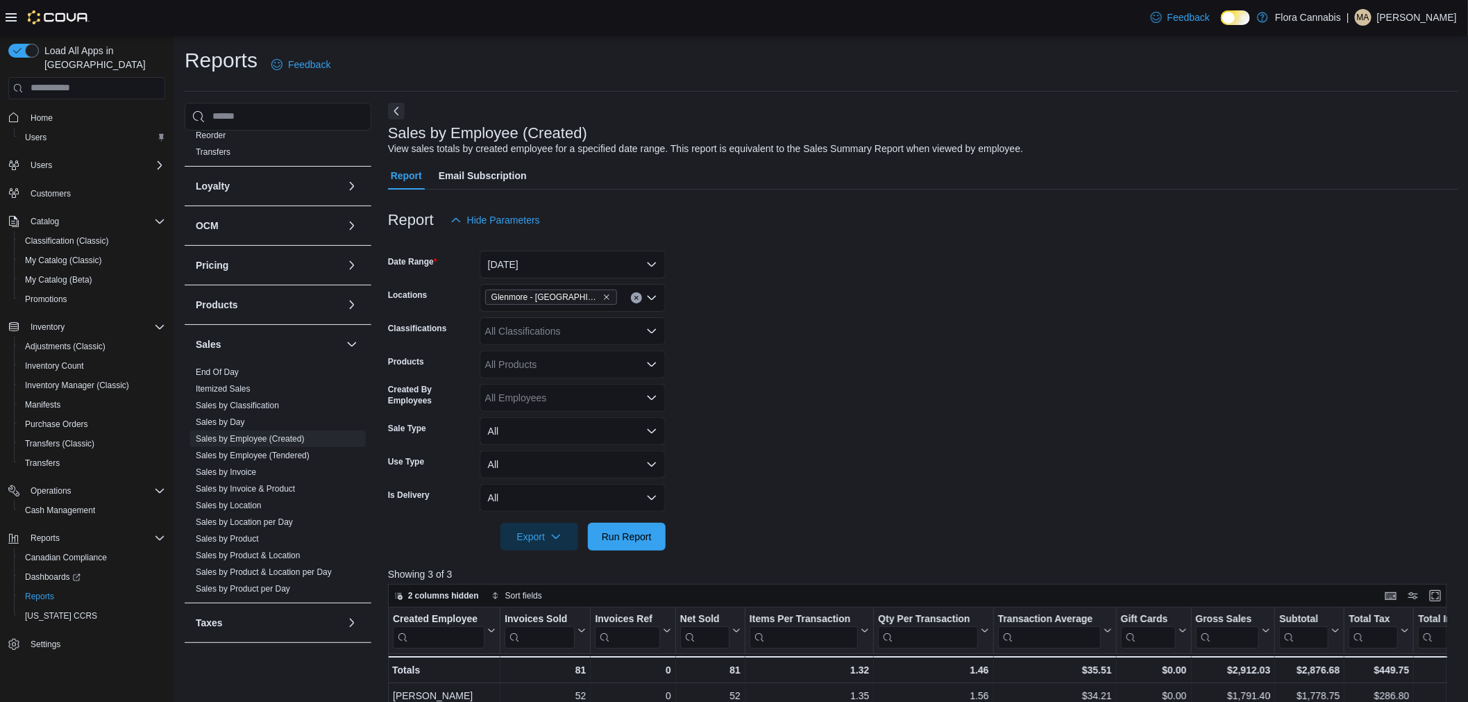
click at [855, 249] on div at bounding box center [923, 242] width 1070 height 17
click at [869, 246] on div at bounding box center [923, 242] width 1070 height 17
click at [821, 236] on div at bounding box center [923, 242] width 1070 height 17
click at [764, 244] on div at bounding box center [923, 242] width 1070 height 17
click at [758, 240] on div at bounding box center [923, 242] width 1070 height 17
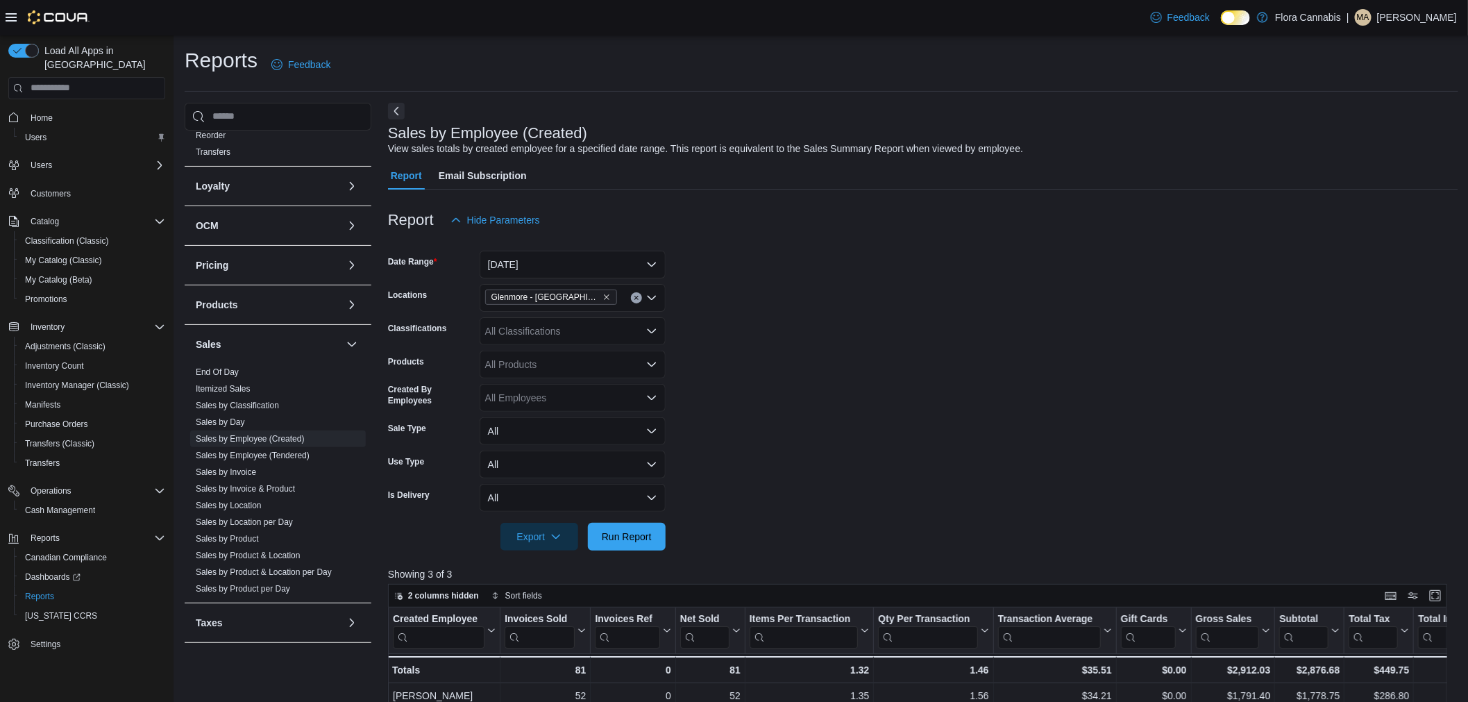
click at [796, 246] on div at bounding box center [923, 242] width 1070 height 17
click at [817, 252] on form "Date Range [DATE] Locations [GEOGRAPHIC_DATA] - [GEOGRAPHIC_DATA] - 450374 Clas…" at bounding box center [923, 392] width 1070 height 317
click at [823, 252] on form "Date Range [DATE] Locations [GEOGRAPHIC_DATA] - [GEOGRAPHIC_DATA] - 450374 Clas…" at bounding box center [923, 392] width 1070 height 317
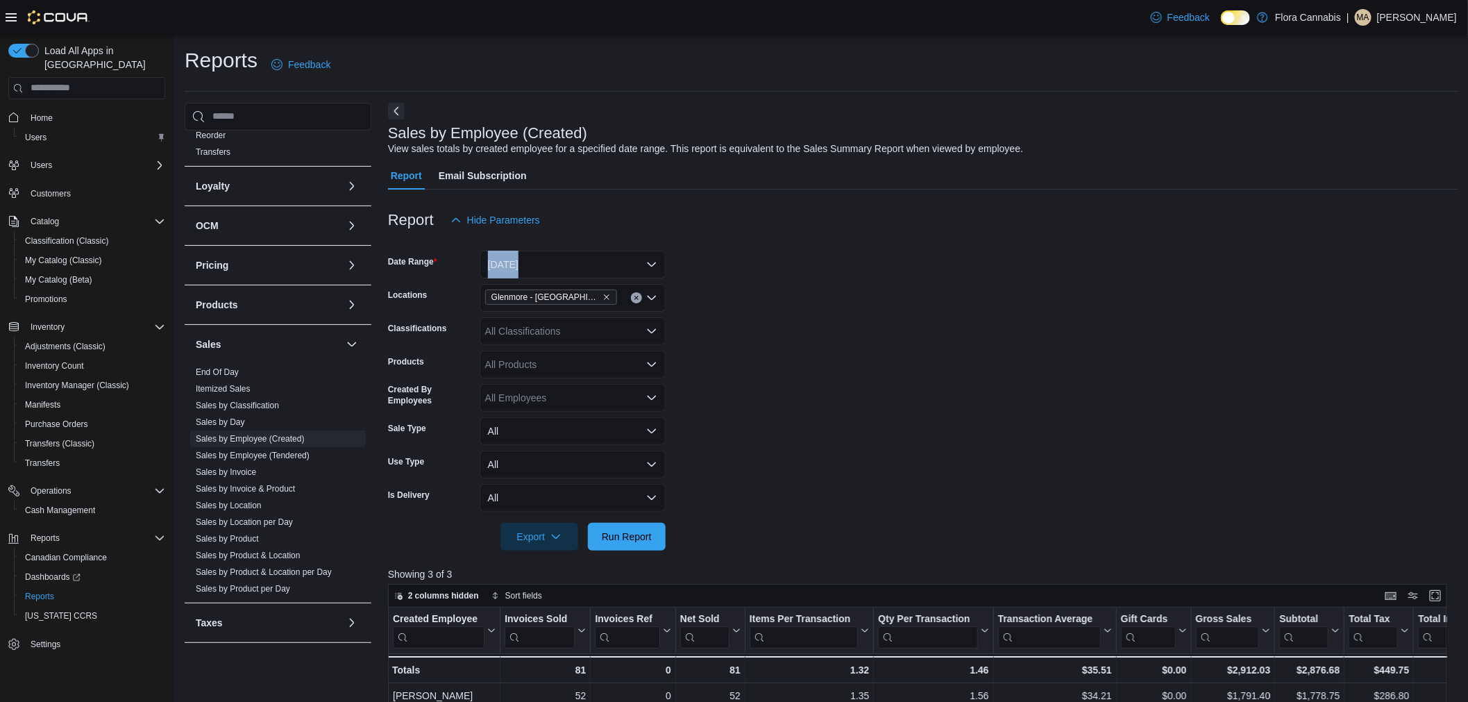
click at [824, 252] on form "Date Range [DATE] Locations [GEOGRAPHIC_DATA] - [GEOGRAPHIC_DATA] - 450374 Clas…" at bounding box center [923, 392] width 1070 height 317
click at [707, 242] on div at bounding box center [923, 242] width 1070 height 17
click at [782, 246] on div at bounding box center [923, 242] width 1070 height 17
click at [781, 321] on form "Date Range [DATE] Locations [GEOGRAPHIC_DATA] - [GEOGRAPHIC_DATA] - 450374 Clas…" at bounding box center [923, 392] width 1070 height 317
click at [780, 321] on form "Date Range [DATE] Locations [GEOGRAPHIC_DATA] - [GEOGRAPHIC_DATA] - 450374 Clas…" at bounding box center [923, 392] width 1070 height 317
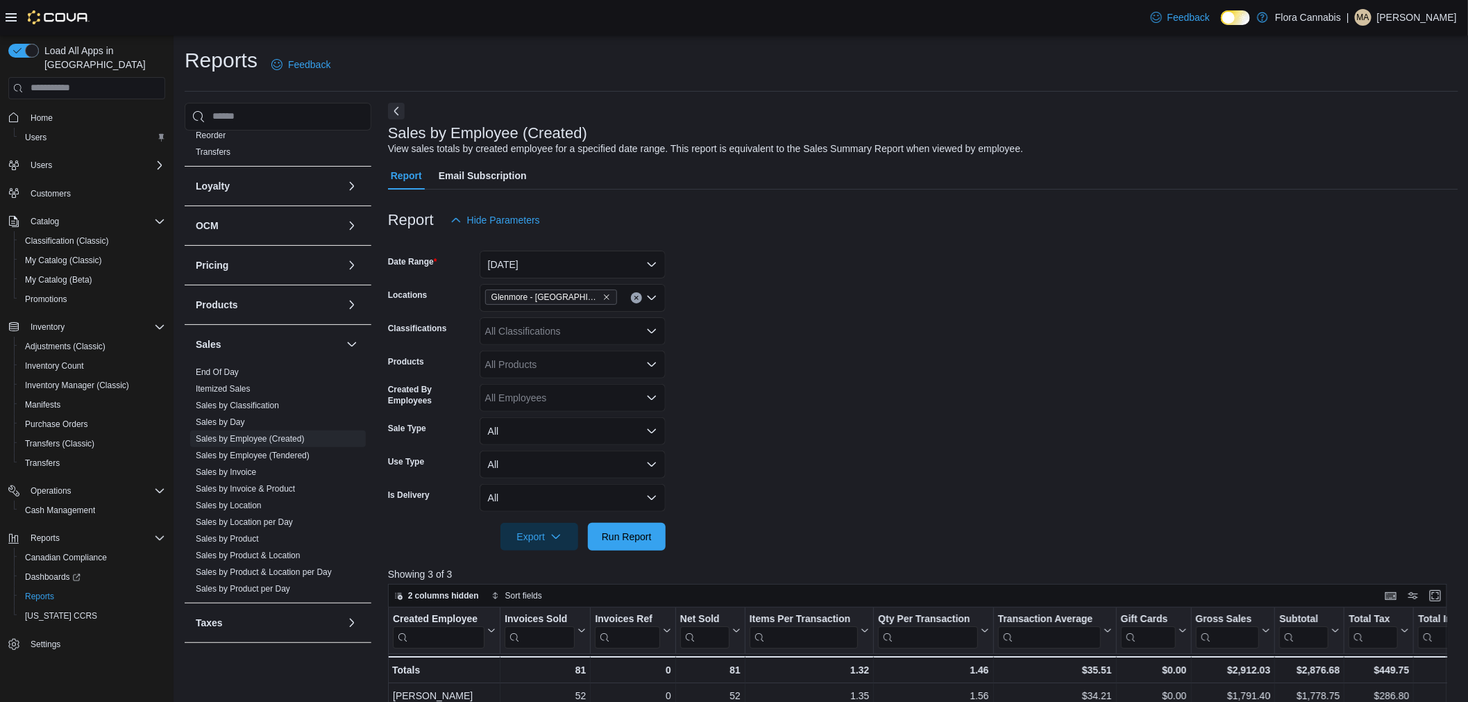
drag, startPoint x: 773, startPoint y: 287, endPoint x: 817, endPoint y: 283, distance: 44.6
click at [803, 280] on form "Date Range [DATE] Locations [GEOGRAPHIC_DATA] - [GEOGRAPHIC_DATA] - 450374 Clas…" at bounding box center [923, 392] width 1070 height 317
drag, startPoint x: 812, startPoint y: 297, endPoint x: 821, endPoint y: 300, distance: 9.4
click at [821, 300] on form "Date Range [DATE] Locations [GEOGRAPHIC_DATA] - [GEOGRAPHIC_DATA] - 450374 Clas…" at bounding box center [923, 392] width 1070 height 317
click at [816, 262] on form "Date Range [DATE] Locations [GEOGRAPHIC_DATA] - [GEOGRAPHIC_DATA] - 450374 Clas…" at bounding box center [923, 392] width 1070 height 317
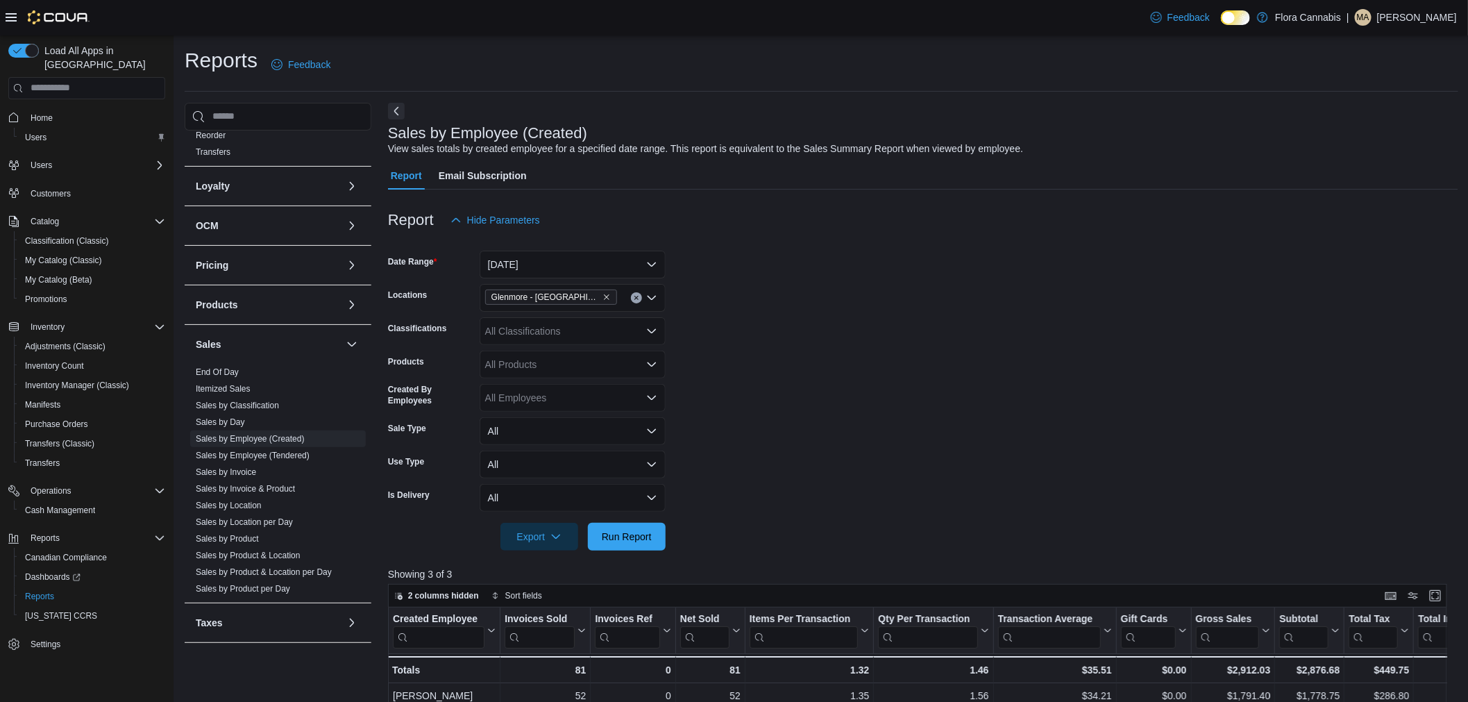
click at [819, 267] on form "Date Range [DATE] Locations [GEOGRAPHIC_DATA] - [GEOGRAPHIC_DATA] - 450374 Clas…" at bounding box center [923, 392] width 1070 height 317
click at [843, 267] on form "Date Range [DATE] Locations [GEOGRAPHIC_DATA] - [GEOGRAPHIC_DATA] - 450374 Clas…" at bounding box center [923, 392] width 1070 height 317
click at [846, 259] on form "Date Range [DATE] Locations [GEOGRAPHIC_DATA] - [GEOGRAPHIC_DATA] - 450374 Clas…" at bounding box center [923, 392] width 1070 height 317
click at [847, 264] on form "Date Range [DATE] Locations [GEOGRAPHIC_DATA] - [GEOGRAPHIC_DATA] - 450374 Clas…" at bounding box center [923, 392] width 1070 height 317
click at [850, 264] on form "Date Range [DATE] Locations [GEOGRAPHIC_DATA] - [GEOGRAPHIC_DATA] - 450374 Clas…" at bounding box center [923, 392] width 1070 height 317
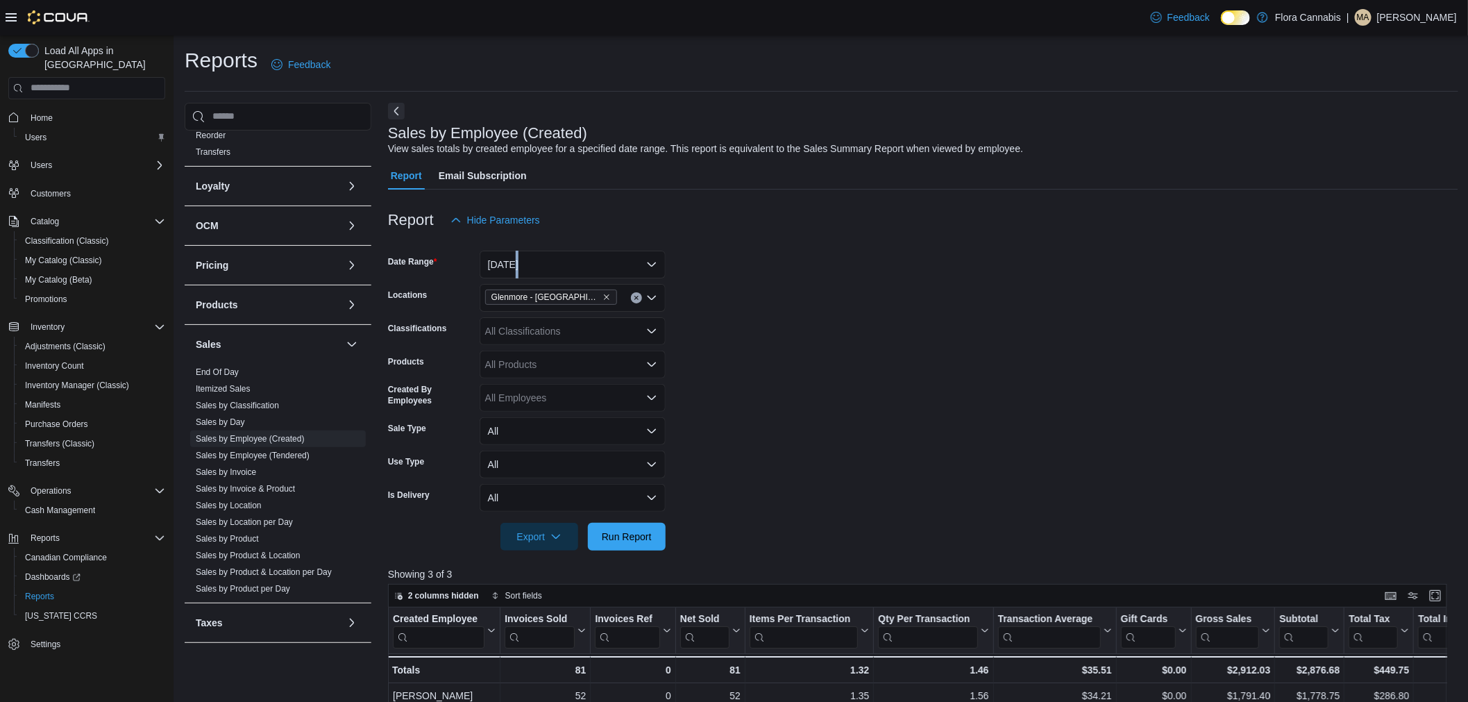
click at [840, 262] on form "Date Range [DATE] Locations [GEOGRAPHIC_DATA] - [GEOGRAPHIC_DATA] - 450374 Clas…" at bounding box center [923, 392] width 1070 height 317
click at [840, 260] on form "Date Range [DATE] Locations [GEOGRAPHIC_DATA] - [GEOGRAPHIC_DATA] - 450374 Clas…" at bounding box center [923, 392] width 1070 height 317
click at [841, 255] on form "Date Range [DATE] Locations [GEOGRAPHIC_DATA] - [GEOGRAPHIC_DATA] - 450374 Clas…" at bounding box center [923, 392] width 1070 height 317
click at [834, 235] on div at bounding box center [923, 242] width 1070 height 17
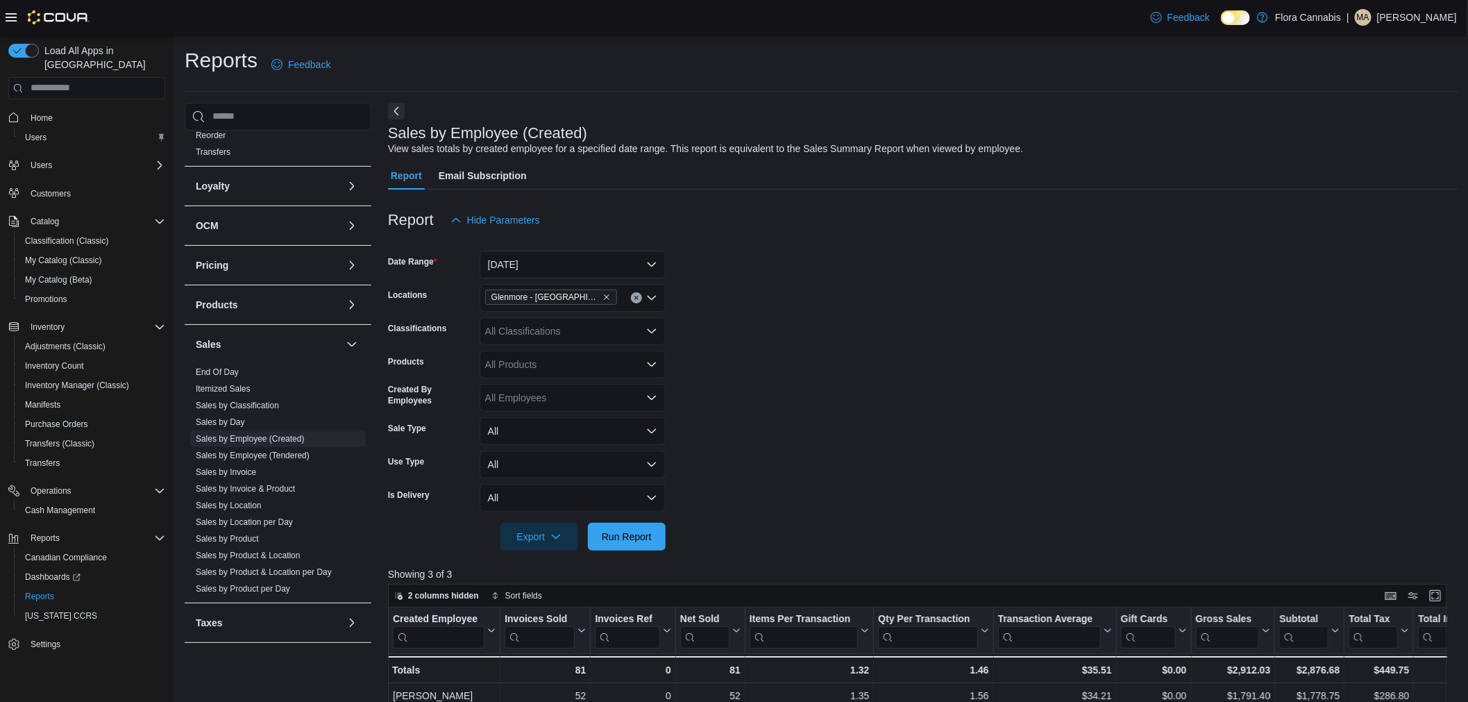
click at [831, 231] on div "Report Hide Parameters" at bounding box center [923, 220] width 1070 height 28
click at [840, 233] on div "Report Hide Parameters" at bounding box center [923, 220] width 1070 height 28
click at [822, 237] on div at bounding box center [923, 242] width 1070 height 17
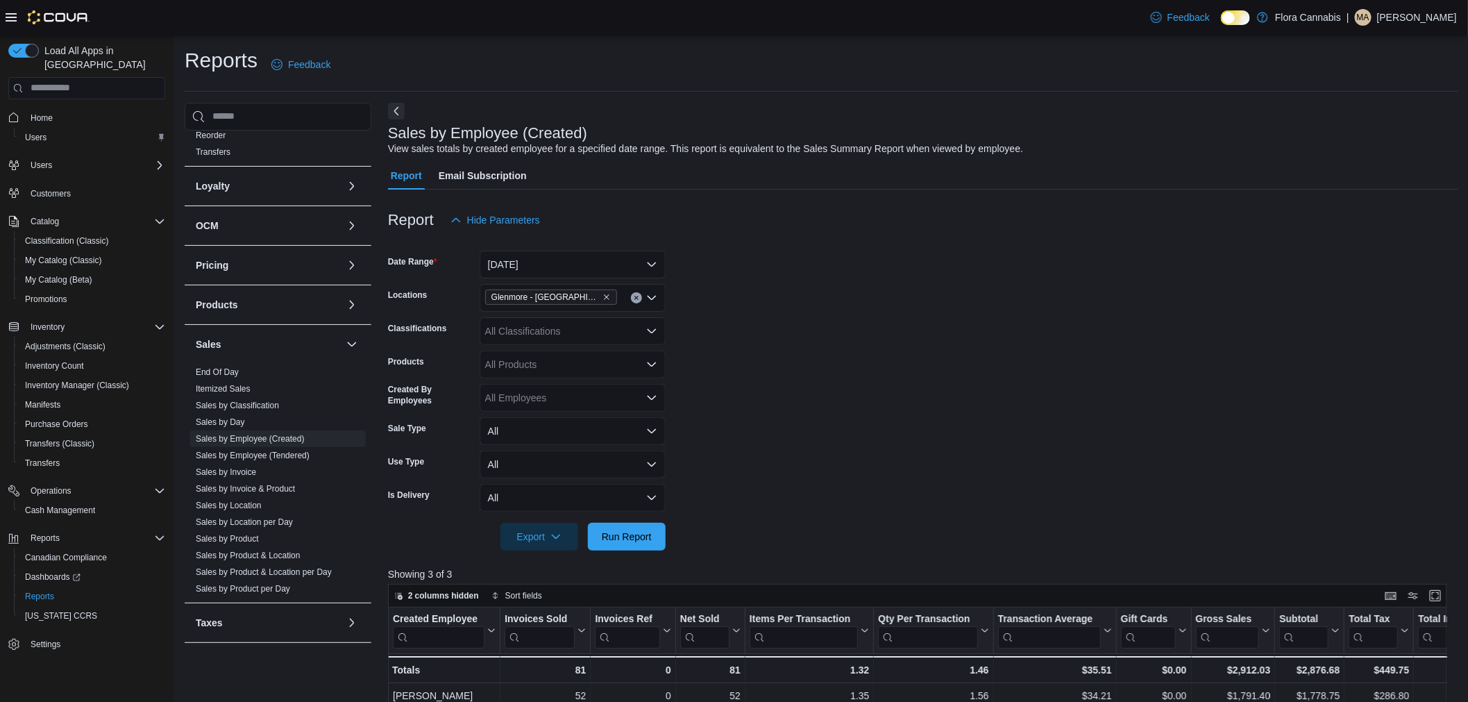
click at [822, 237] on div at bounding box center [923, 242] width 1070 height 17
click at [798, 244] on div at bounding box center [923, 242] width 1070 height 17
click at [799, 252] on form "Date Range [DATE] Locations [GEOGRAPHIC_DATA] - [GEOGRAPHIC_DATA] - 450374 Clas…" at bounding box center [923, 392] width 1070 height 317
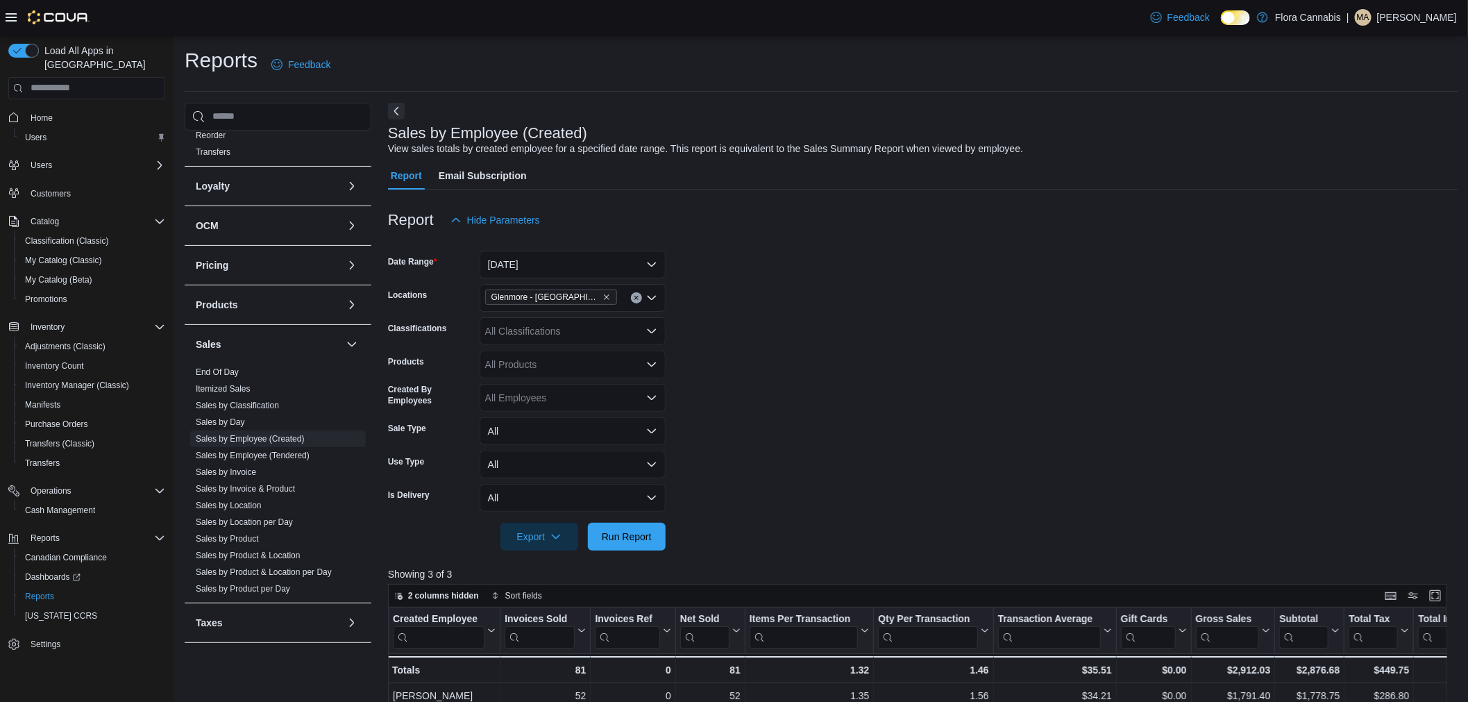
click at [799, 252] on form "Date Range [DATE] Locations [GEOGRAPHIC_DATA] - [GEOGRAPHIC_DATA] - 450374 Clas…" at bounding box center [923, 392] width 1070 height 317
click at [929, 175] on div "Report Email Subscription" at bounding box center [923, 176] width 1070 height 28
click at [1076, 164] on div "Report Email Subscription" at bounding box center [923, 176] width 1070 height 28
click at [1091, 146] on div "Sales by Employee (Created) View sales totals by created employee for a specifi…" at bounding box center [920, 140] width 1064 height 31
click at [1093, 139] on div "Sales by Employee (Created) View sales totals by created employee for a specifi…" at bounding box center [920, 140] width 1064 height 31
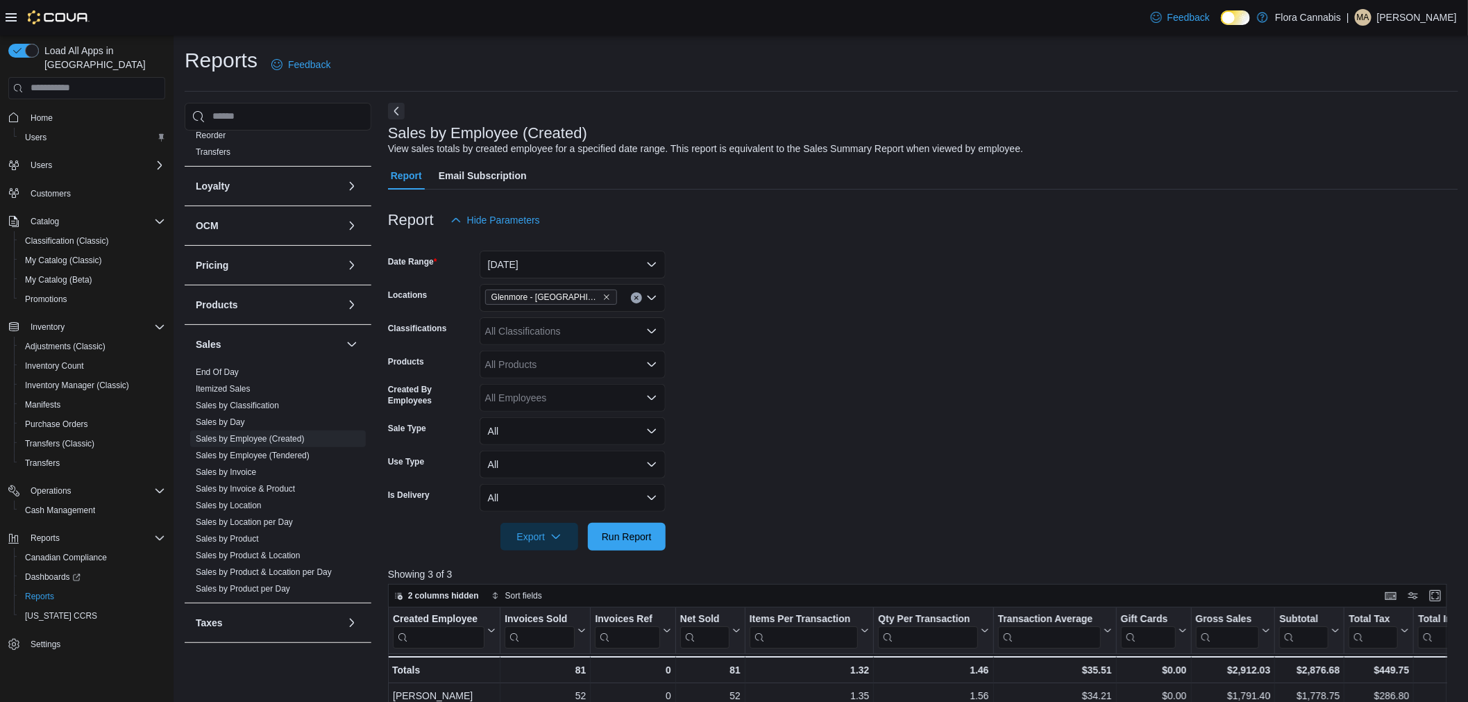
click at [1147, 162] on div "Report Email Subscription" at bounding box center [923, 176] width 1070 height 28
click at [1158, 175] on div "Report Email Subscription" at bounding box center [923, 176] width 1070 height 28
click at [1156, 171] on div "Report Email Subscription" at bounding box center [923, 176] width 1070 height 28
click at [1156, 175] on div "Report Email Subscription" at bounding box center [923, 176] width 1070 height 28
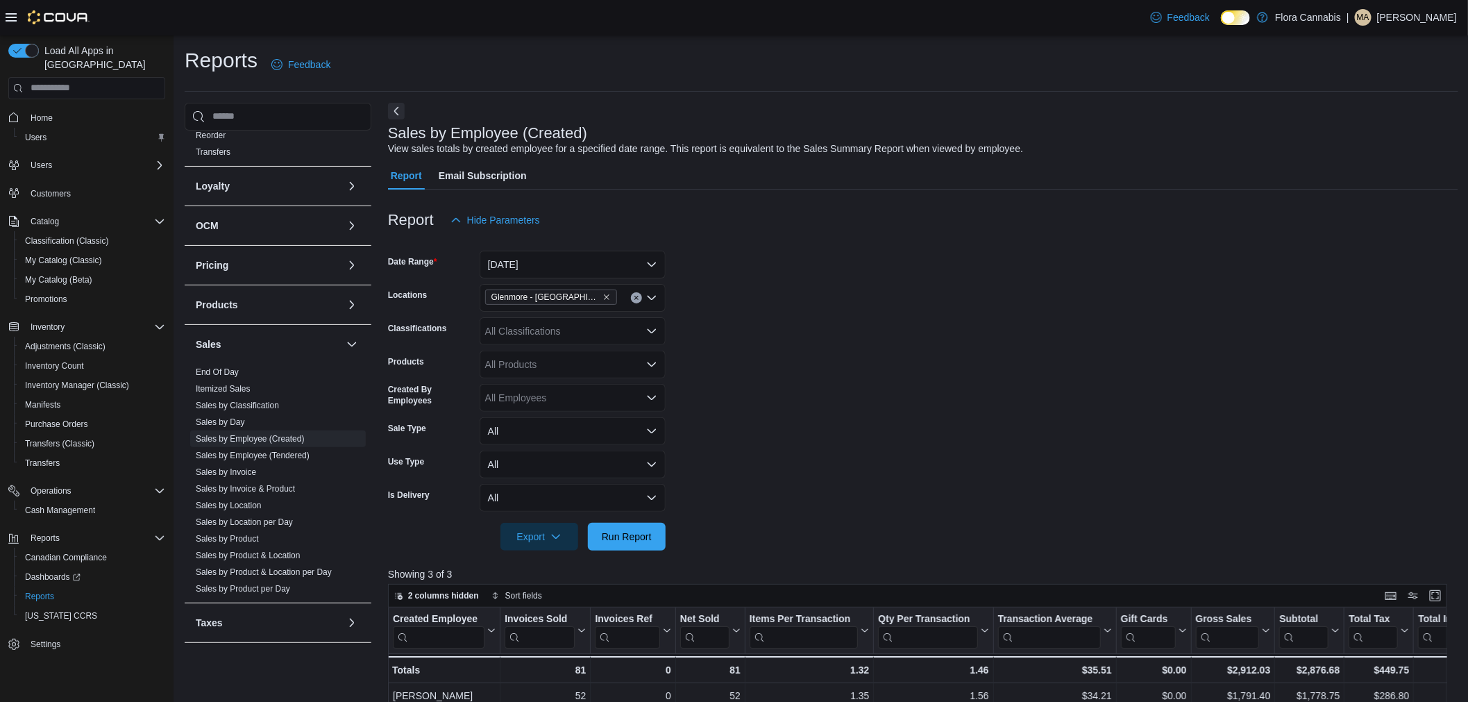
click at [1136, 179] on div "Report Email Subscription" at bounding box center [923, 176] width 1070 height 28
click at [1136, 194] on div at bounding box center [923, 198] width 1070 height 17
click at [927, 271] on form "Date Range [DATE] Locations [GEOGRAPHIC_DATA] - [GEOGRAPHIC_DATA] - 450374 Clas…" at bounding box center [923, 392] width 1070 height 317
click at [934, 343] on form "Date Range [DATE] Locations [GEOGRAPHIC_DATA] - [GEOGRAPHIC_DATA] - 450374 Clas…" at bounding box center [923, 392] width 1070 height 317
click at [951, 346] on form "Date Range [DATE] Locations [GEOGRAPHIC_DATA] - [GEOGRAPHIC_DATA] - 450374 Clas…" at bounding box center [923, 392] width 1070 height 317
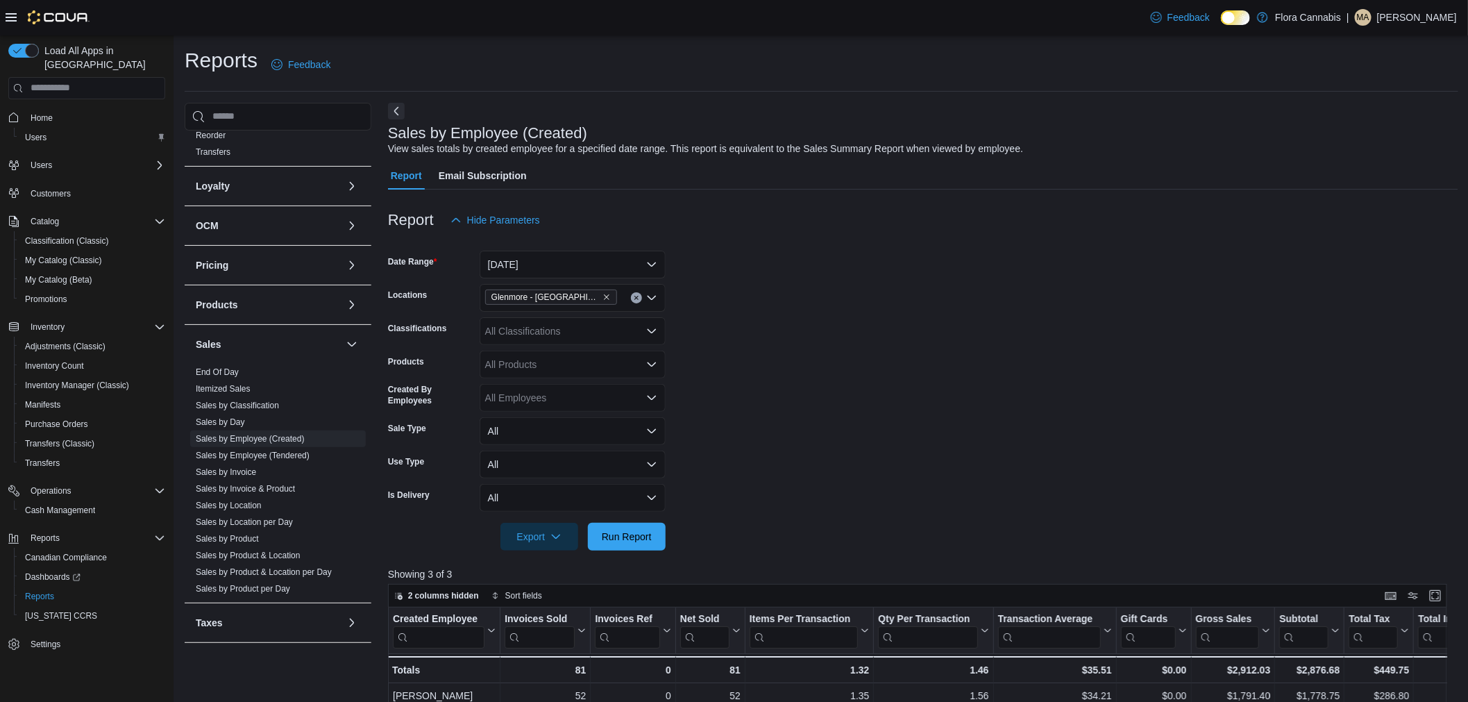
click at [885, 240] on div at bounding box center [923, 242] width 1070 height 17
click at [827, 317] on form "Date Range [DATE] Locations [GEOGRAPHIC_DATA] - [GEOGRAPHIC_DATA] - 450374 Clas…" at bounding box center [923, 392] width 1070 height 317
click at [771, 410] on form "Date Range [DATE] Locations [GEOGRAPHIC_DATA] - [GEOGRAPHIC_DATA] - 450374 Clas…" at bounding box center [923, 392] width 1070 height 317
click at [772, 414] on form "Date Range [DATE] Locations [GEOGRAPHIC_DATA] - [GEOGRAPHIC_DATA] - 450374 Clas…" at bounding box center [923, 392] width 1070 height 317
click at [771, 415] on form "Date Range [DATE] Locations [GEOGRAPHIC_DATA] - [GEOGRAPHIC_DATA] - 450374 Clas…" at bounding box center [923, 392] width 1070 height 317
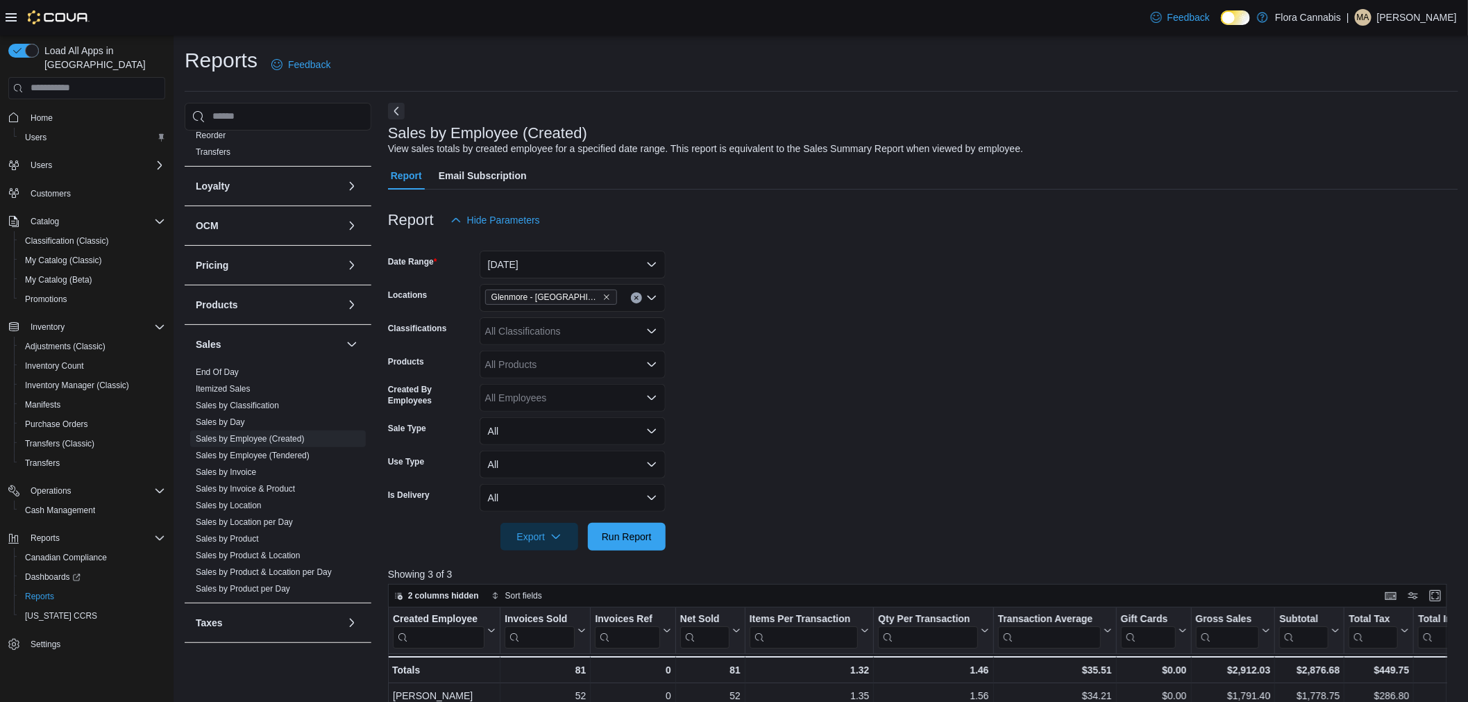
click at [771, 421] on form "Date Range [DATE] Locations [GEOGRAPHIC_DATA] - [GEOGRAPHIC_DATA] - 450374 Clas…" at bounding box center [923, 392] width 1070 height 317
click at [773, 421] on form "Date Range [DATE] Locations [GEOGRAPHIC_DATA] - [GEOGRAPHIC_DATA] - 450374 Clas…" at bounding box center [923, 392] width 1070 height 317
click at [775, 421] on form "Date Range [DATE] Locations [GEOGRAPHIC_DATA] - [GEOGRAPHIC_DATA] - 450374 Clas…" at bounding box center [923, 392] width 1070 height 317
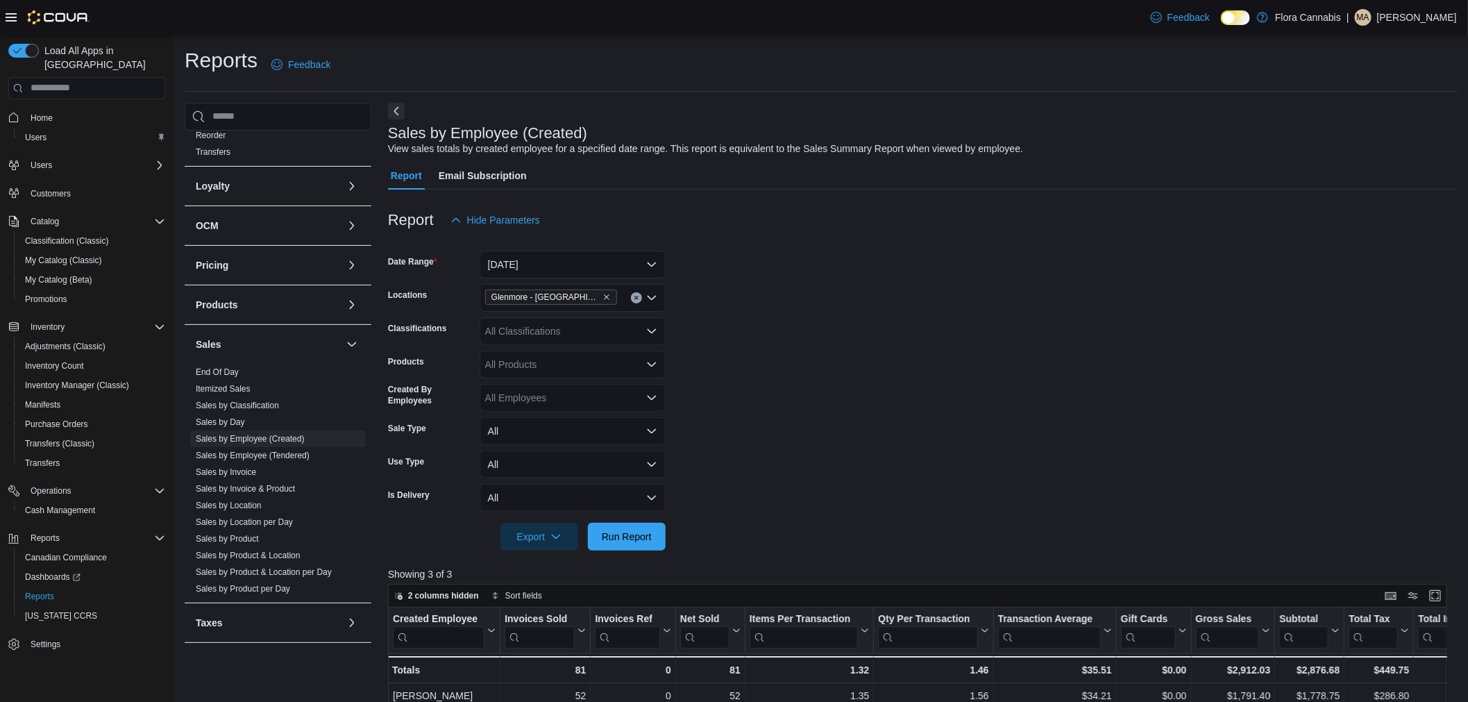
click at [778, 420] on form "Date Range [DATE] Locations [GEOGRAPHIC_DATA] - [GEOGRAPHIC_DATA] - 450374 Clas…" at bounding box center [923, 392] width 1070 height 317
click at [789, 420] on form "Date Range [DATE] Locations [GEOGRAPHIC_DATA] - [GEOGRAPHIC_DATA] - 450374 Clas…" at bounding box center [923, 392] width 1070 height 317
click at [789, 422] on form "Date Range [DATE] Locations [GEOGRAPHIC_DATA] - [GEOGRAPHIC_DATA] - 450374 Clas…" at bounding box center [923, 392] width 1070 height 317
click at [755, 301] on form "Date Range [DATE] Locations [GEOGRAPHIC_DATA] - [GEOGRAPHIC_DATA] - 450374 Clas…" at bounding box center [923, 392] width 1070 height 317
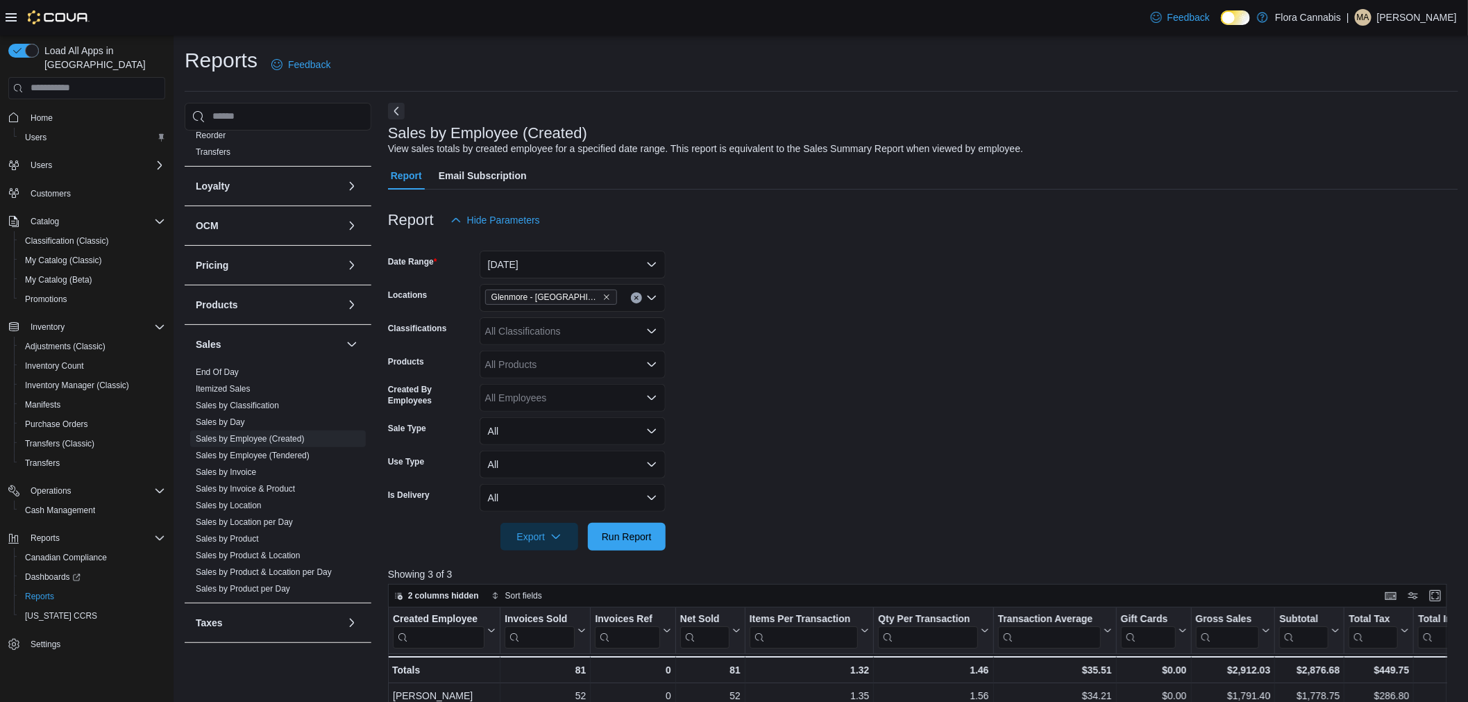
click at [743, 226] on div "Report Hide Parameters" at bounding box center [923, 220] width 1070 height 28
click at [750, 218] on div "Report Hide Parameters" at bounding box center [923, 220] width 1070 height 28
click at [757, 226] on div "Report Hide Parameters" at bounding box center [923, 220] width 1070 height 28
click at [769, 244] on div at bounding box center [923, 242] width 1070 height 17
click at [771, 244] on div at bounding box center [923, 242] width 1070 height 17
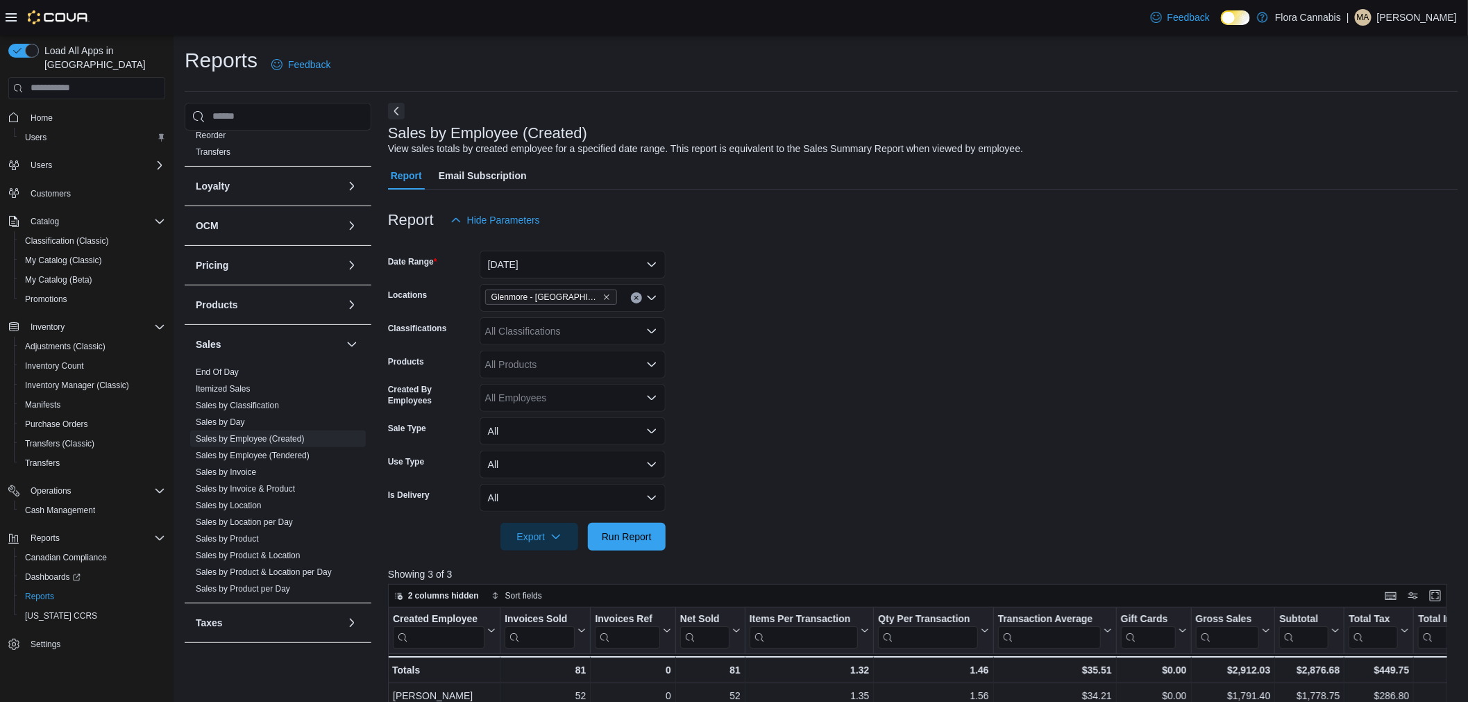
click at [771, 244] on div at bounding box center [923, 242] width 1070 height 17
click at [771, 247] on div at bounding box center [923, 242] width 1070 height 17
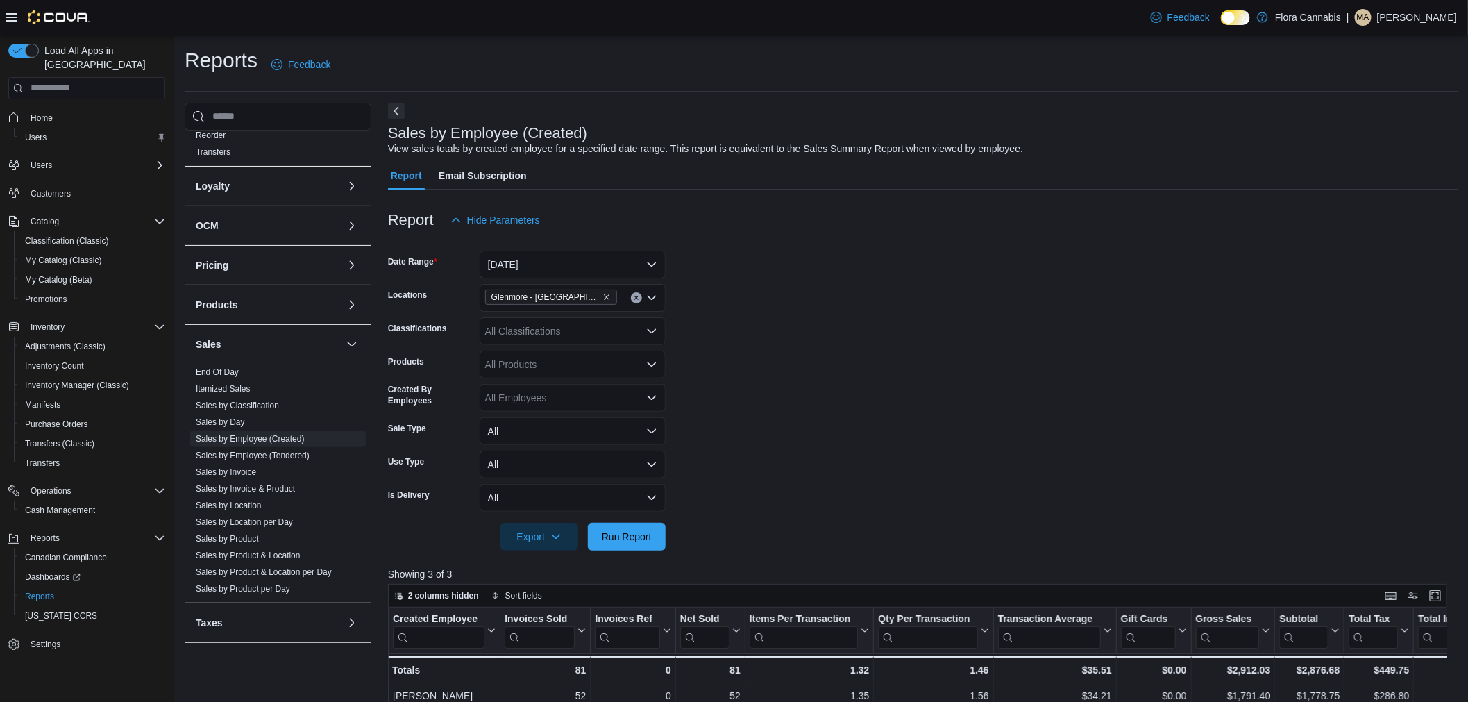
click at [769, 249] on div at bounding box center [923, 242] width 1070 height 17
click at [766, 247] on div at bounding box center [923, 242] width 1070 height 17
click at [780, 262] on form "Date Range [DATE] Locations [GEOGRAPHIC_DATA] - [GEOGRAPHIC_DATA] - 450374 Clas…" at bounding box center [923, 392] width 1070 height 317
click at [823, 239] on div at bounding box center [923, 242] width 1070 height 17
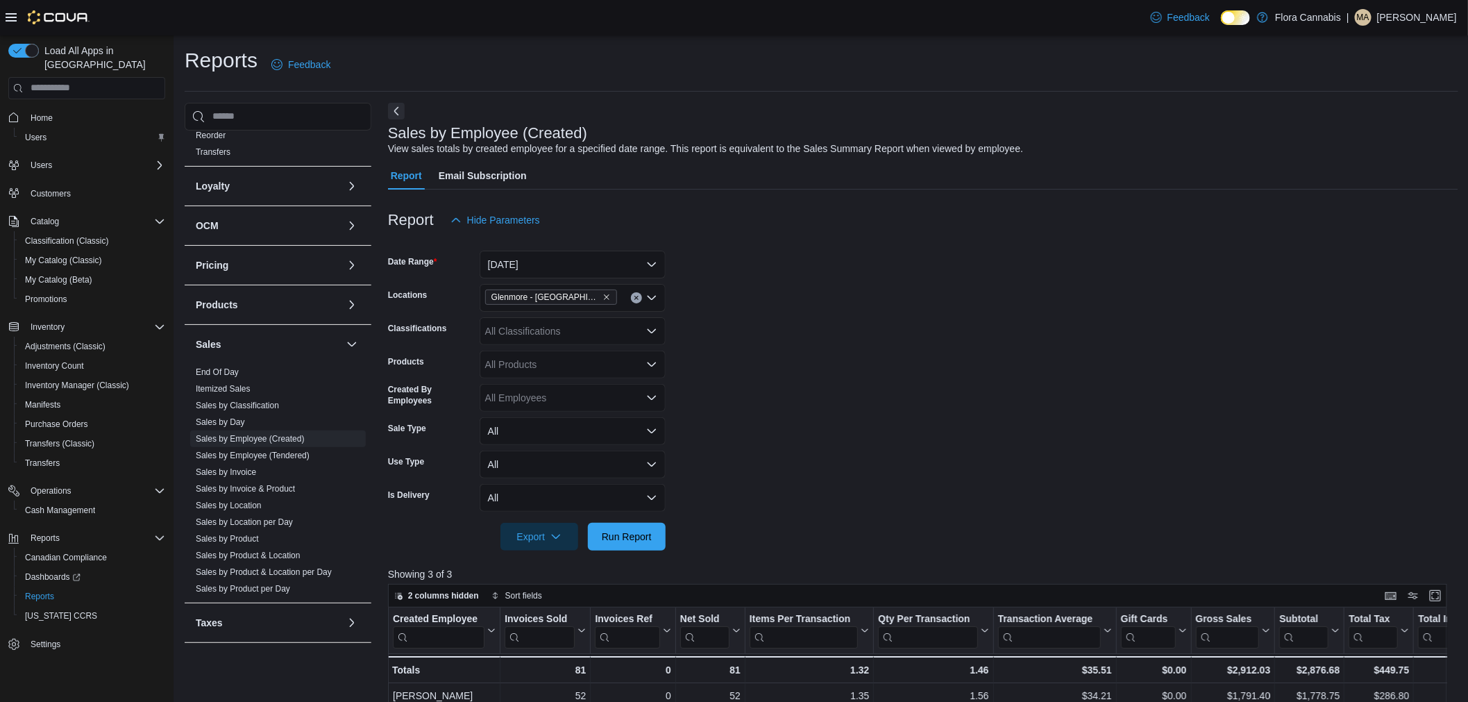
click at [824, 244] on div at bounding box center [923, 242] width 1070 height 17
click at [824, 245] on div at bounding box center [923, 242] width 1070 height 17
drag, startPoint x: 821, startPoint y: 261, endPoint x: 811, endPoint y: 260, distance: 9.7
click at [811, 260] on form "Date Range [DATE] Locations [GEOGRAPHIC_DATA] - [GEOGRAPHIC_DATA] - 450374 Clas…" at bounding box center [923, 392] width 1070 height 317
click at [813, 272] on form "Date Range [DATE] Locations [GEOGRAPHIC_DATA] - [GEOGRAPHIC_DATA] - 450374 Clas…" at bounding box center [923, 392] width 1070 height 317
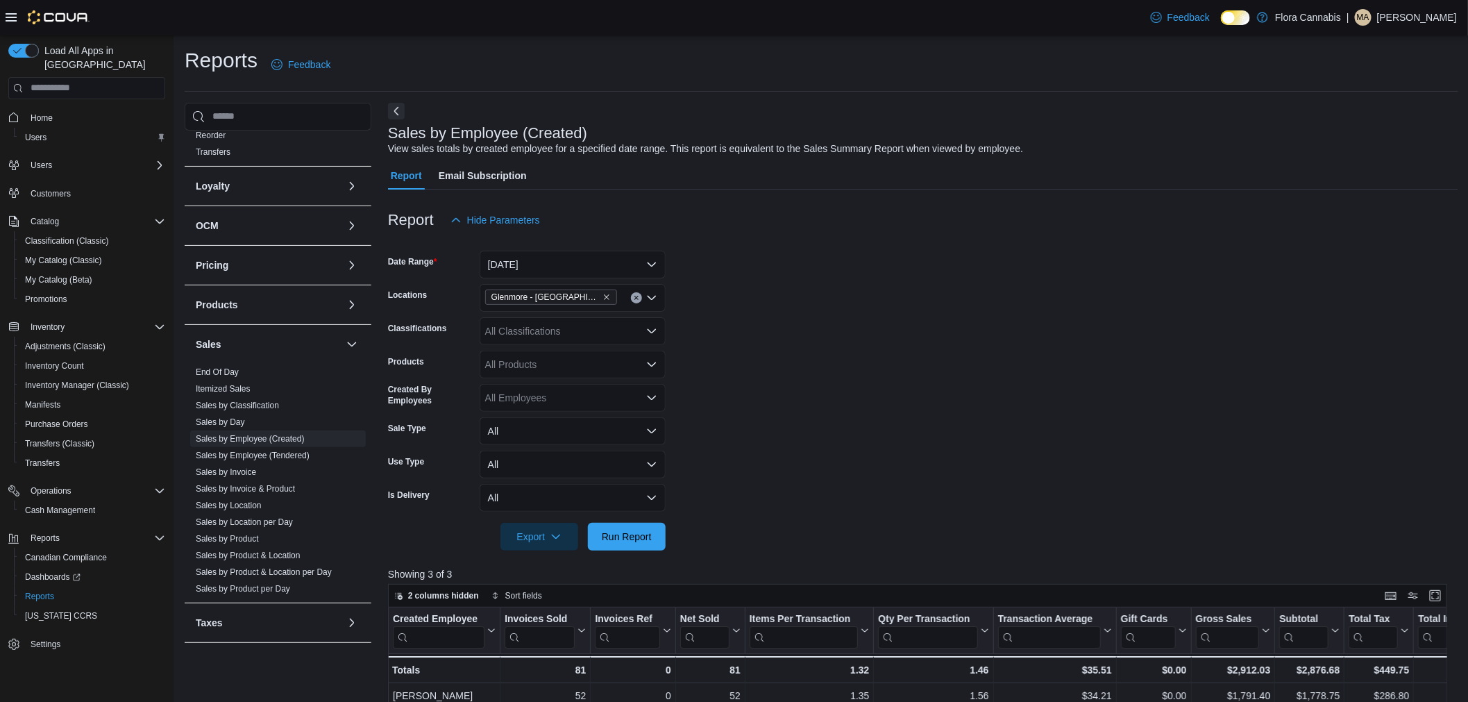
click at [793, 287] on form "Date Range [DATE] Locations [GEOGRAPHIC_DATA] - [GEOGRAPHIC_DATA] - 450374 Clas…" at bounding box center [923, 392] width 1070 height 317
click at [831, 287] on form "Date Range [DATE] Locations [GEOGRAPHIC_DATA] - [GEOGRAPHIC_DATA] - 450374 Clas…" at bounding box center [923, 392] width 1070 height 317
click at [653, 530] on span "Run Report" at bounding box center [626, 536] width 61 height 28
click at [1056, 468] on form "Date Range [DATE] Locations [GEOGRAPHIC_DATA] - [GEOGRAPHIC_DATA] - 450374 Clas…" at bounding box center [923, 392] width 1070 height 317
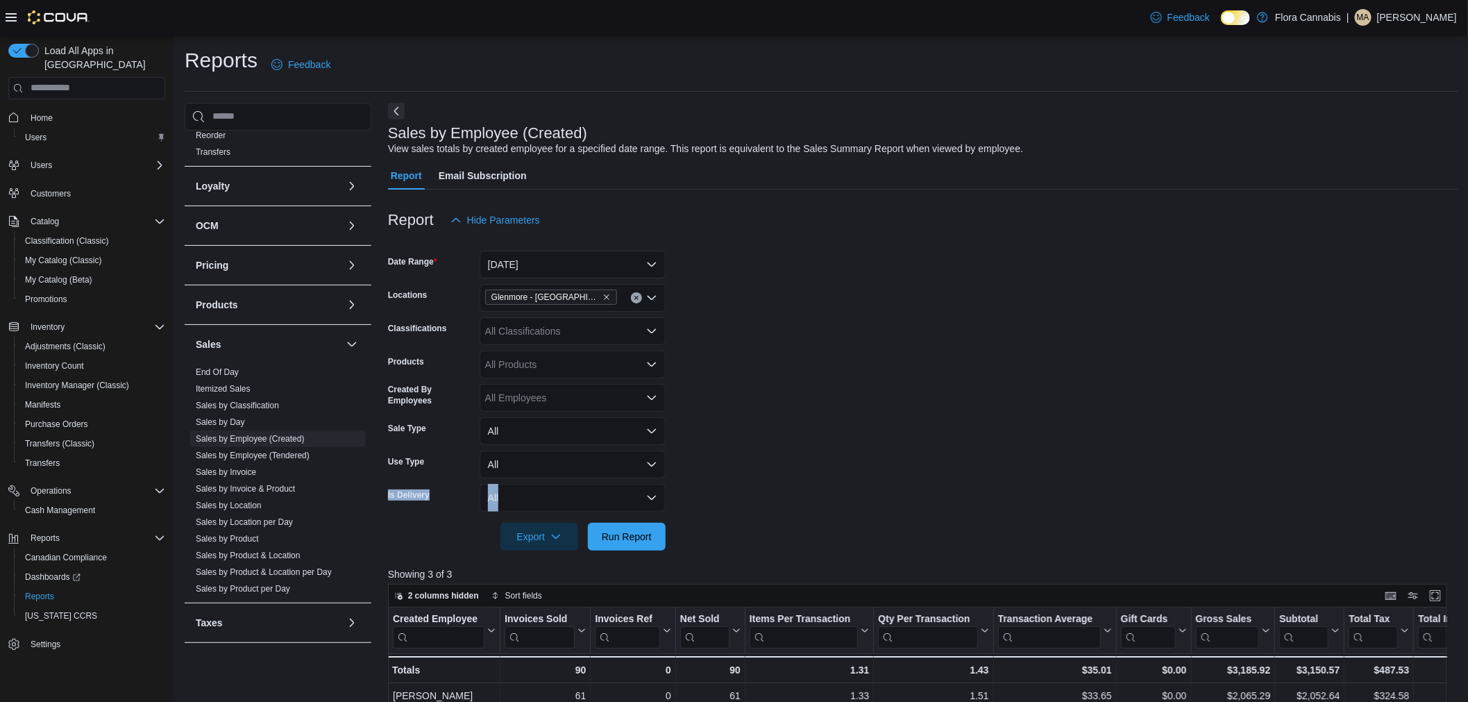
click at [1046, 479] on form "Date Range [DATE] Locations [GEOGRAPHIC_DATA] - [GEOGRAPHIC_DATA] - 450374 Clas…" at bounding box center [923, 392] width 1070 height 317
click at [863, 334] on form "Date Range [DATE] Locations [GEOGRAPHIC_DATA] - [GEOGRAPHIC_DATA] - 450374 Clas…" at bounding box center [923, 392] width 1070 height 317
